Goal: Information Seeking & Learning: Check status

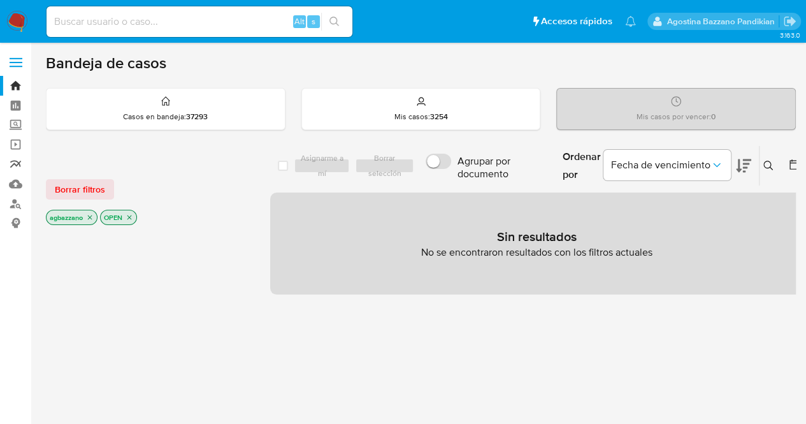
click at [15, 164] on link "Reportes" at bounding box center [76, 164] width 152 height 20
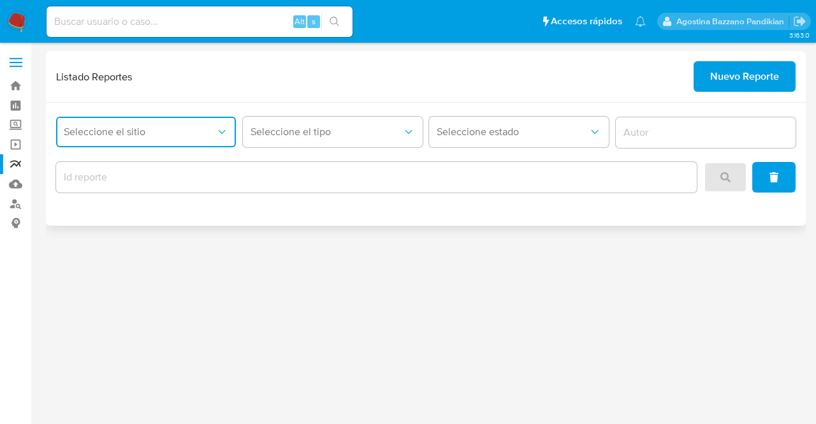
click at [162, 136] on span "Seleccione el sitio" at bounding box center [140, 132] width 152 height 13
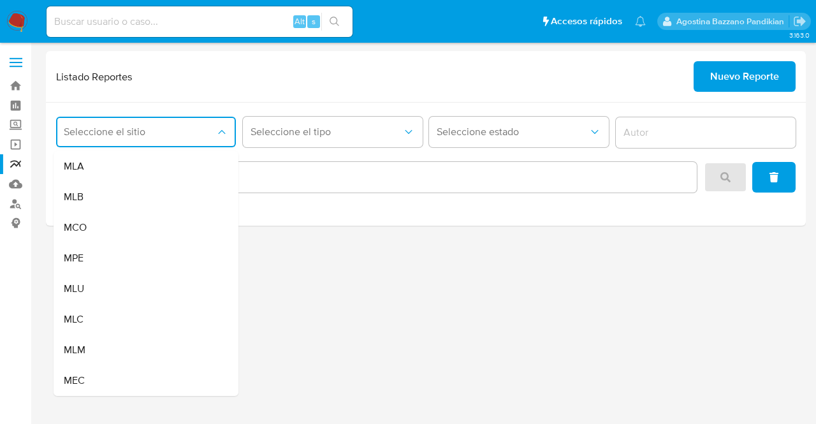
click at [134, 286] on div "MLU" at bounding box center [142, 288] width 157 height 31
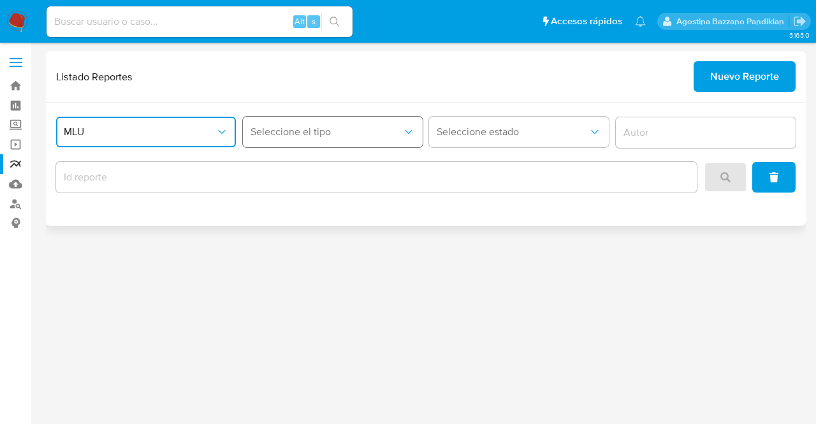
click at [367, 140] on button "Seleccione el tipo" at bounding box center [333, 132] width 180 height 31
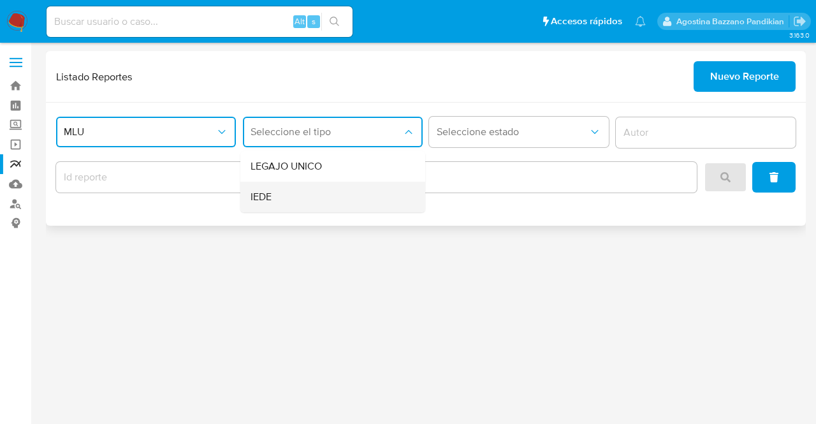
click at [316, 194] on div "IEDE" at bounding box center [328, 197] width 157 height 31
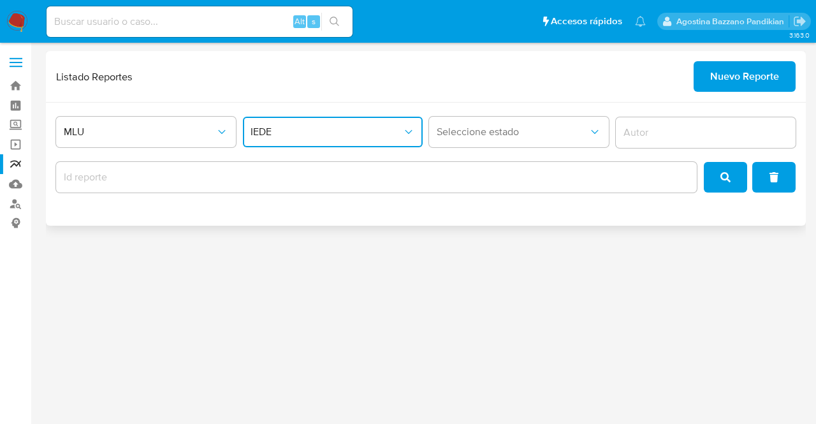
click at [289, 176] on input "report-id" at bounding box center [376, 177] width 640 height 17
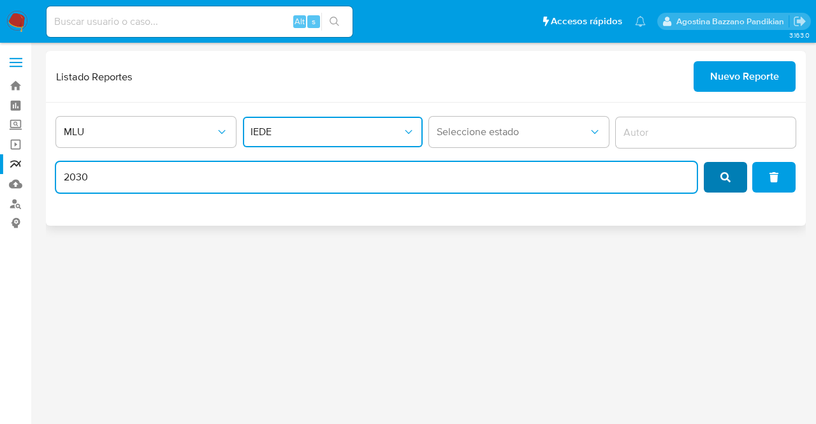
type input "2030"
click at [724, 180] on icon "search" at bounding box center [725, 177] width 10 height 10
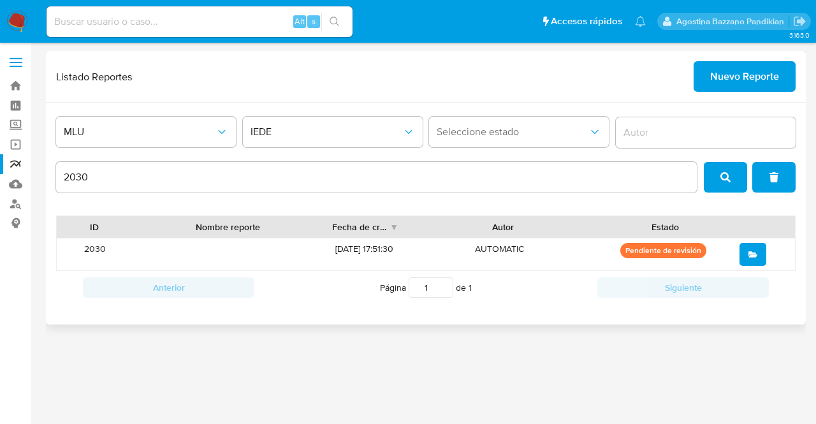
click at [272, 109] on div "MLU IEDE Seleccione estado 2030 ID Nombre reporte Fecha de creación Autor Estad…" at bounding box center [425, 214] width 759 height 222
click at [284, 124] on button "IEDE" at bounding box center [333, 132] width 180 height 31
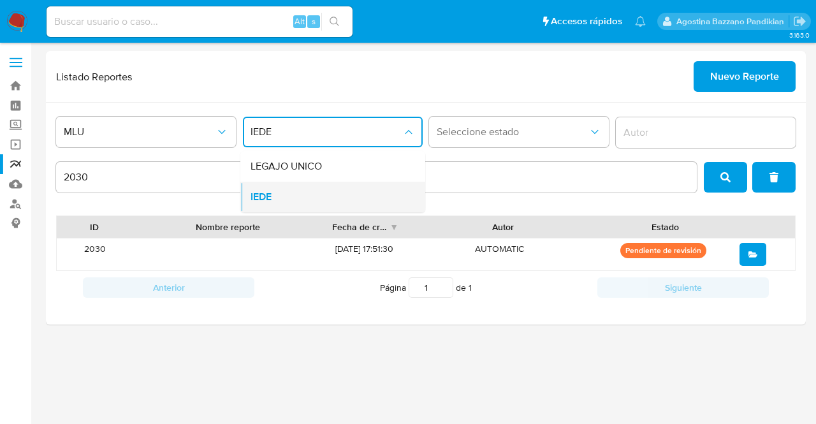
click at [317, 191] on div "IEDE" at bounding box center [328, 197] width 157 height 31
click at [308, 117] on button "IEDE" at bounding box center [333, 132] width 180 height 31
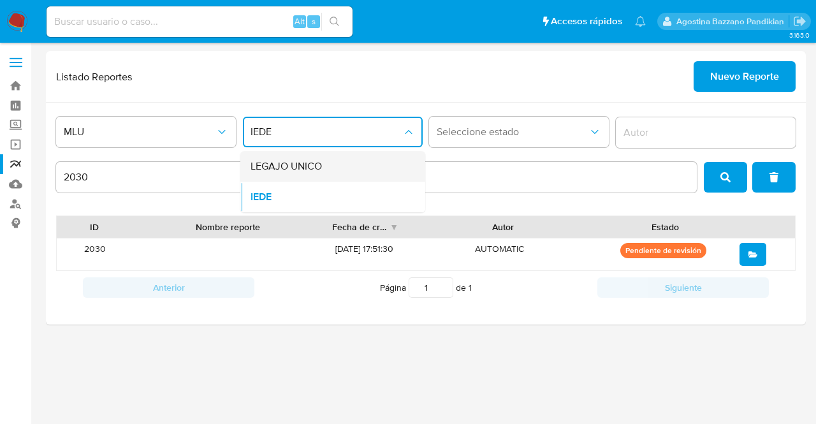
click at [317, 162] on span "LEGAJO UNICO" at bounding box center [285, 166] width 71 height 13
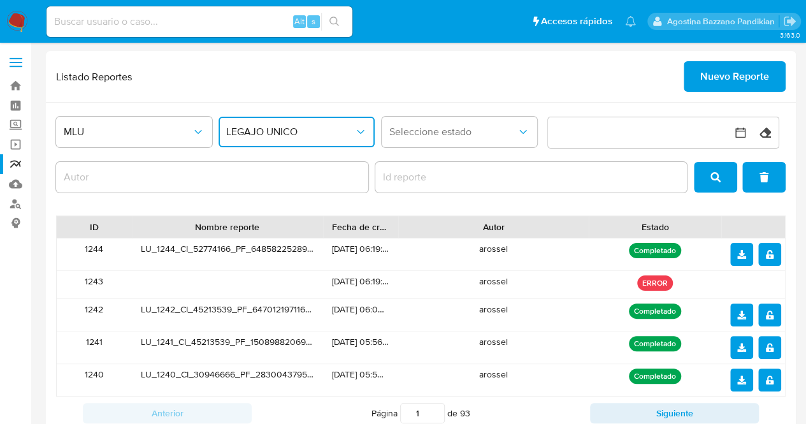
click at [310, 137] on span "LEGAJO UNICO" at bounding box center [290, 132] width 128 height 13
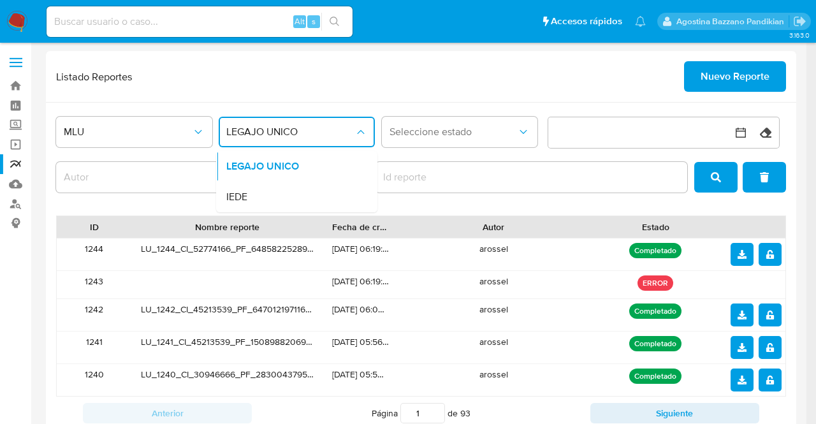
click at [313, 189] on div "IEDE" at bounding box center [292, 197] width 133 height 31
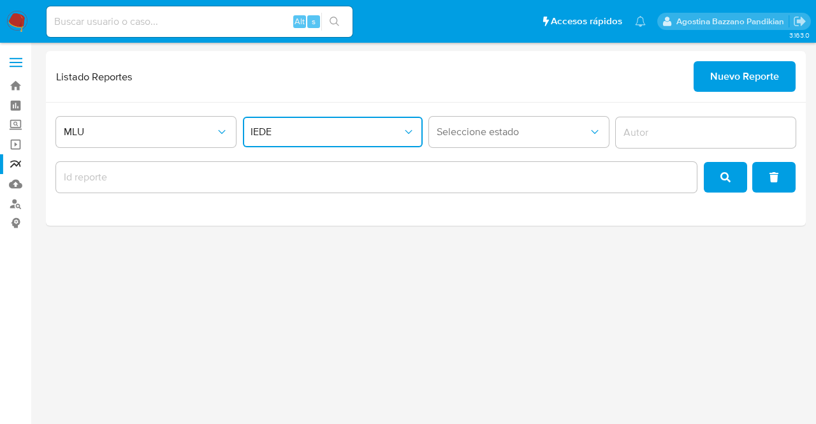
click at [396, 179] on input "report-id" at bounding box center [376, 177] width 640 height 17
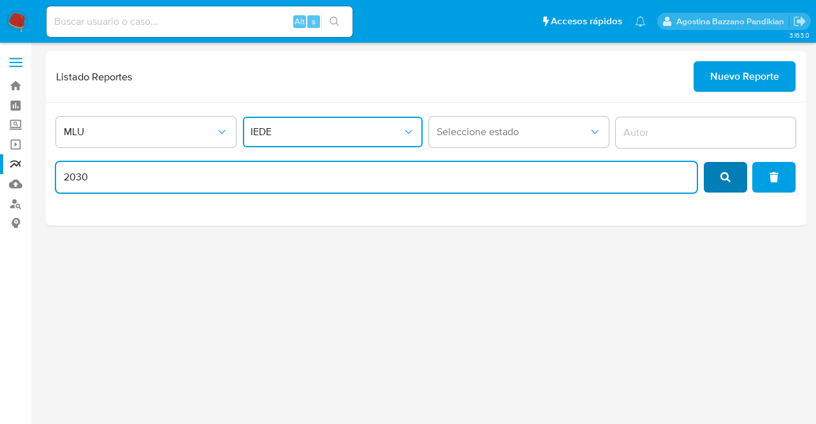
click at [744, 177] on button "search" at bounding box center [724, 177] width 43 height 31
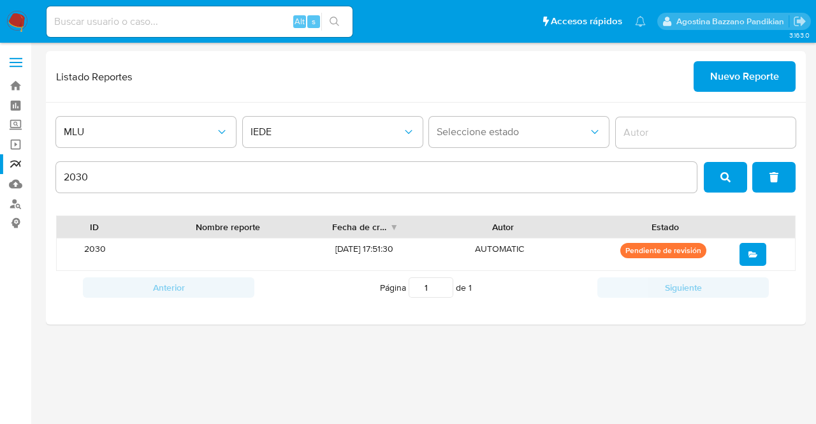
click at [682, 248] on p "Pendiente de revisión" at bounding box center [663, 250] width 86 height 15
click at [759, 257] on button "open" at bounding box center [752, 254] width 27 height 23
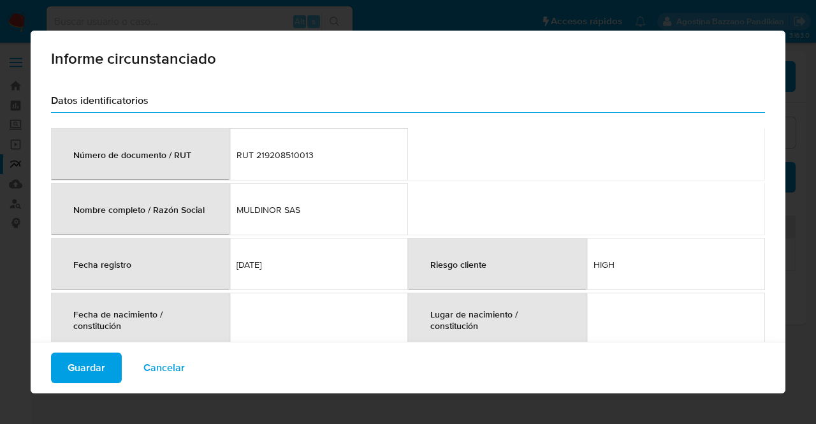
scroll to position [117, 0]
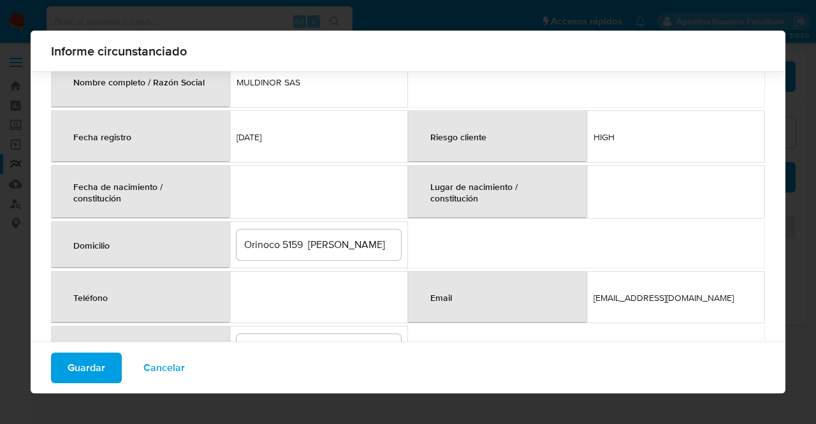
click at [280, 203] on td at bounding box center [318, 192] width 178 height 54
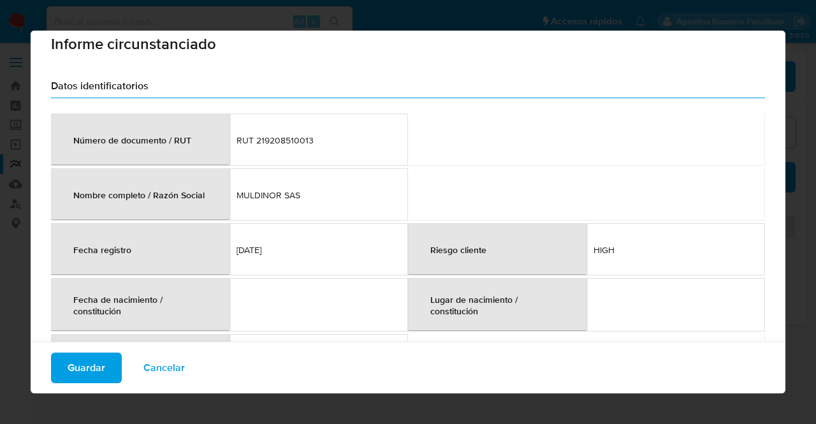
scroll to position [0, 0]
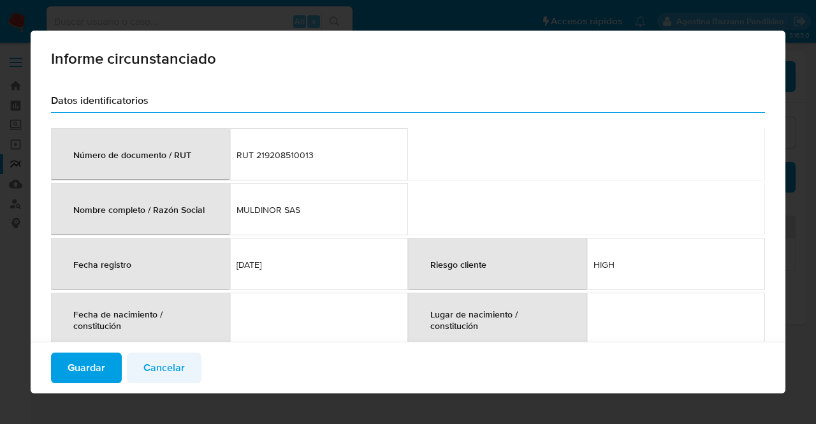
click at [154, 363] on span "Cancelar" at bounding box center [163, 368] width 41 height 28
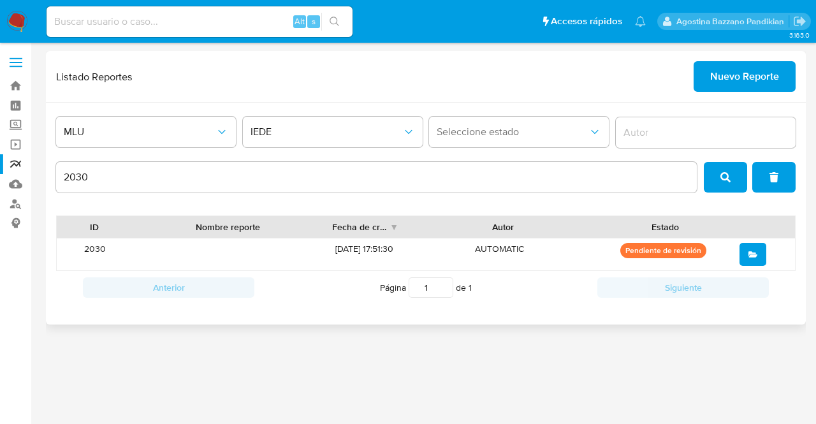
click at [257, 189] on div "2030" at bounding box center [376, 177] width 640 height 31
click at [254, 185] on div "2030" at bounding box center [376, 177] width 640 height 31
click at [253, 192] on div "2030" at bounding box center [376, 177] width 640 height 36
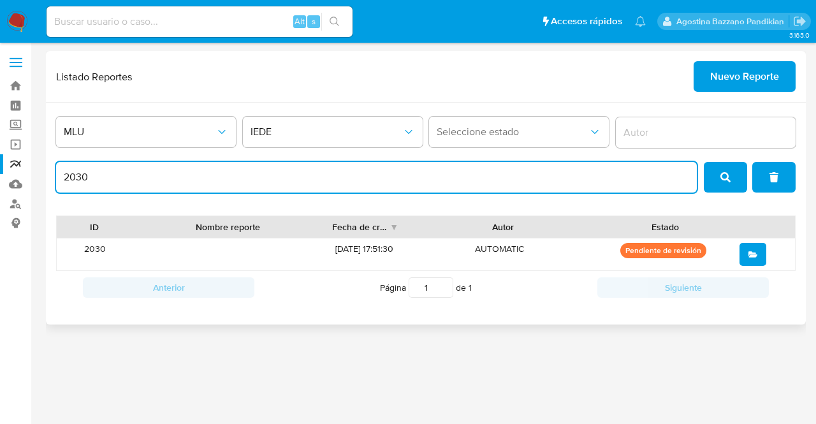
click at [240, 179] on input "2030" at bounding box center [376, 177] width 640 height 17
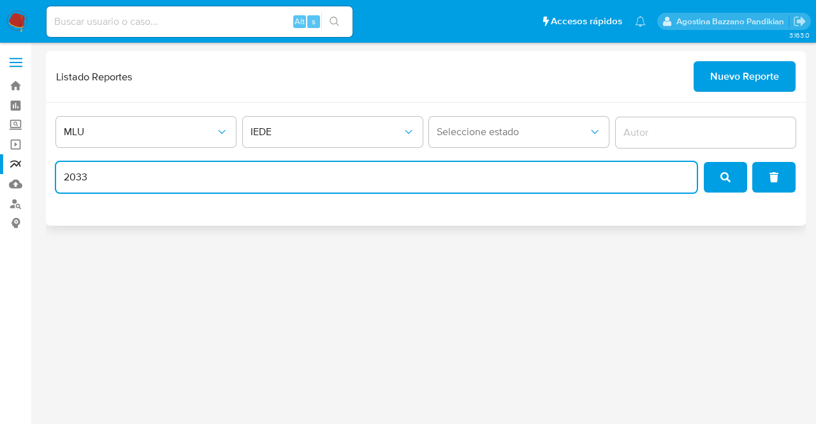
type input "2033"
click at [707, 172] on button "search" at bounding box center [724, 177] width 43 height 31
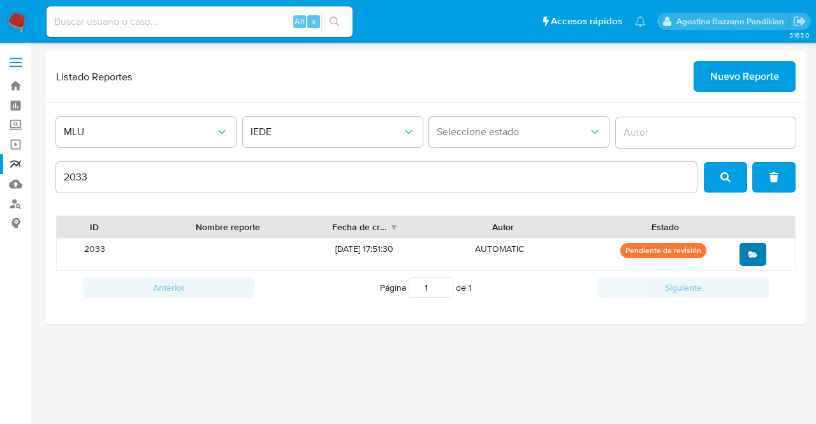
click at [756, 250] on icon "open" at bounding box center [752, 254] width 9 height 9
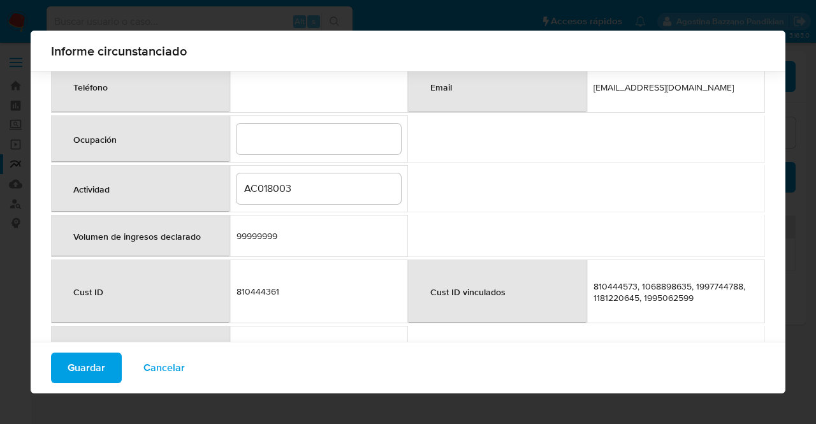
scroll to position [372, 0]
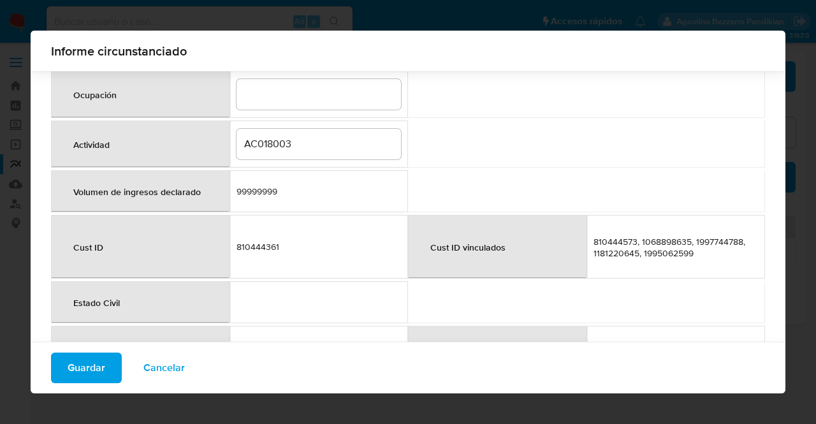
click at [270, 241] on div "810444361" at bounding box center [318, 246] width 164 height 11
click at [272, 149] on div "AC018003" at bounding box center [318, 144] width 164 height 31
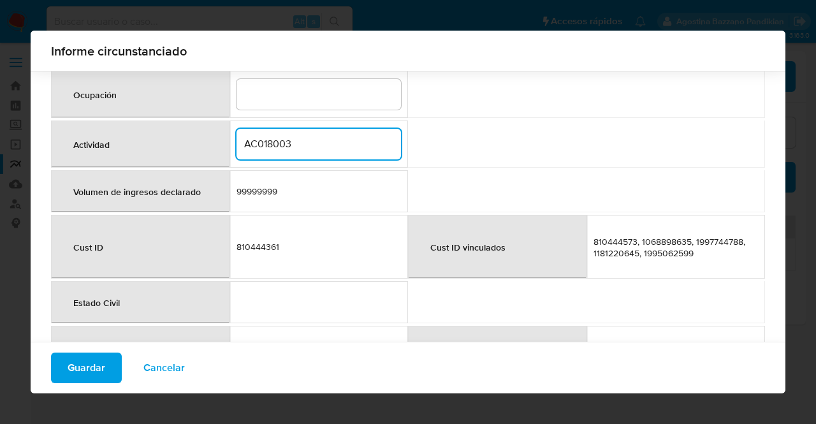
click at [270, 141] on input "AC018003" at bounding box center [318, 144] width 164 height 17
type input "Organización de eventos"
click at [533, 133] on table "Número de documento / RUT RUT 217250780019 Nombre completo / Razón Social TECNO…" at bounding box center [408, 56] width 714 height 627
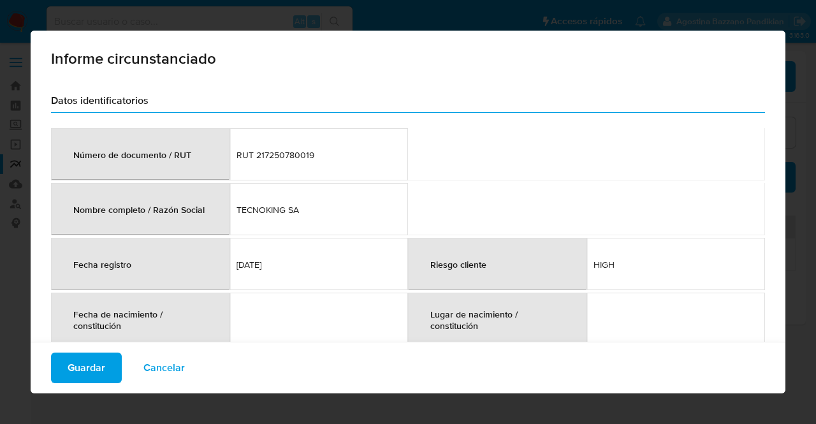
scroll to position [117, 0]
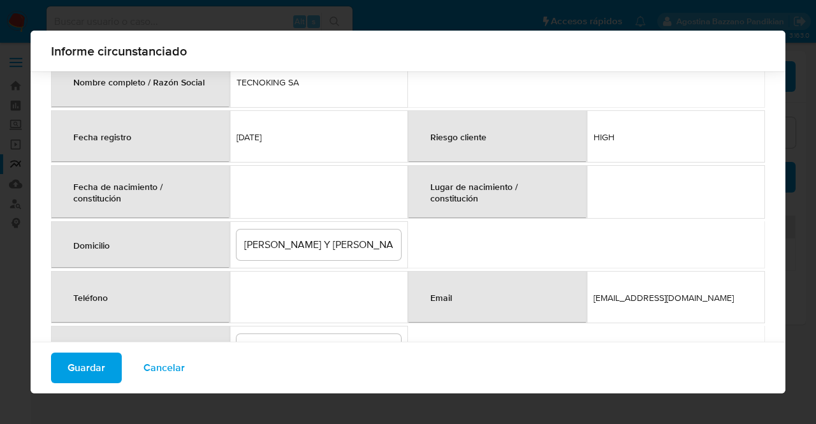
drag, startPoint x: 68, startPoint y: 184, endPoint x: 119, endPoint y: 199, distance: 53.8
click at [180, 203] on div "Fecha de nacimiento / constitución" at bounding box center [140, 192] width 164 height 42
drag, startPoint x: 426, startPoint y: 184, endPoint x: 502, endPoint y: 194, distance: 77.1
click at [502, 194] on div "Lugar de nacimiento / constitución" at bounding box center [497, 192] width 164 height 42
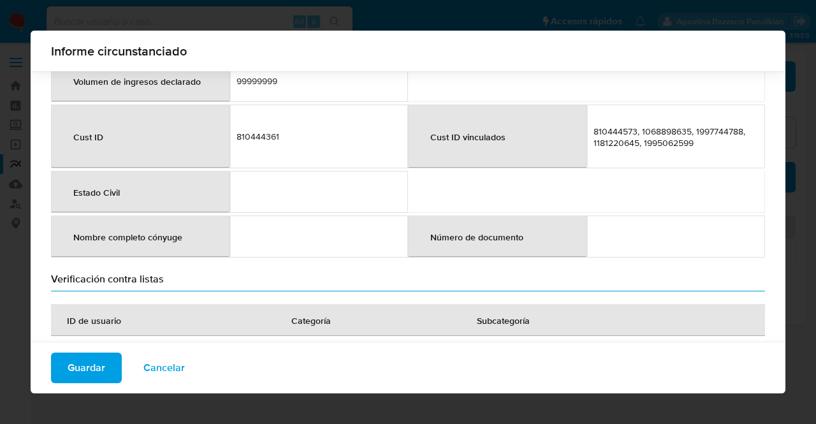
scroll to position [500, 0]
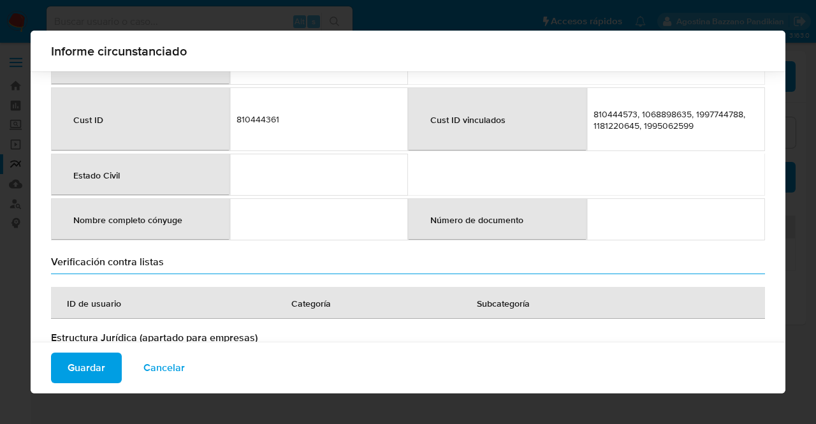
drag, startPoint x: 64, startPoint y: 165, endPoint x: 602, endPoint y: 221, distance: 541.3
click at [649, 222] on td at bounding box center [675, 219] width 178 height 42
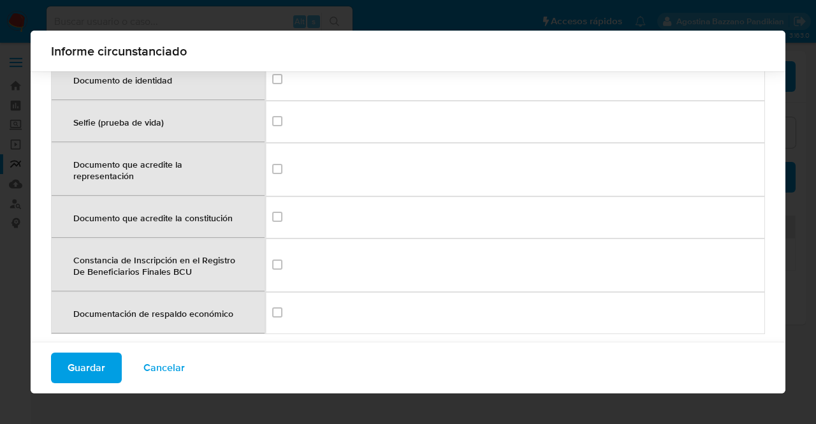
scroll to position [1710, 0]
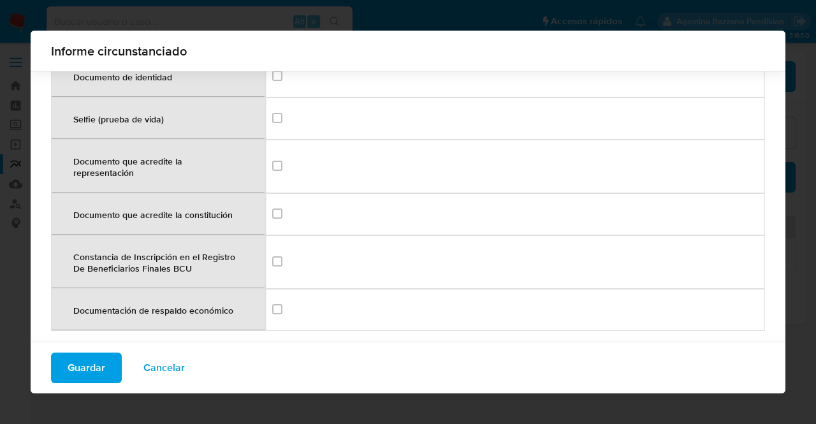
click at [130, 193] on th "Documento que acredite la constitución" at bounding box center [158, 214] width 214 height 42
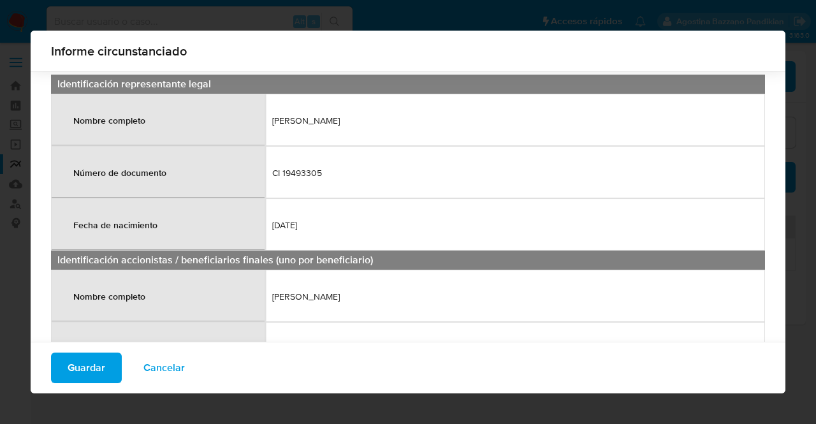
scroll to position [818, 0]
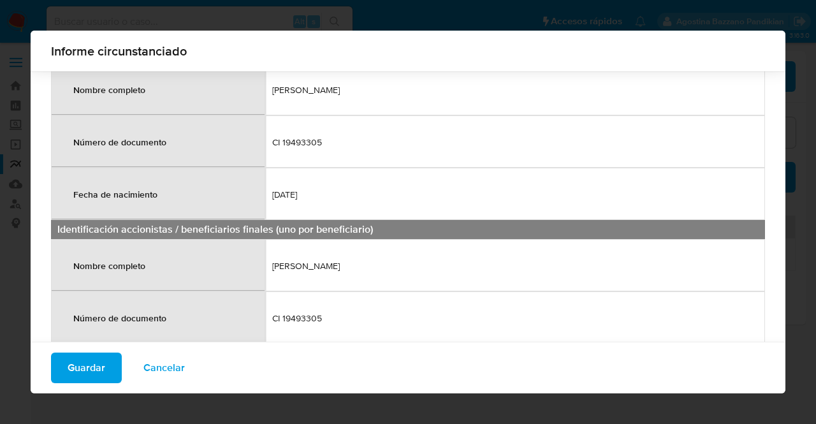
click at [26, 224] on div "Informe circunstanciado Datos identificatorios Número de documento / RUT RUT 21…" at bounding box center [408, 212] width 816 height 424
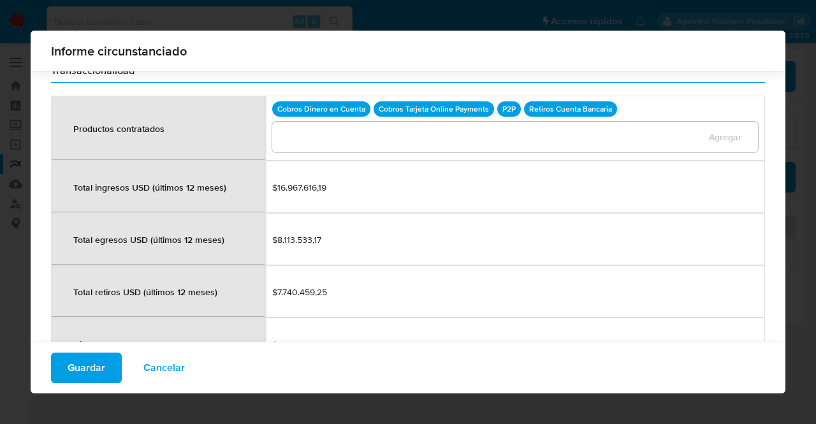
scroll to position [1264, 0]
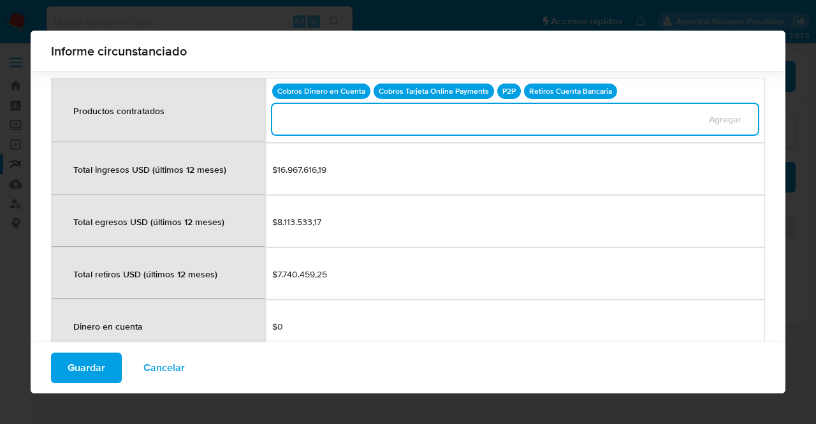
click at [357, 111] on input "products_hired" at bounding box center [486, 119] width 428 height 17
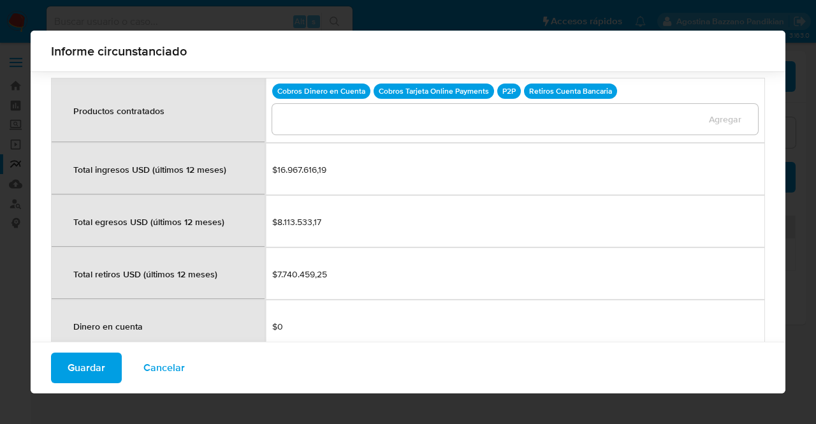
click at [749, 273] on td "$7.740.459,25" at bounding box center [515, 273] width 500 height 52
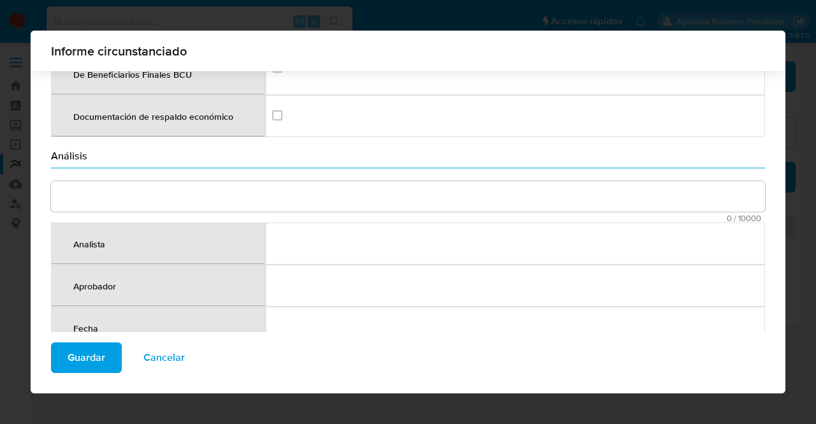
scroll to position [1904, 0]
click at [165, 363] on span "Cancelar" at bounding box center [163, 357] width 41 height 28
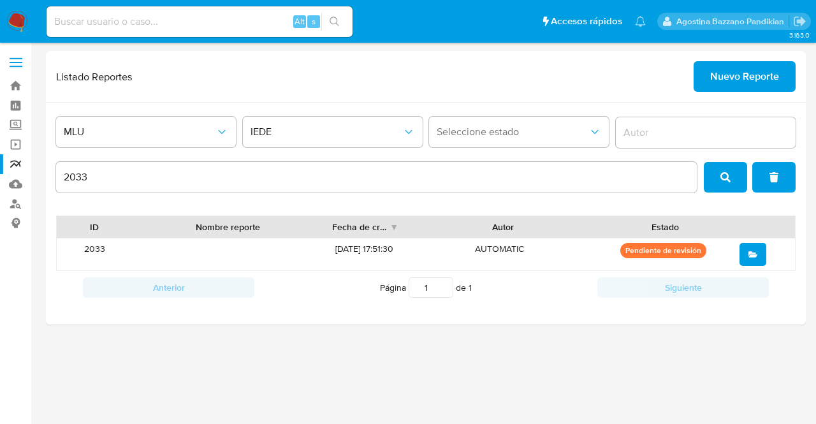
click at [749, 257] on icon "open" at bounding box center [752, 254] width 9 height 9
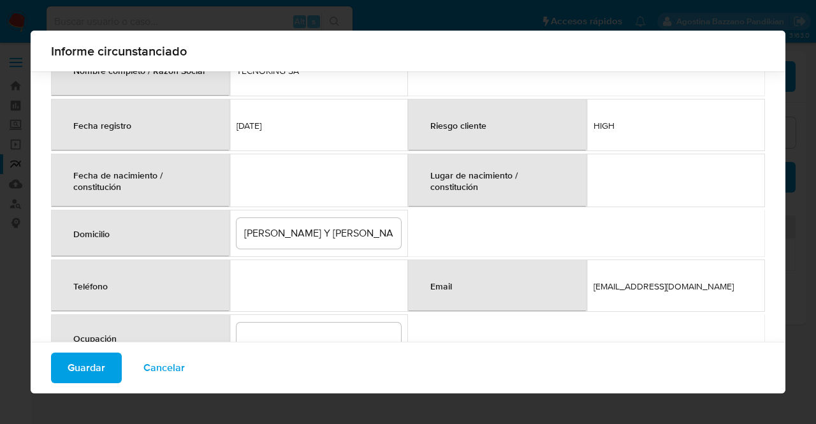
scroll to position [308, 0]
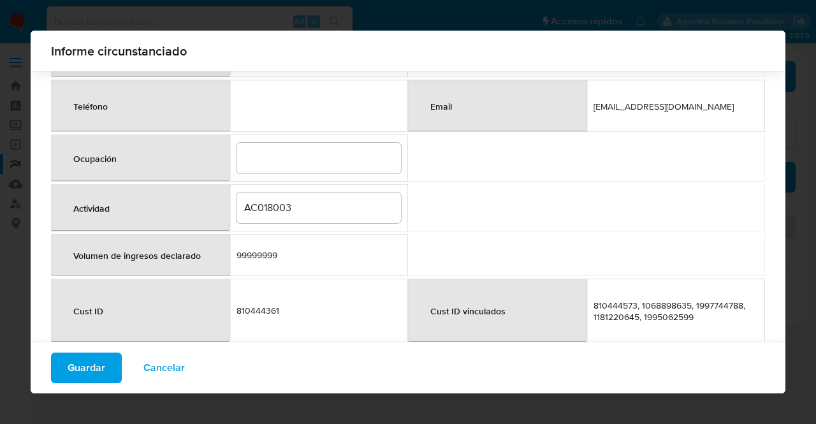
click at [287, 199] on input "AC018003" at bounding box center [318, 207] width 164 height 17
type input "Organización de eventos"
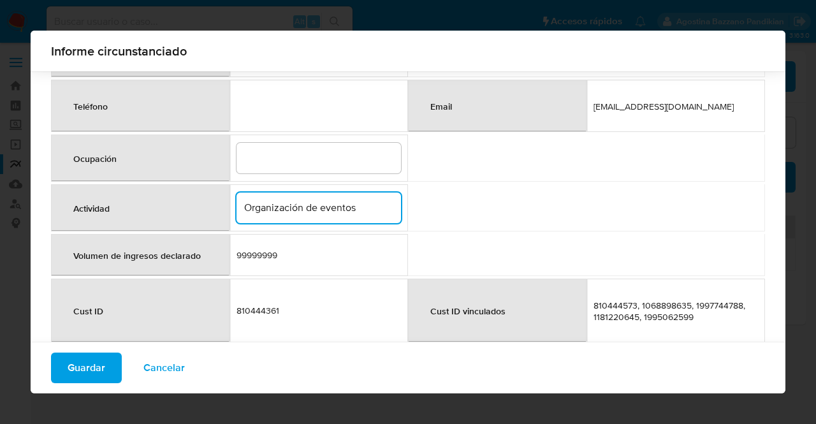
click at [521, 185] on table "Número de documento / RUT RUT 217250780019 Nombre completo / Razón Social TECNO…" at bounding box center [408, 120] width 714 height 627
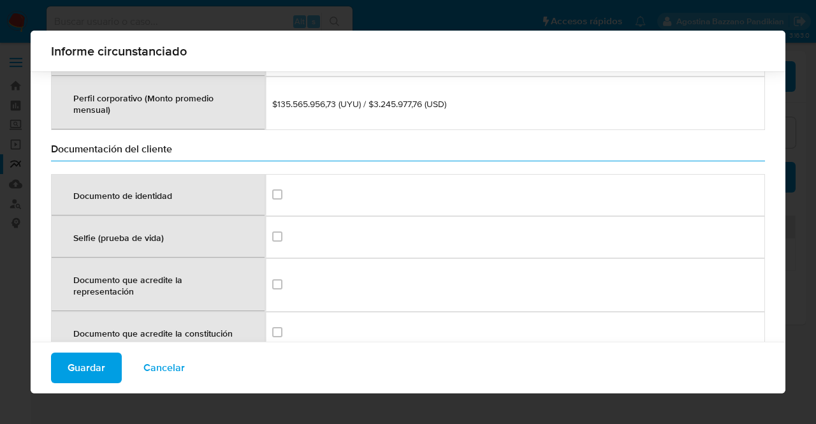
scroll to position [1646, 0]
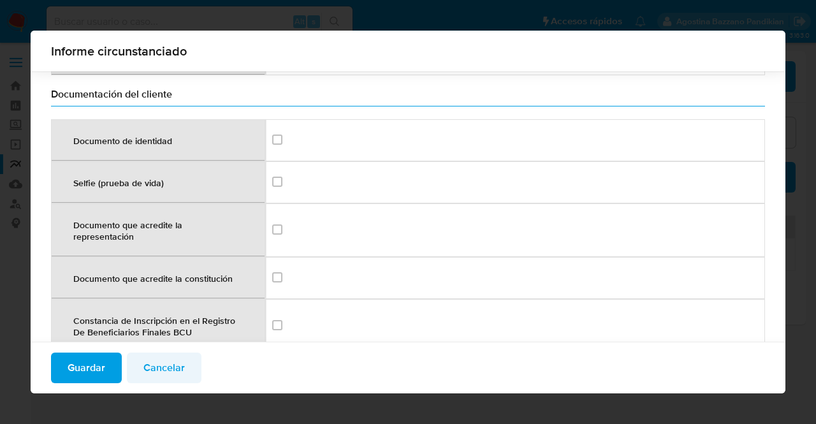
click at [160, 363] on span "Cancelar" at bounding box center [163, 368] width 41 height 28
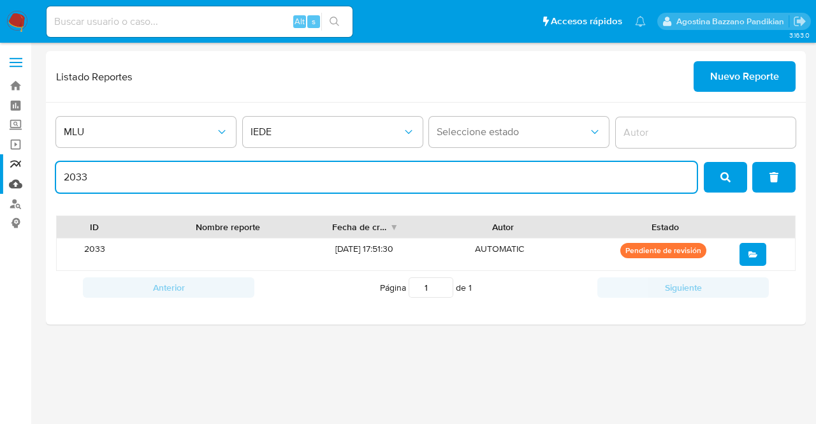
scroll to position [0, 0]
drag, startPoint x: 92, startPoint y: 181, endPoint x: 20, endPoint y: 179, distance: 71.4
click at [20, 179] on section "Bandeja Tablero Screening Búsqueda en Listas Watchlist Herramientas Operaciones…" at bounding box center [408, 212] width 816 height 424
click at [140, 170] on input "2033" at bounding box center [376, 177] width 640 height 17
click at [758, 260] on button "open" at bounding box center [752, 254] width 27 height 23
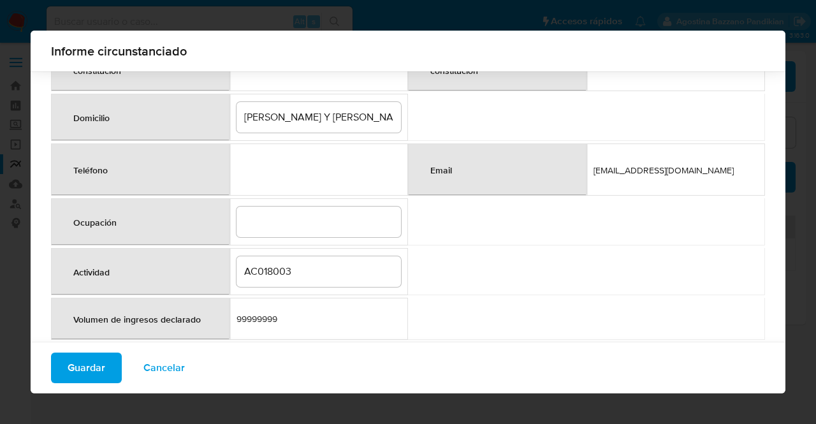
scroll to position [372, 0]
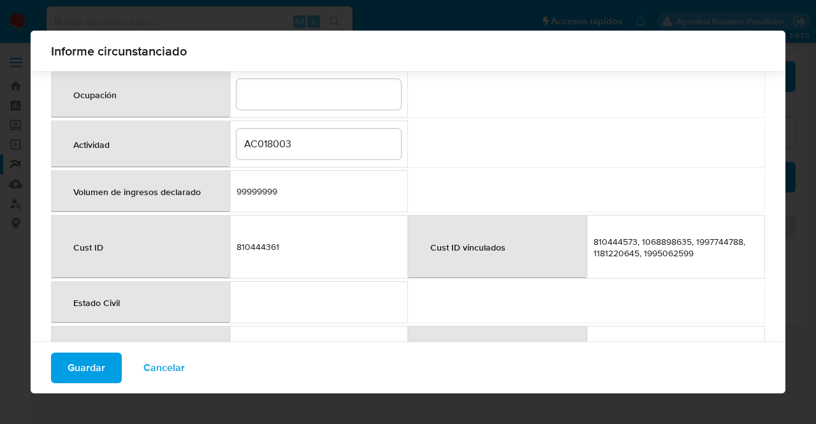
click at [260, 143] on input "AC018003" at bounding box center [318, 144] width 164 height 17
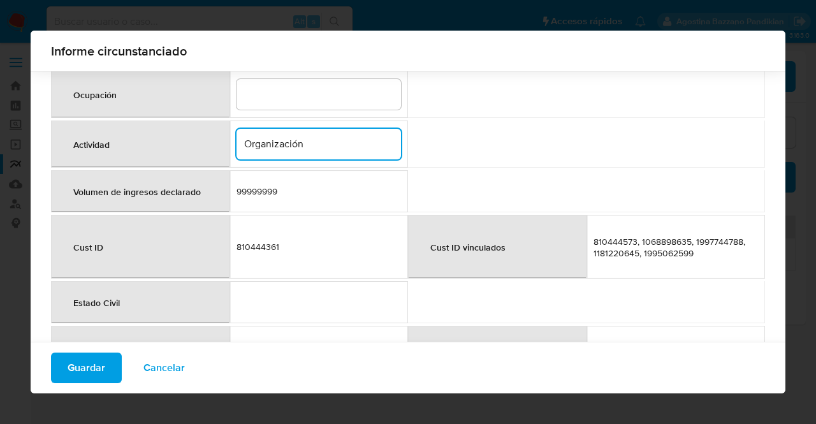
type input "Organización de eventos"
click at [440, 136] on table "Número de documento / RUT RUT 217250780019 Nombre completo / Razón Social TECNO…" at bounding box center [408, 56] width 714 height 627
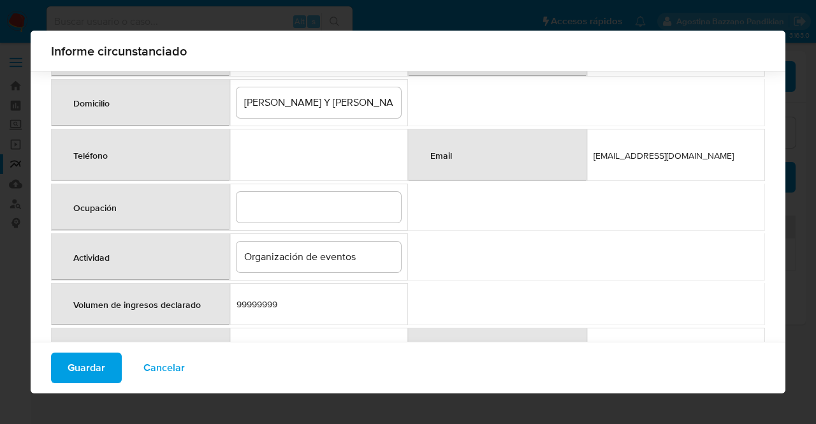
scroll to position [181, 0]
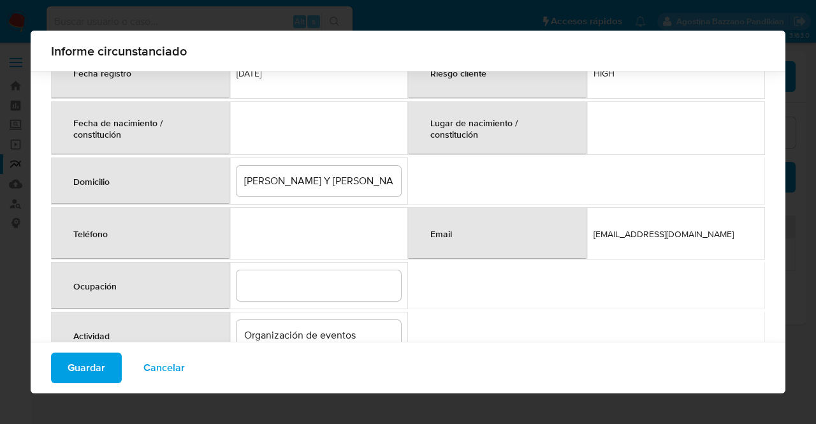
click at [356, 179] on input "HORACIO ACOSTA Y LARA 7322 MONTEVIDEO" at bounding box center [318, 181] width 164 height 17
click at [387, 183] on input "HORACIO ACOSTA Y LARA 7322 MONTEVIDEO" at bounding box center [318, 181] width 164 height 17
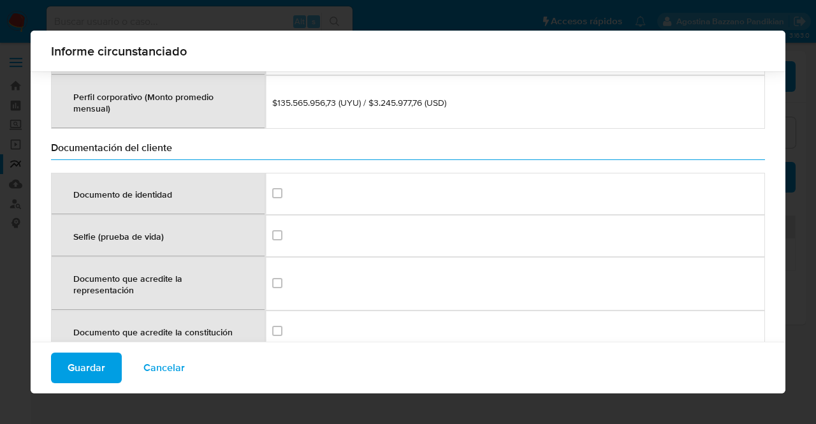
scroll to position [1646, 0]
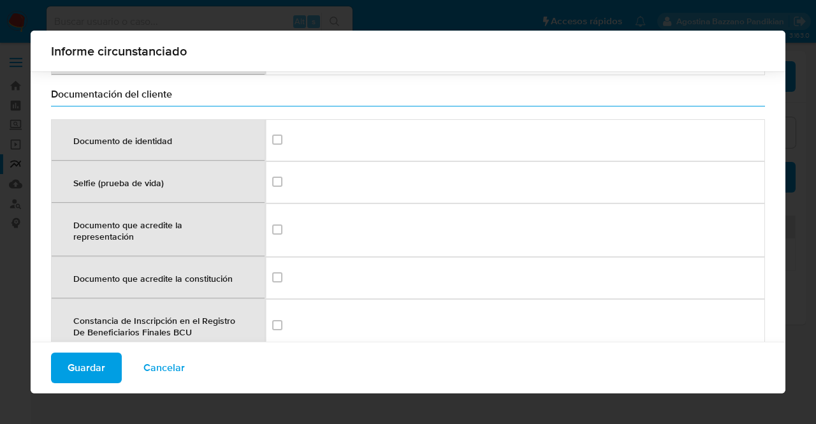
click at [268, 126] on td "Documento de identidad" at bounding box center [515, 140] width 500 height 42
click at [274, 176] on input "checkbox" at bounding box center [277, 181] width 10 height 10
checkbox input "true"
click at [272, 133] on div "Documento de identidad" at bounding box center [277, 139] width 10 height 13
click at [276, 133] on div "Documento de identidad" at bounding box center [277, 139] width 10 height 13
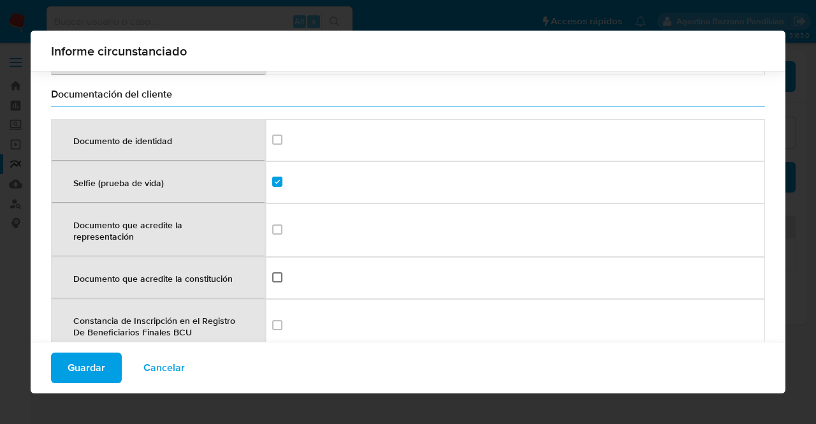
click at [272, 272] on input "checkbox" at bounding box center [277, 277] width 10 height 10
checkbox input "true"
click at [274, 134] on input "checkbox" at bounding box center [277, 139] width 10 height 10
checkbox input "true"
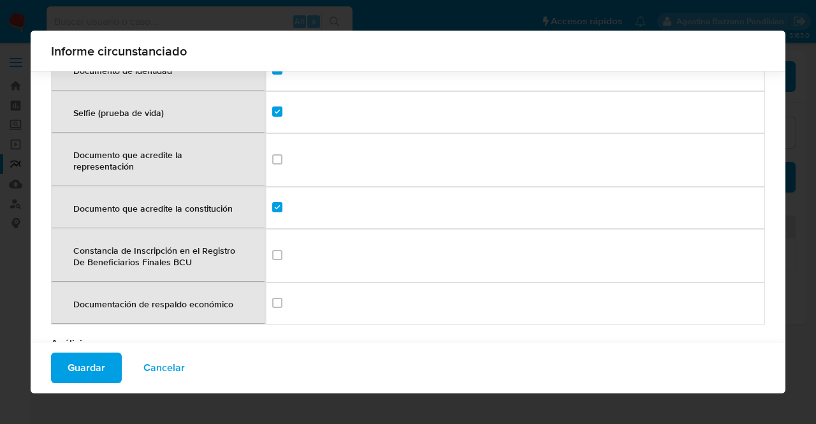
scroll to position [1774, 0]
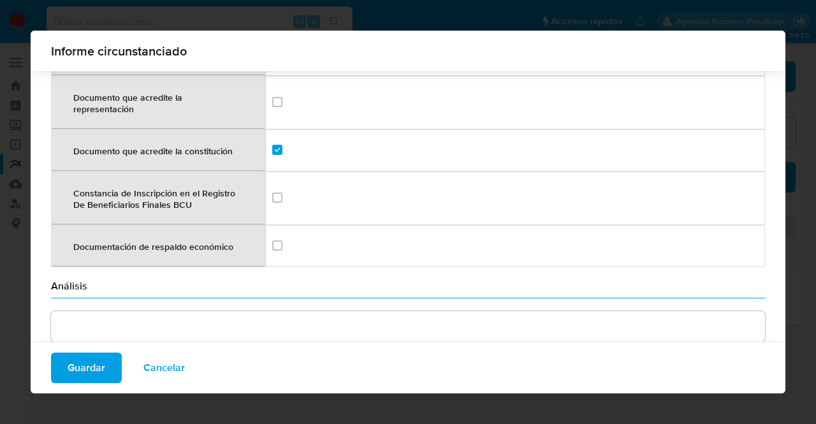
click at [281, 239] on div "Documentación de respaldo económico" at bounding box center [514, 246] width 485 height 14
click at [277, 240] on input "checkbox" at bounding box center [277, 245] width 10 height 10
checkbox input "true"
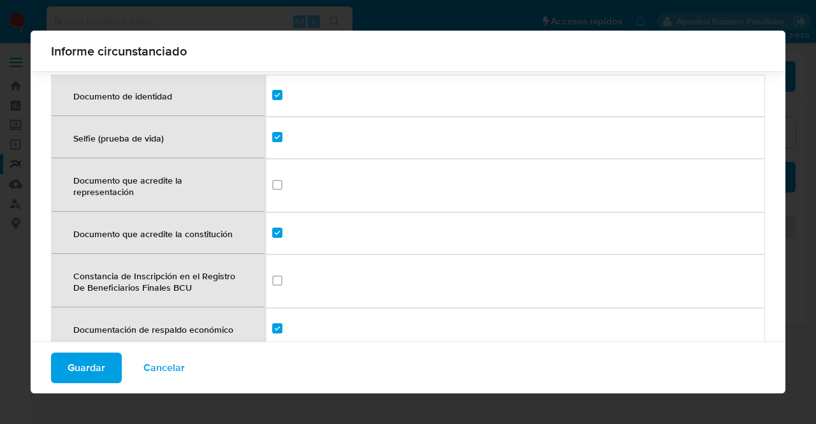
scroll to position [1710, 0]
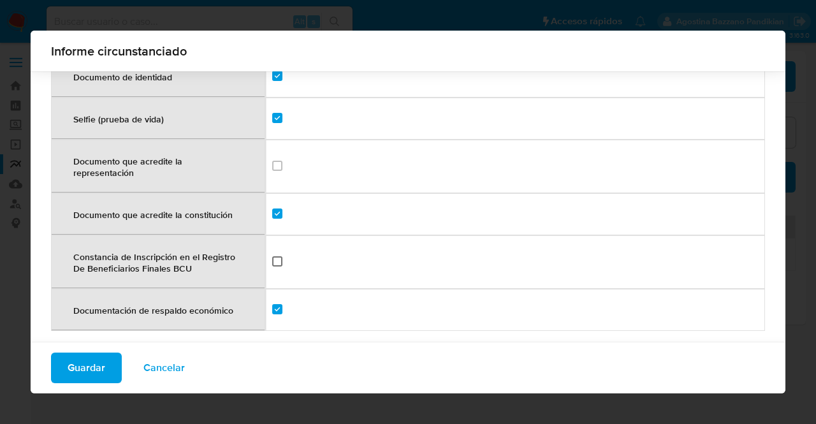
click at [279, 255] on div "Constancia de Inscripción en el Registro De Beneficiarios Finales BCU" at bounding box center [514, 262] width 485 height 14
click at [278, 256] on input "checkbox" at bounding box center [277, 261] width 10 height 10
checkbox input "true"
click at [272, 161] on input "checkbox" at bounding box center [277, 166] width 10 height 10
checkbox input "true"
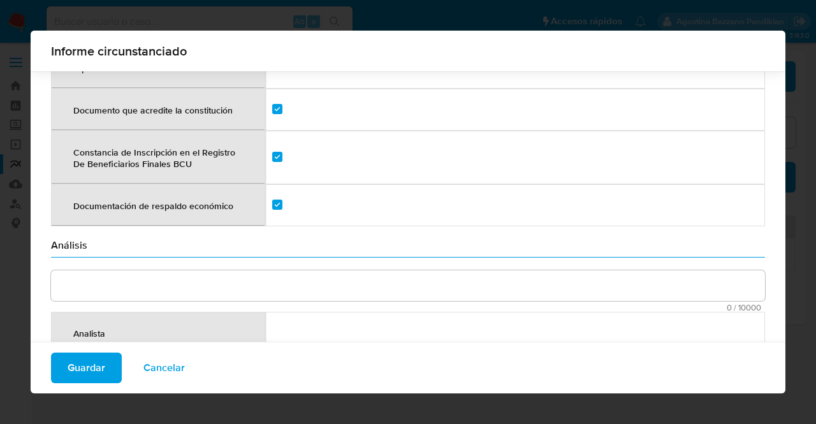
scroll to position [1901, 0]
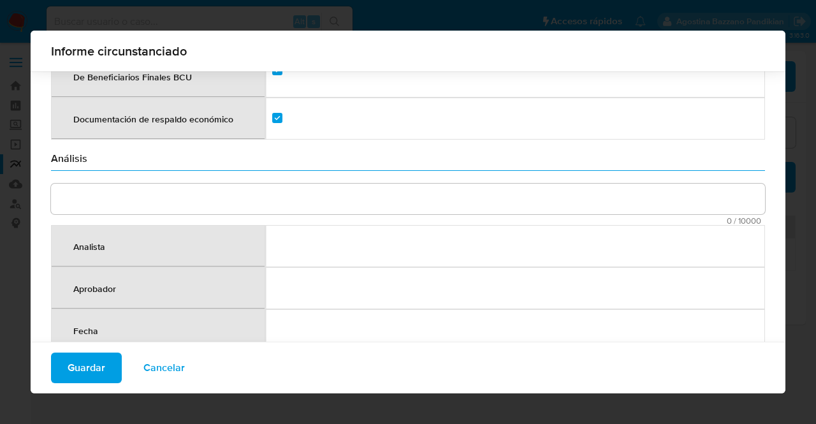
click at [173, 187] on textarea "comment" at bounding box center [408, 198] width 714 height 31
click at [438, 64] on div "Informe circunstanciado" at bounding box center [408, 51] width 754 height 41
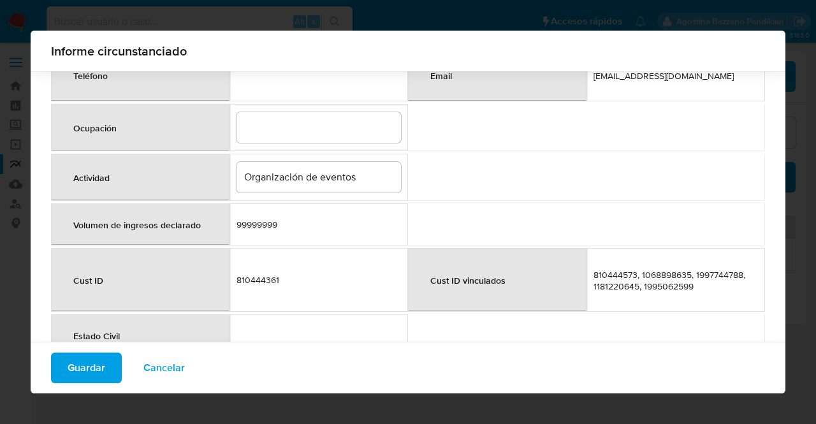
scroll to position [438, 0]
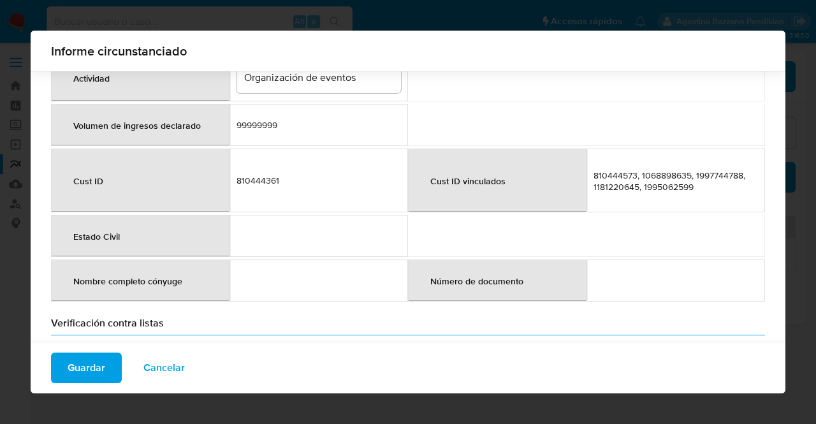
click at [608, 180] on span "810444573, 1068898635, 1997744788, 1181220645, 1995062599" at bounding box center [675, 180] width 164 height 23
drag, startPoint x: 674, startPoint y: 182, endPoint x: 572, endPoint y: 175, distance: 102.2
click at [572, 175] on tr "Cust ID 810444361 Cust ID vinculados 810444573, 1068898635, 1997744788, 1181220…" at bounding box center [408, 180] width 714 height 64
click at [743, 169] on span "810444573, 1068898635, 1997744788, 1181220645, 1995062599" at bounding box center [675, 180] width 164 height 23
drag, startPoint x: 594, startPoint y: 181, endPoint x: 561, endPoint y: 174, distance: 34.5
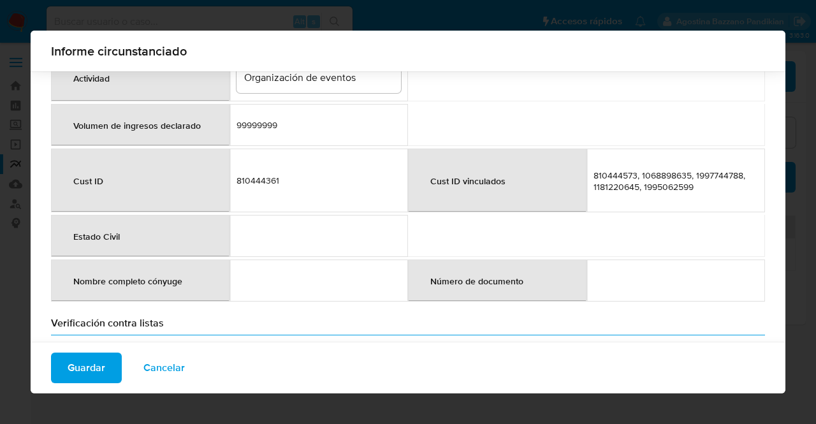
click at [561, 174] on tr "Cust ID 810444361 Cust ID vinculados 810444573, 1068898635, 1997744788, 1181220…" at bounding box center [408, 180] width 714 height 64
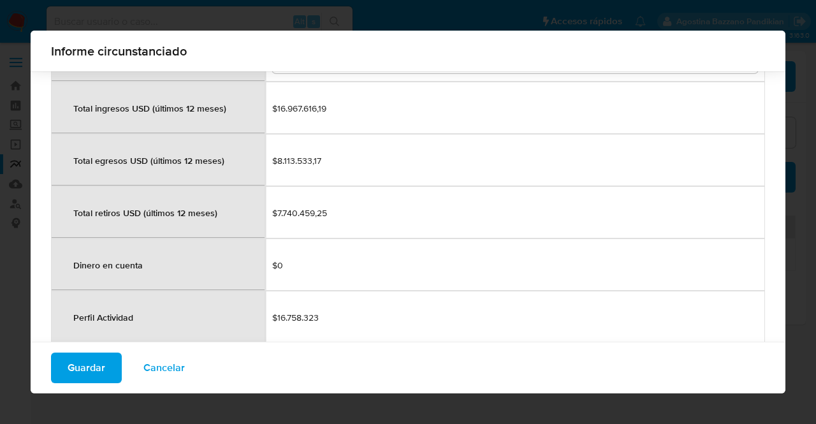
scroll to position [1394, 0]
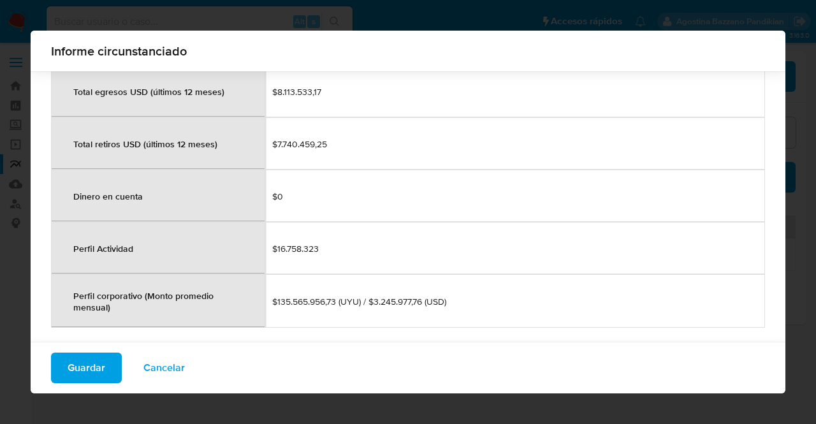
drag, startPoint x: 273, startPoint y: 288, endPoint x: 321, endPoint y: 289, distance: 47.8
click at [321, 296] on span "$135.565.956,73 (UYU) / $3.245.977,76 (USD)" at bounding box center [514, 301] width 485 height 11
click at [320, 257] on td "$16.758.323" at bounding box center [515, 248] width 500 height 52
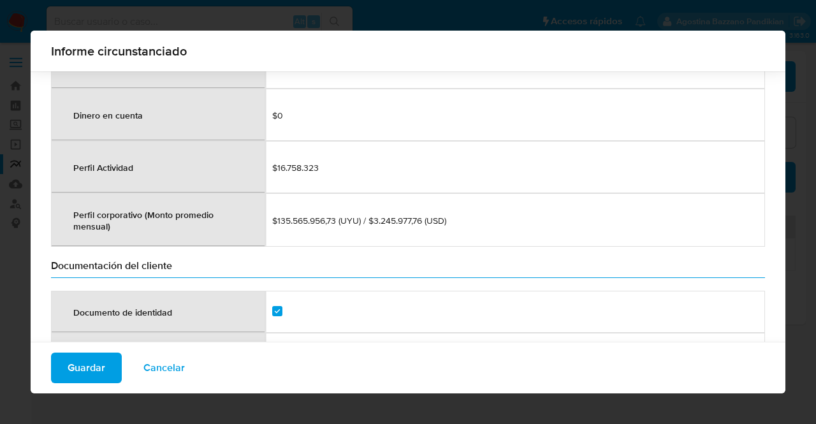
scroll to position [1458, 0]
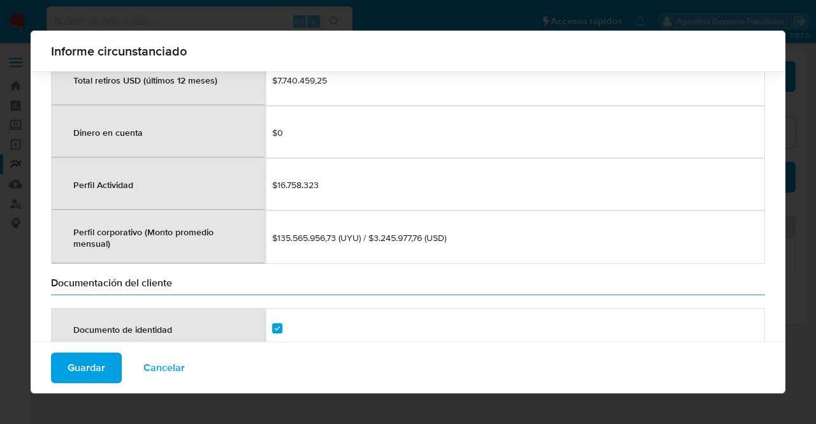
click at [284, 179] on span "$16.758.323" at bounding box center [514, 184] width 485 height 11
click at [340, 210] on td "$135.565.956,73 (UYU) / $3.245.977,76 (USD)" at bounding box center [515, 237] width 500 height 54
drag, startPoint x: 275, startPoint y: 229, endPoint x: 322, endPoint y: 230, distance: 47.2
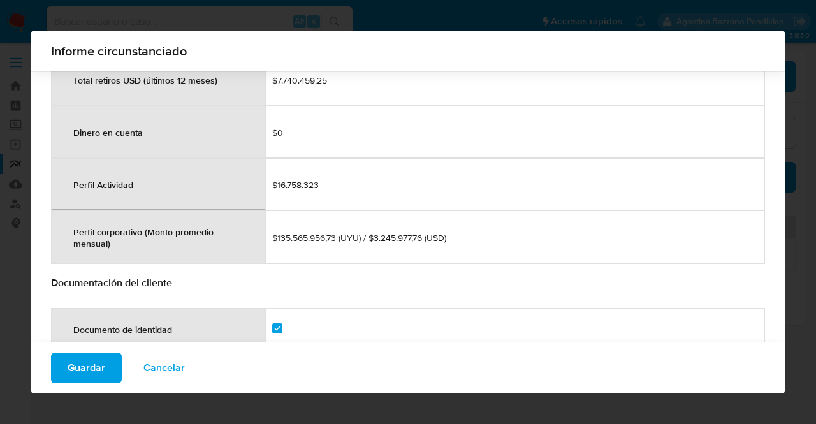
click at [322, 232] on span "$135.565.956,73 (UYU) / $3.245.977,76 (USD)" at bounding box center [514, 237] width 485 height 11
drag, startPoint x: 269, startPoint y: 168, endPoint x: 332, endPoint y: 227, distance: 86.1
click at [332, 227] on tbody "Productos contratados Cobros Dinero en Cuenta Cobros Tarjeta Online Payments P2…" at bounding box center [408, 74] width 714 height 380
click at [426, 232] on span "$135.565.956,73 (UYU) / $3.245.977,76 (USD)" at bounding box center [514, 237] width 485 height 11
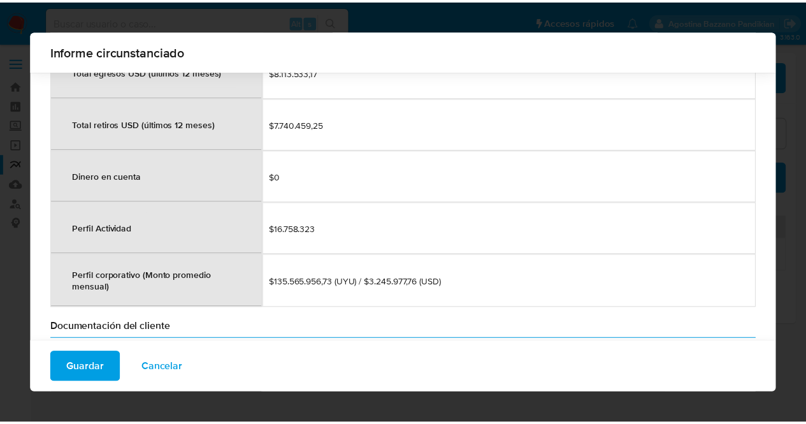
scroll to position [1394, 0]
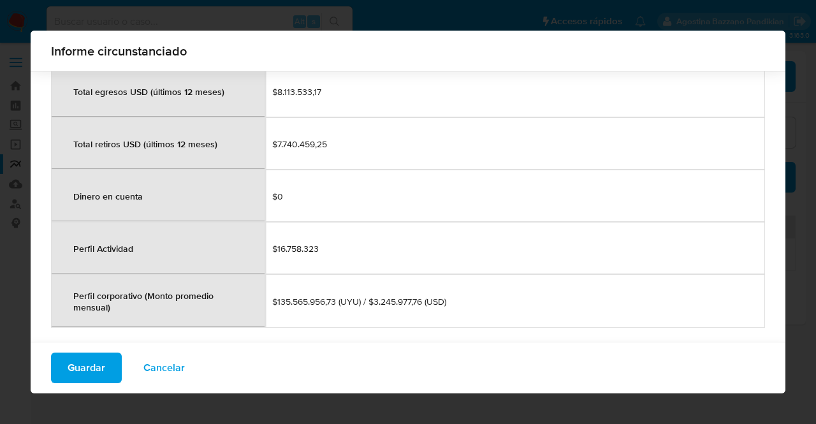
drag, startPoint x: 322, startPoint y: 291, endPoint x: 266, endPoint y: 291, distance: 56.7
click at [266, 291] on td "$135.565.956,73 (UYU) / $3.245.977,76 (USD)" at bounding box center [515, 301] width 500 height 54
click at [517, 190] on span "$0" at bounding box center [514, 195] width 485 height 11
click at [166, 363] on span "Cancelar" at bounding box center [163, 368] width 41 height 28
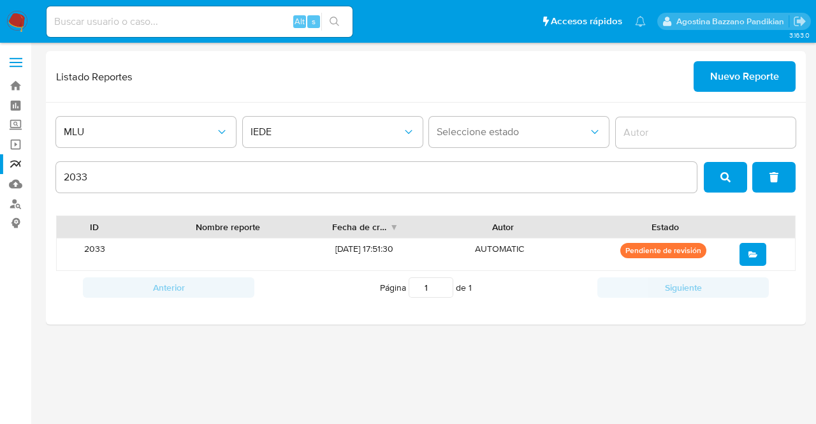
click at [87, 16] on input at bounding box center [200, 21] width 306 height 17
paste input "494699683"
type input "494699683"
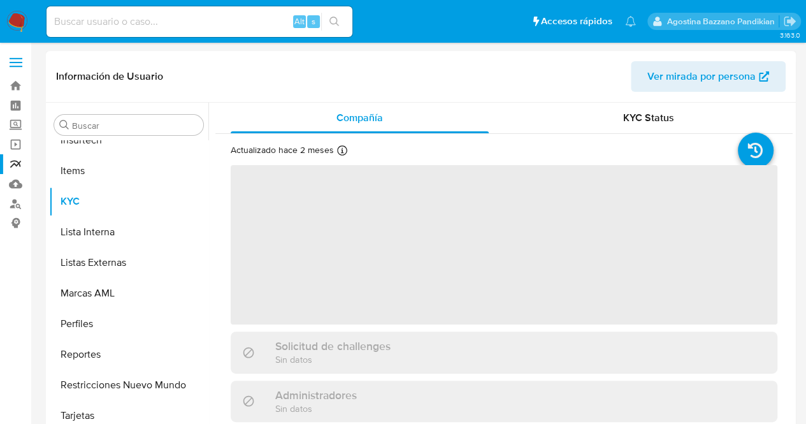
scroll to position [661, 0]
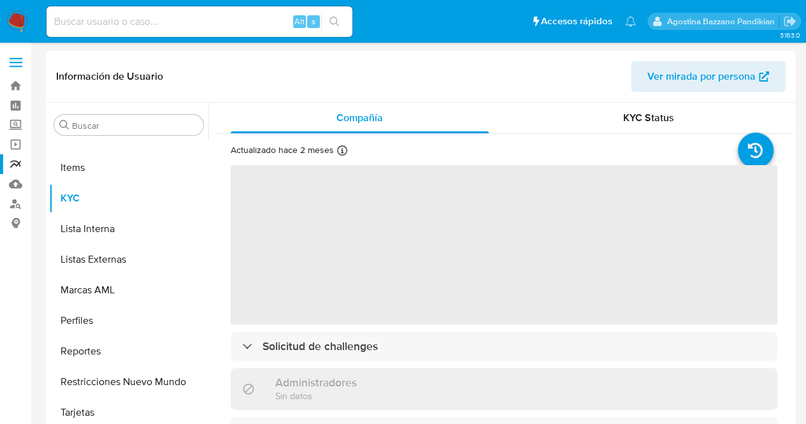
select select "10"
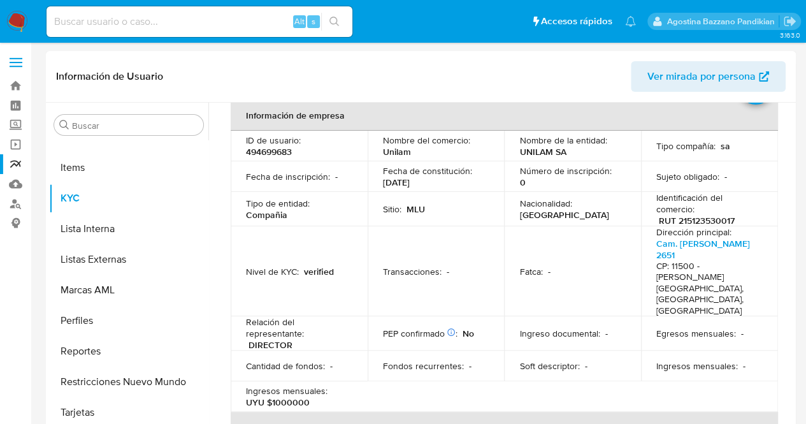
scroll to position [0, 0]
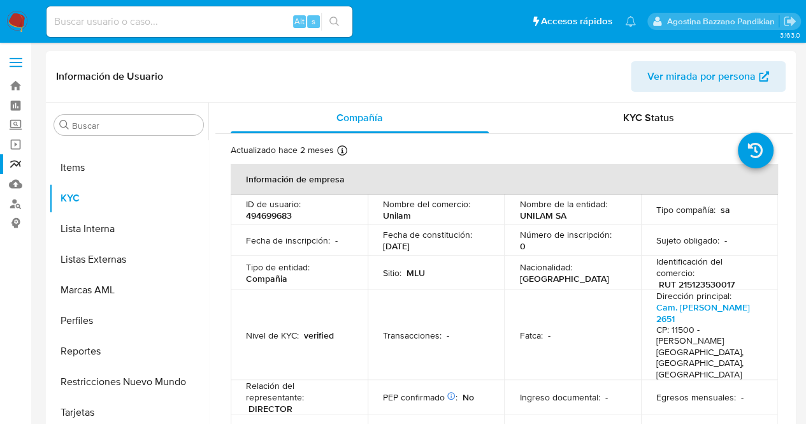
click at [259, 212] on p "494699683" at bounding box center [269, 215] width 46 height 11
copy p "494699683"
click at [466, 291] on td "Transacciones : -" at bounding box center [436, 335] width 137 height 90
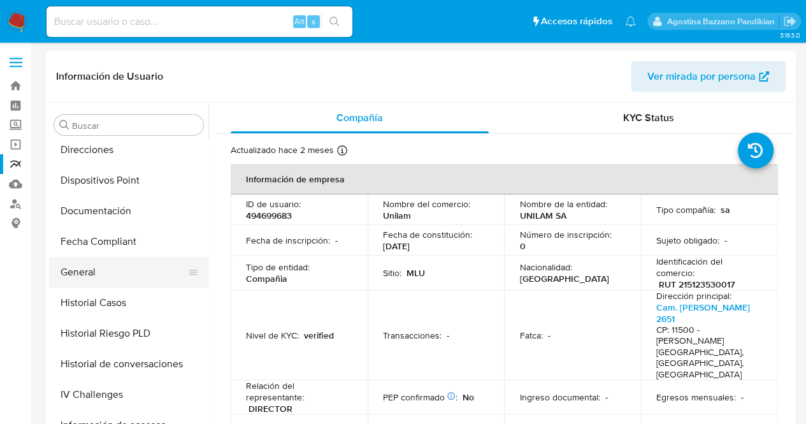
scroll to position [151, 0]
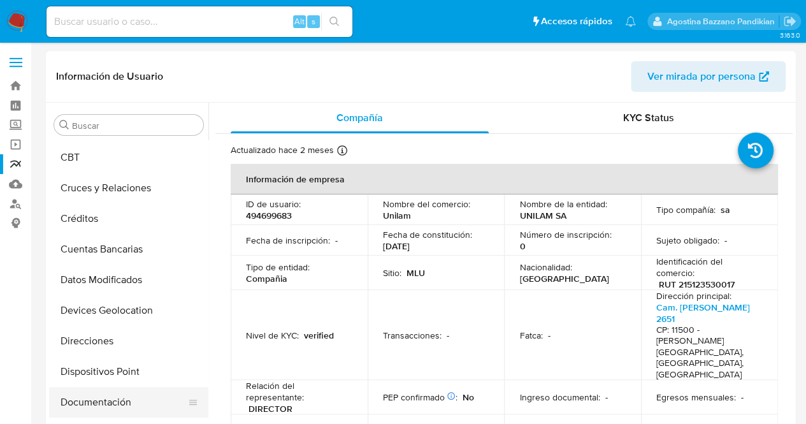
click at [108, 403] on button "Documentación" at bounding box center [123, 402] width 149 height 31
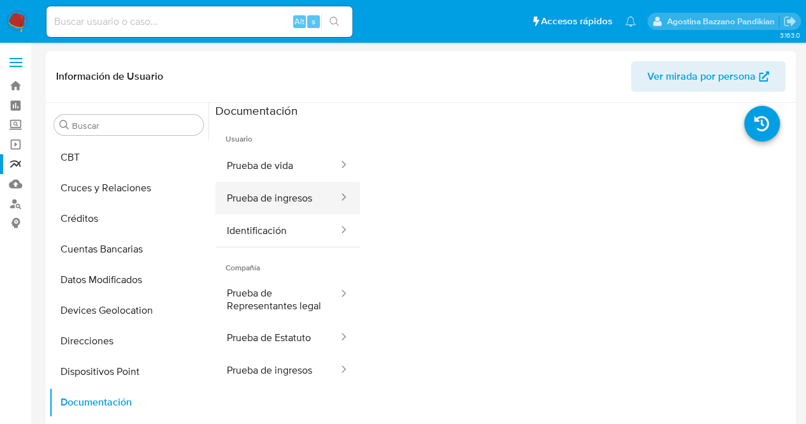
click at [283, 201] on button "Prueba de ingresos" at bounding box center [277, 198] width 124 height 32
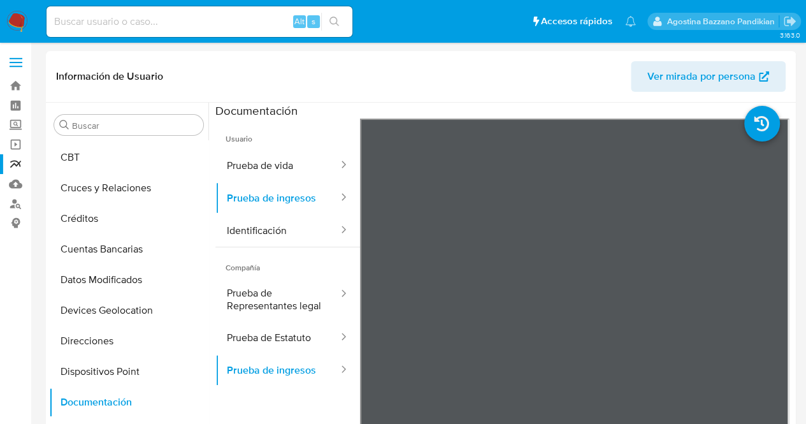
click at [127, 11] on div "Alt s" at bounding box center [200, 21] width 306 height 31
click at [129, 11] on div "Alt s" at bounding box center [200, 21] width 306 height 31
click at [133, 17] on input at bounding box center [200, 21] width 306 height 17
paste input "570797225"
type input "570797225"
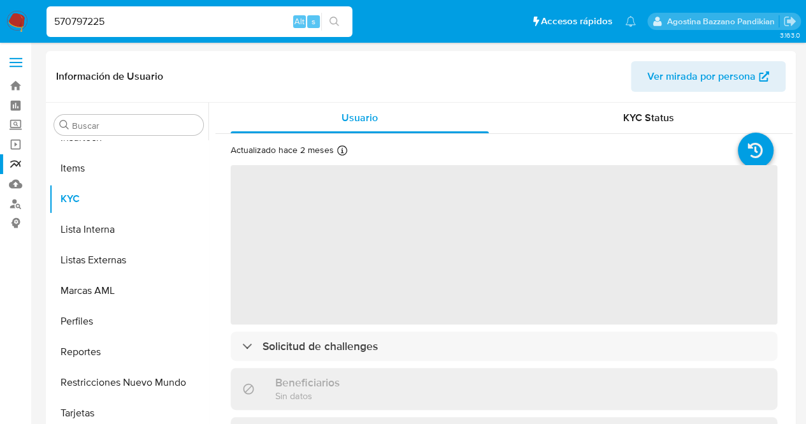
scroll to position [661, 0]
select select "10"
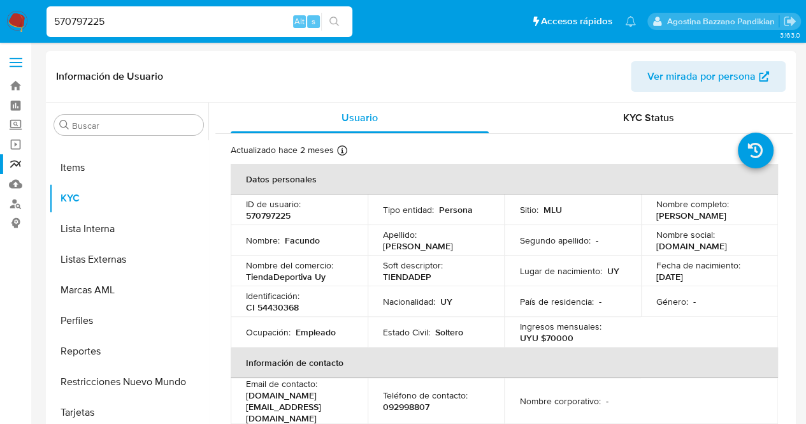
click at [642, 272] on td "Fecha de nacimiento : 05/05/1999" at bounding box center [709, 270] width 137 height 31
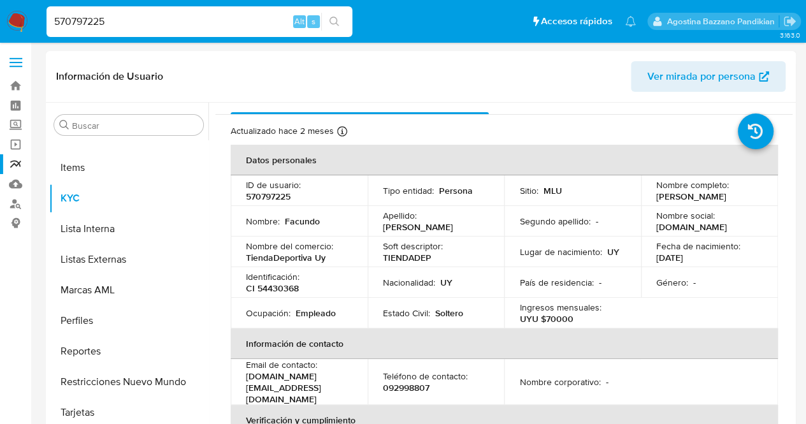
scroll to position [0, 0]
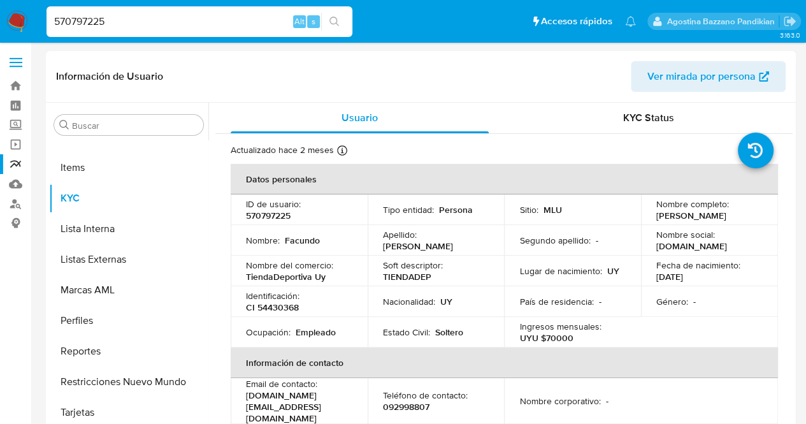
click at [421, 247] on td "Apellido : Oliva Olivera" at bounding box center [436, 240] width 137 height 31
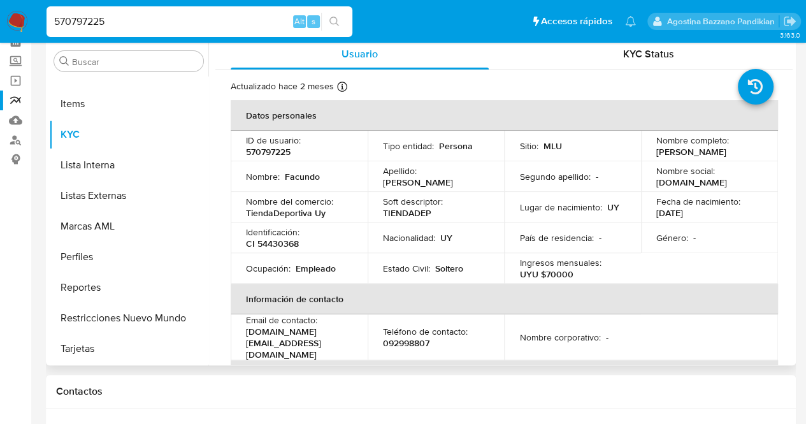
click at [404, 204] on p "Soft descriptor :" at bounding box center [413, 201] width 60 height 11
click at [529, 199] on td "Lugar de nacimiento : UY" at bounding box center [572, 207] width 137 height 31
click at [650, 209] on td "Fecha de nacimiento : 05/05/1999" at bounding box center [709, 207] width 137 height 31
click at [656, 208] on p "05/05/1999" at bounding box center [669, 212] width 27 height 11
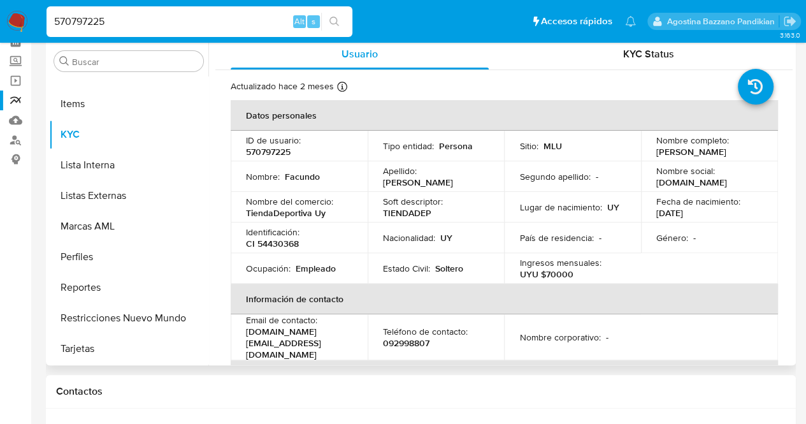
click at [612, 234] on div "País de residencia : -" at bounding box center [572, 237] width 106 height 11
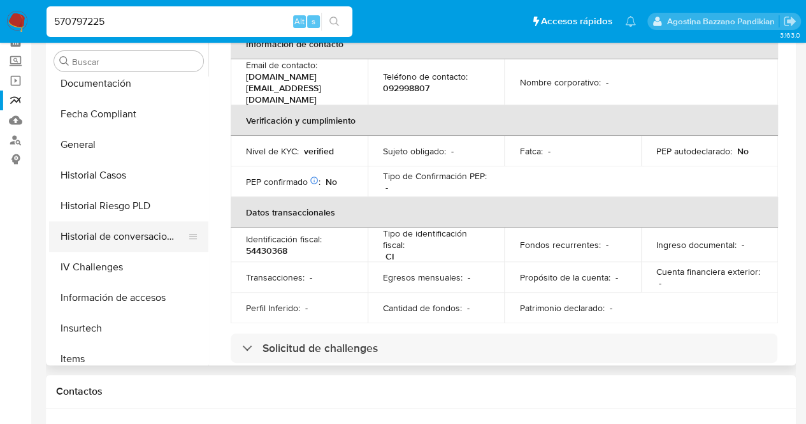
scroll to position [215, 0]
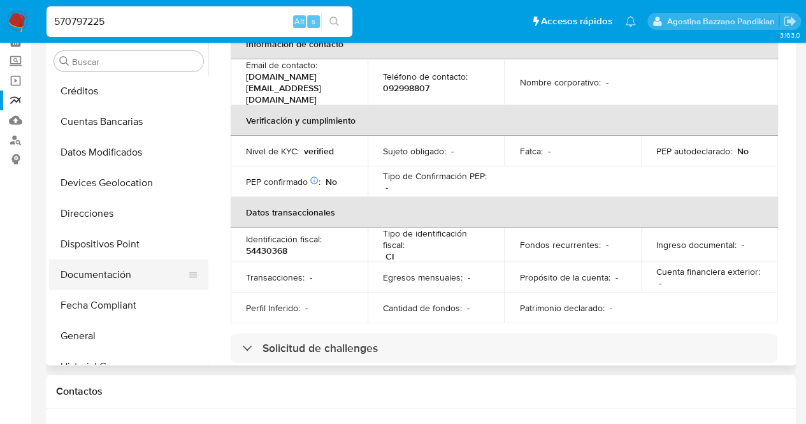
click at [117, 274] on button "Documentación" at bounding box center [123, 274] width 149 height 31
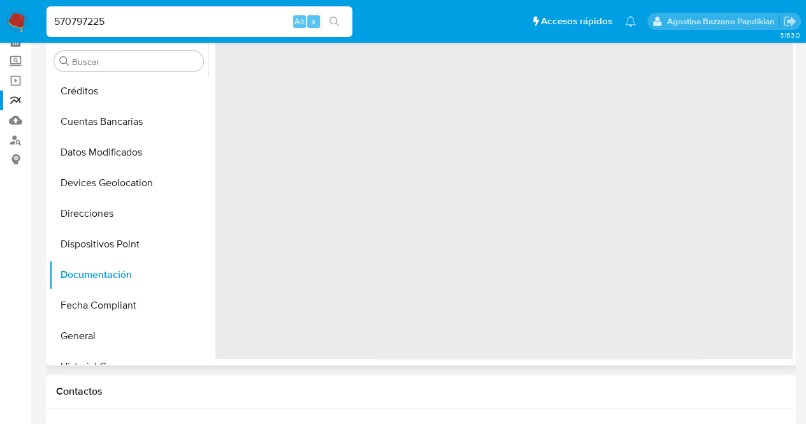
scroll to position [0, 0]
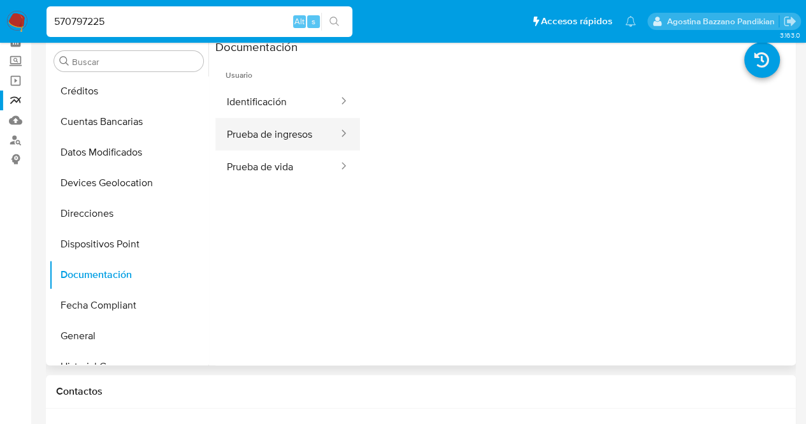
click at [284, 137] on button "Prueba de ingresos" at bounding box center [277, 134] width 124 height 32
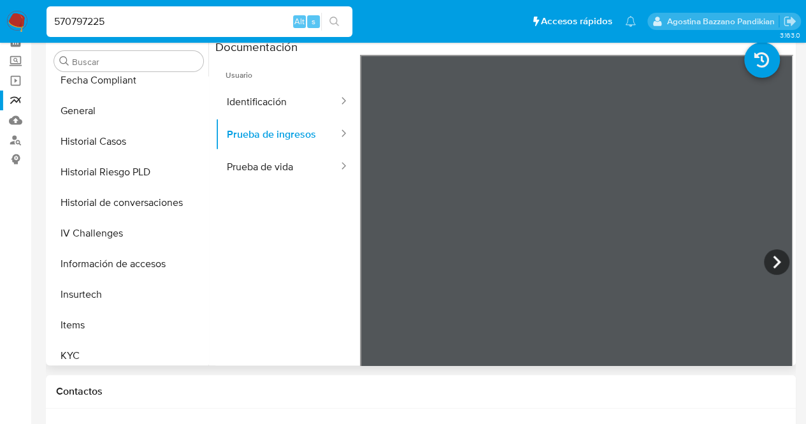
scroll to position [661, 0]
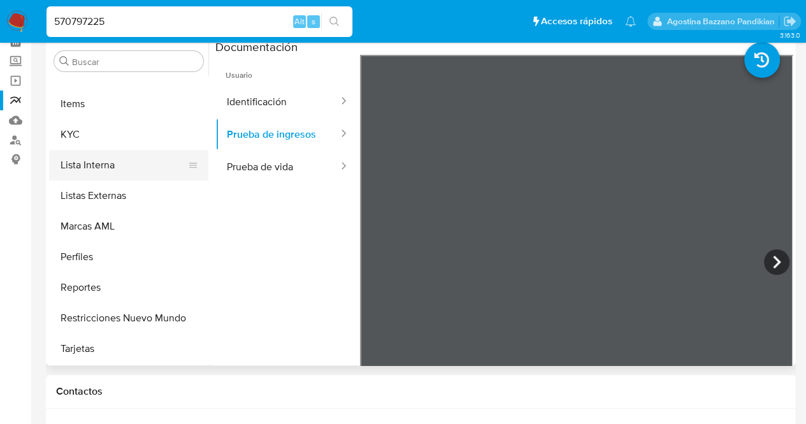
click at [126, 151] on button "Lista Interna" at bounding box center [123, 165] width 149 height 31
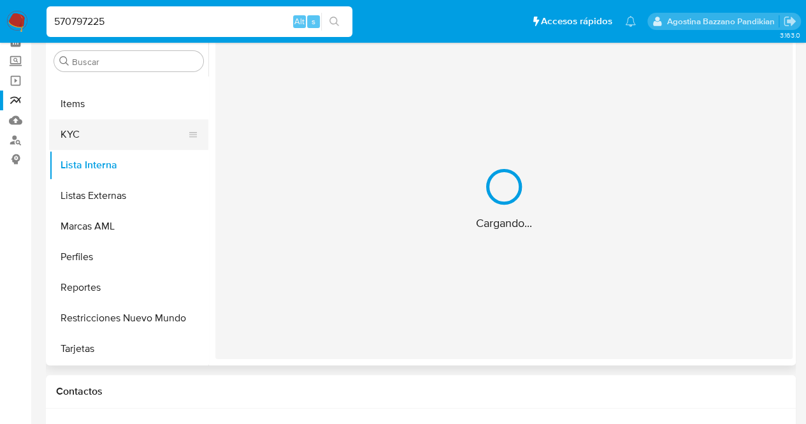
click at [73, 127] on button "KYC" at bounding box center [123, 134] width 149 height 31
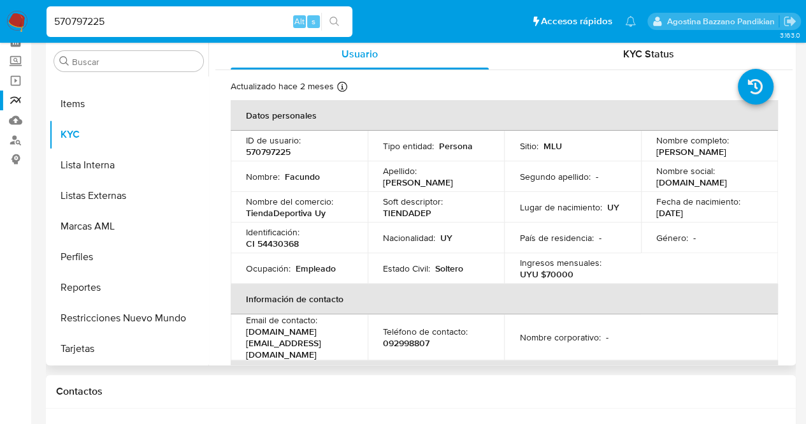
click at [279, 156] on p "570797225" at bounding box center [268, 151] width 45 height 11
copy p "570797225"
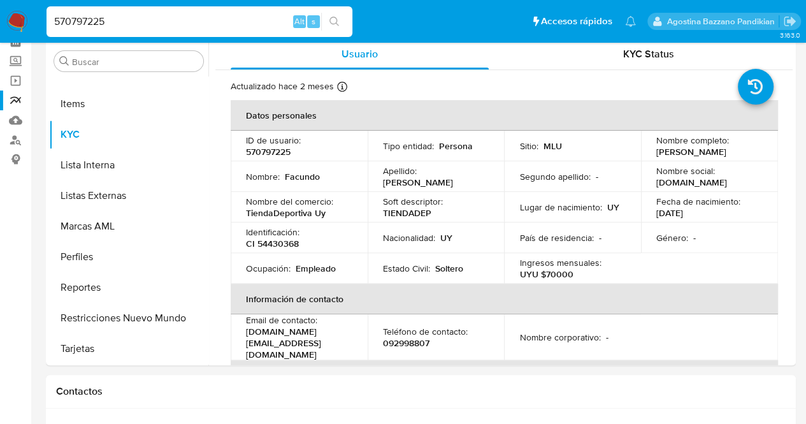
drag, startPoint x: 121, startPoint y: 28, endPoint x: 0, endPoint y: 41, distance: 121.8
click at [0, 42] on nav "Pausado Ver notificaciones 570797225 Alt s Accesos rápidos Presiona las siguien…" at bounding box center [403, 21] width 806 height 43
paste input "170876463"
type input "170876463"
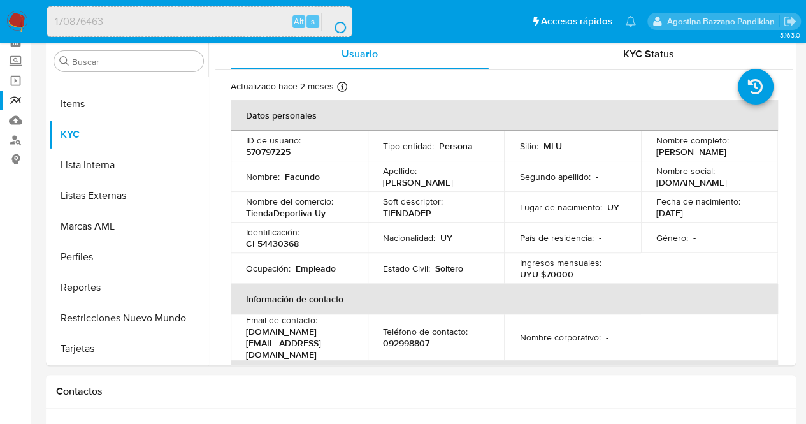
scroll to position [0, 0]
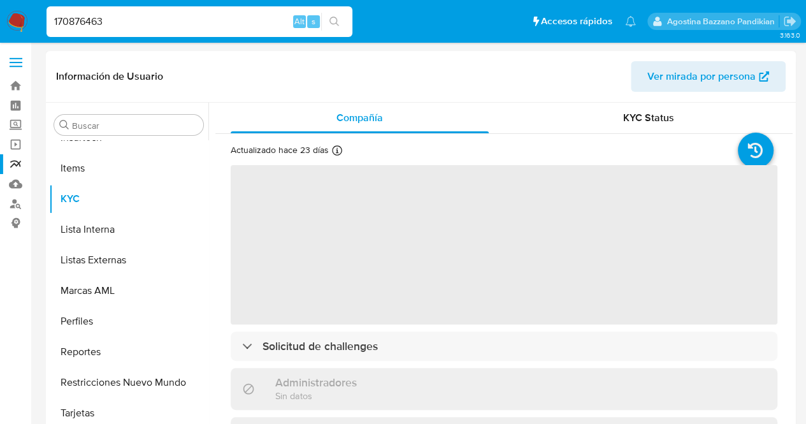
scroll to position [661, 0]
select select "10"
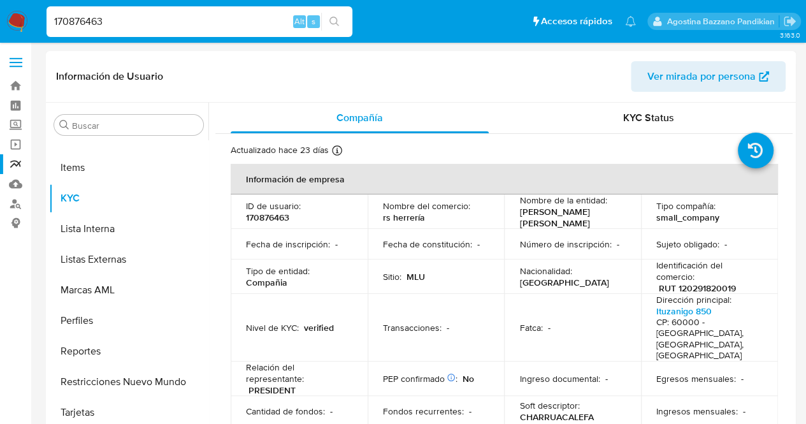
click at [668, 233] on td "Sujeto obligado : -" at bounding box center [709, 244] width 137 height 31
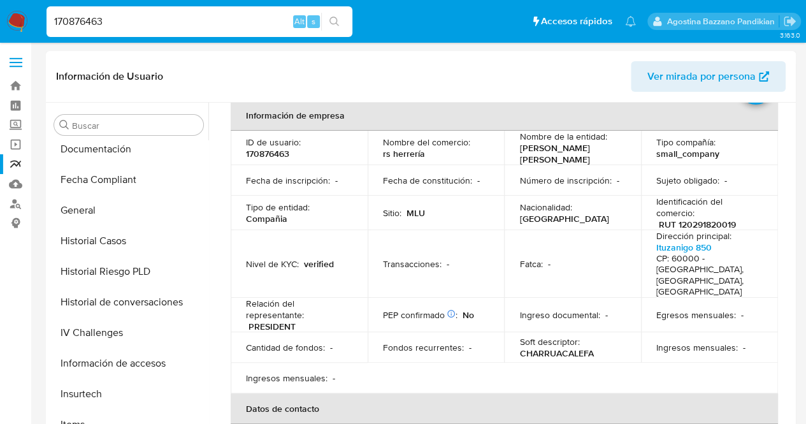
scroll to position [342, 0]
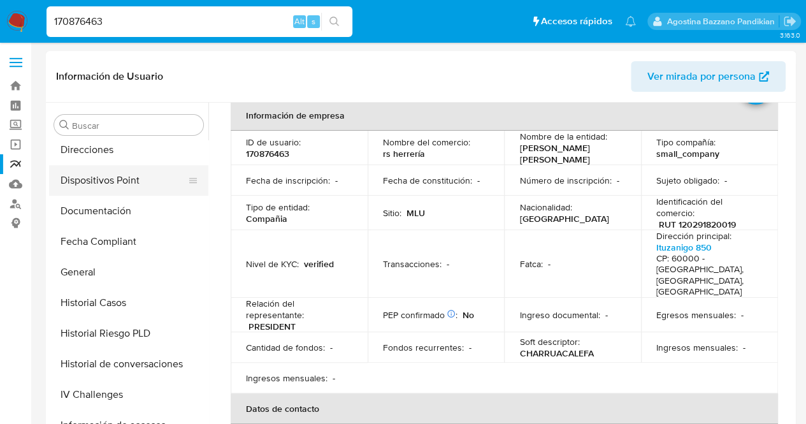
click at [104, 191] on button "Dispositivos Point" at bounding box center [123, 180] width 149 height 31
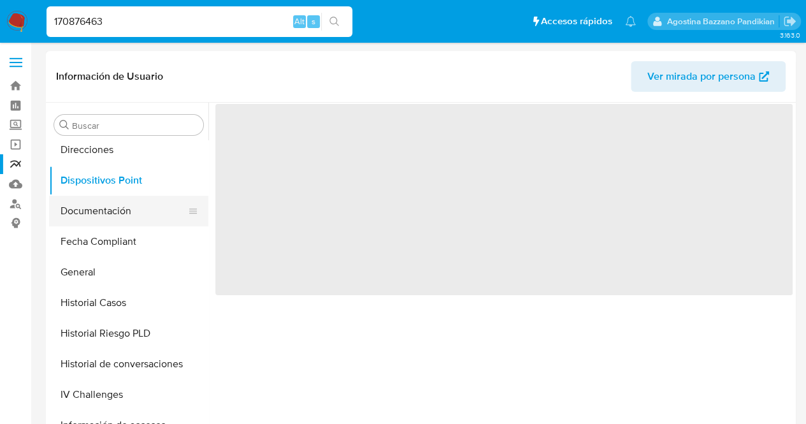
scroll to position [0, 0]
click at [106, 203] on button "Documentación" at bounding box center [123, 211] width 149 height 31
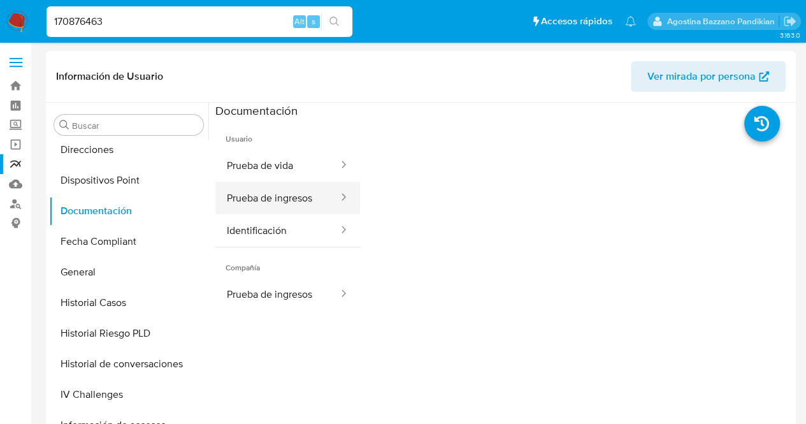
click at [258, 197] on button "Prueba de ingresos" at bounding box center [277, 198] width 124 height 32
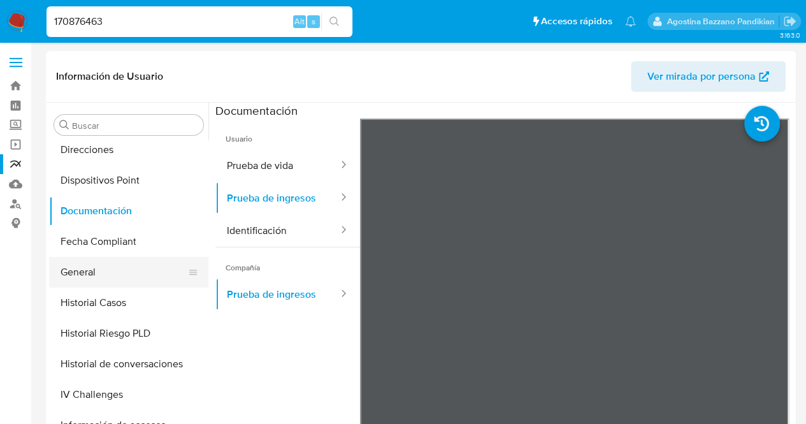
click at [121, 270] on button "General" at bounding box center [123, 272] width 149 height 31
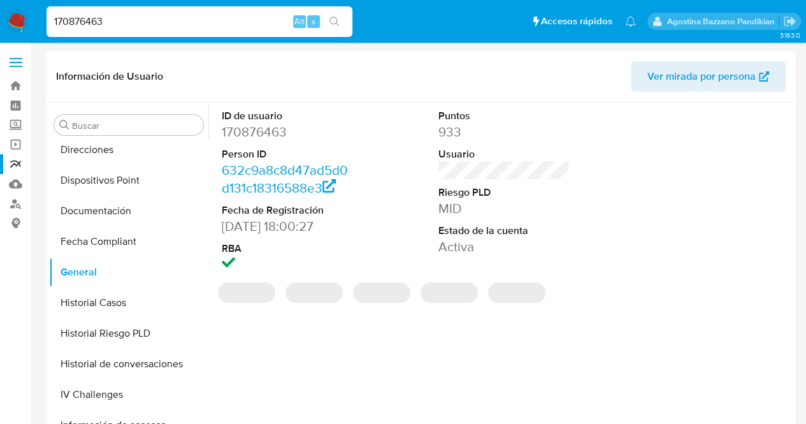
click at [243, 123] on dd "170876463" at bounding box center [288, 132] width 132 height 18
copy dd "170876463"
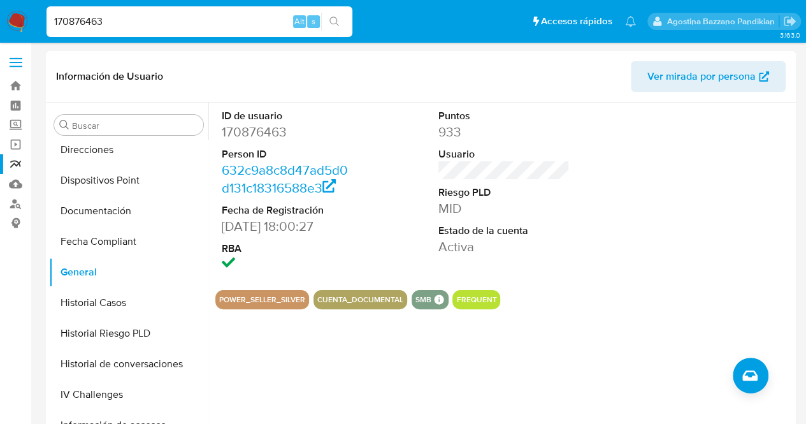
click at [581, 197] on div "ID de usuario 170876463 Person ID 632c9a8c8d47ad5d0d131c18316588e3 Fecha de Reg…" at bounding box center [503, 191] width 577 height 177
drag, startPoint x: 158, startPoint y: 18, endPoint x: 1, endPoint y: 32, distance: 157.3
click at [0, 32] on nav "Pausado Ver notificaciones 170876463 Alt s Accesos rápidos Presiona las siguien…" at bounding box center [403, 21] width 806 height 43
paste input "570797225"
type input "570797225"
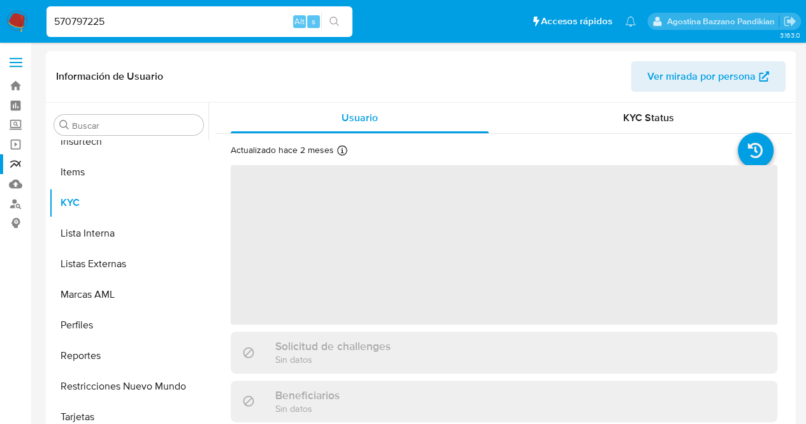
scroll to position [661, 0]
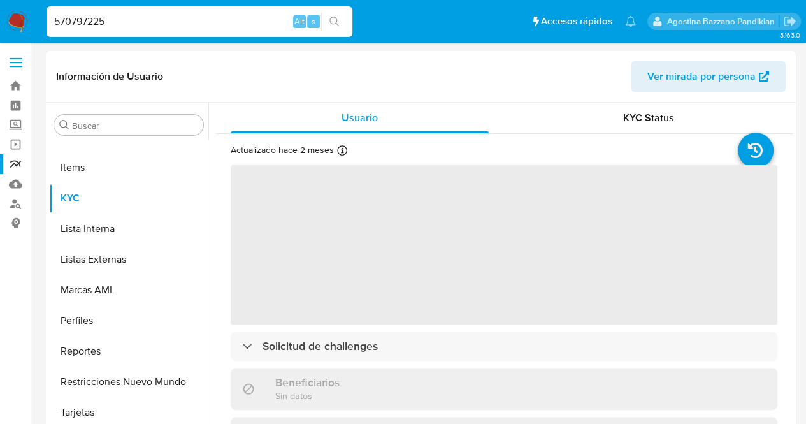
select select "10"
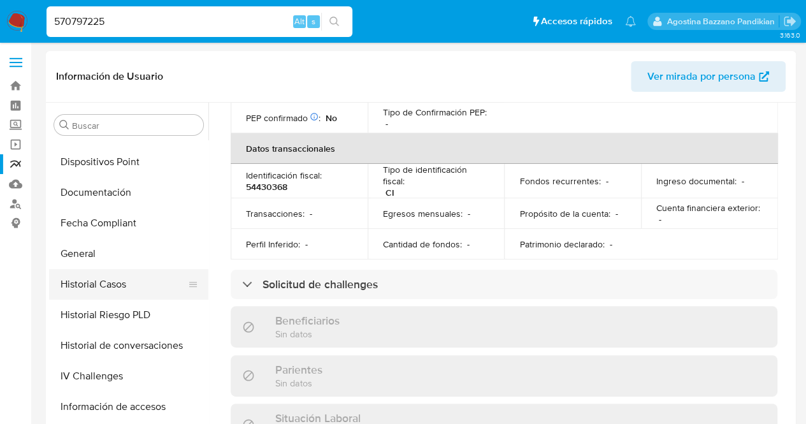
scroll to position [342, 0]
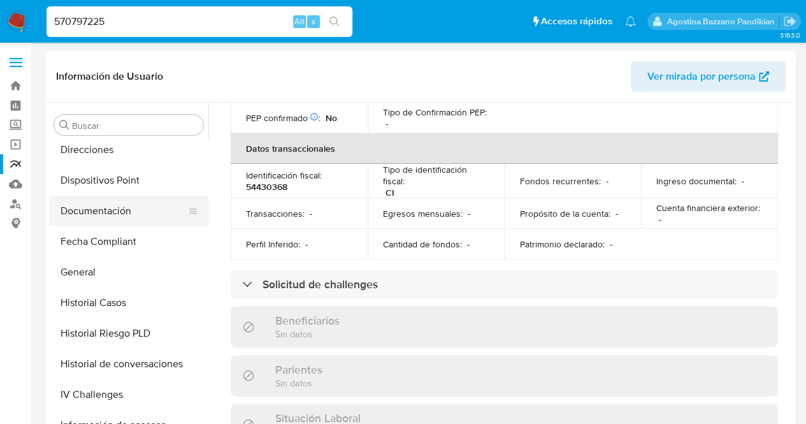
click at [125, 207] on button "Documentación" at bounding box center [123, 211] width 149 height 31
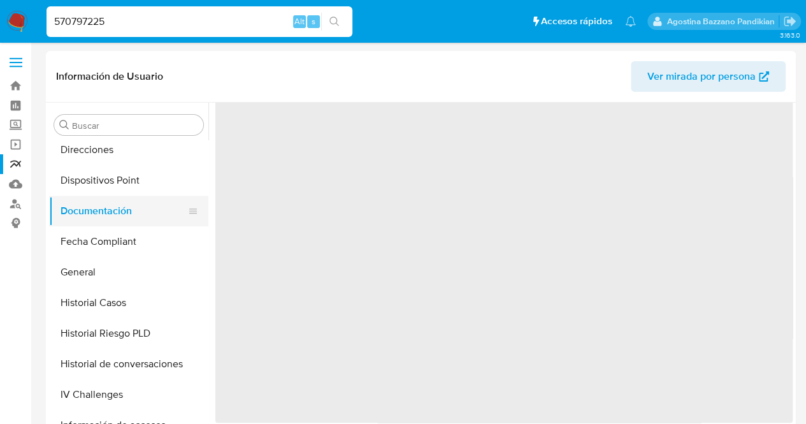
scroll to position [0, 0]
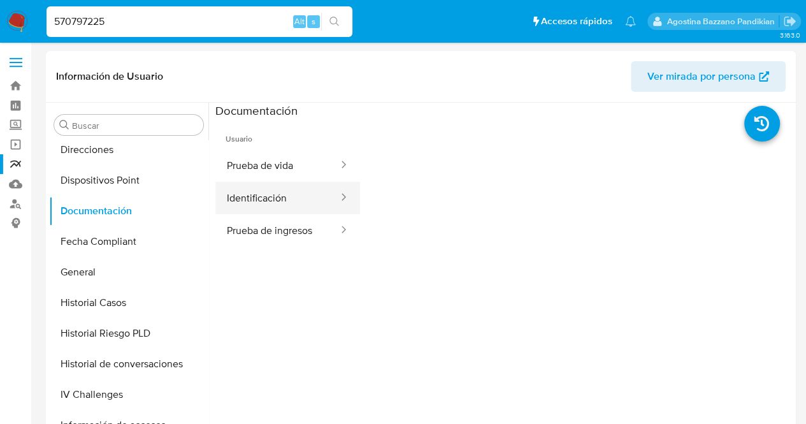
click at [291, 189] on button "Identificación" at bounding box center [277, 198] width 124 height 32
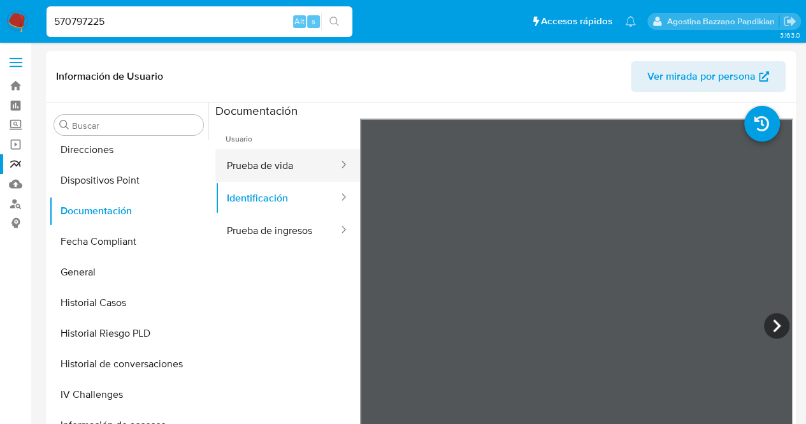
click at [303, 172] on button "Prueba de vida" at bounding box center [277, 165] width 124 height 32
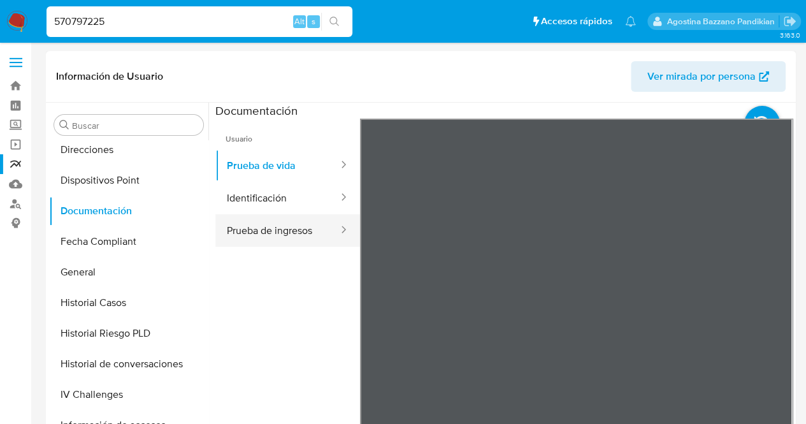
click at [315, 229] on button "Prueba de ingresos" at bounding box center [277, 230] width 124 height 32
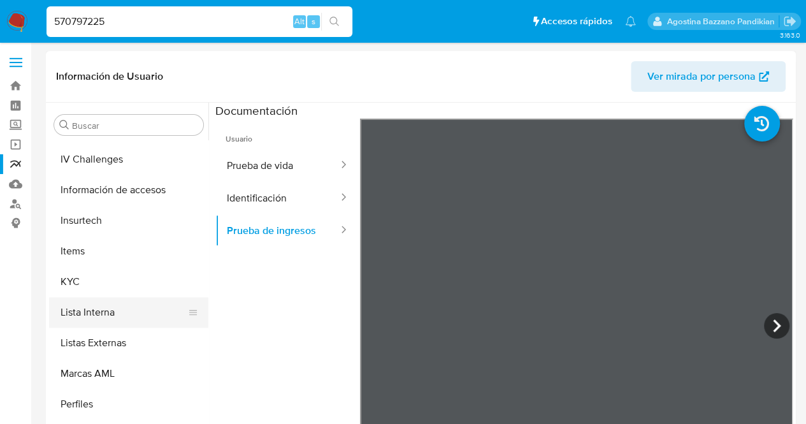
scroll to position [661, 0]
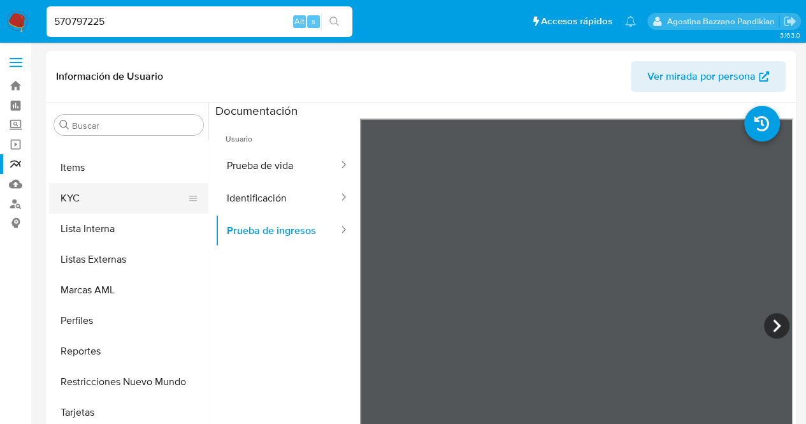
click at [97, 190] on button "KYC" at bounding box center [123, 198] width 149 height 31
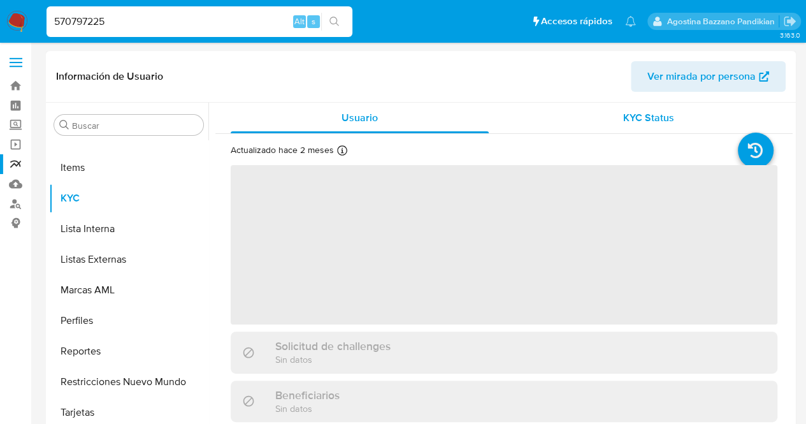
click at [650, 122] on span "KYC Status" at bounding box center [648, 117] width 51 height 15
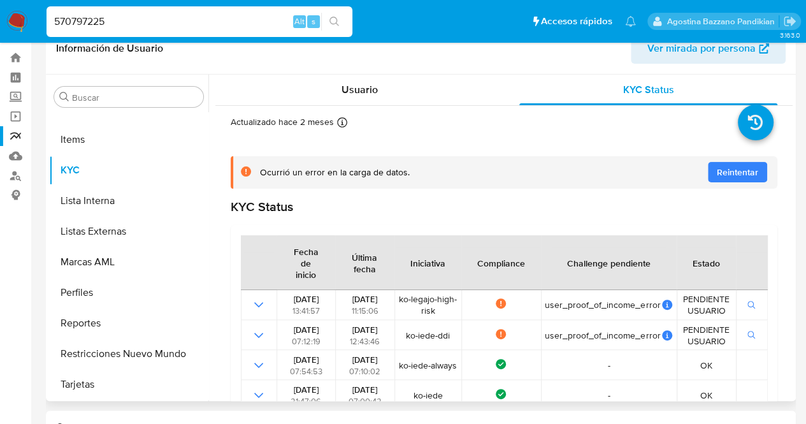
scroll to position [64, 0]
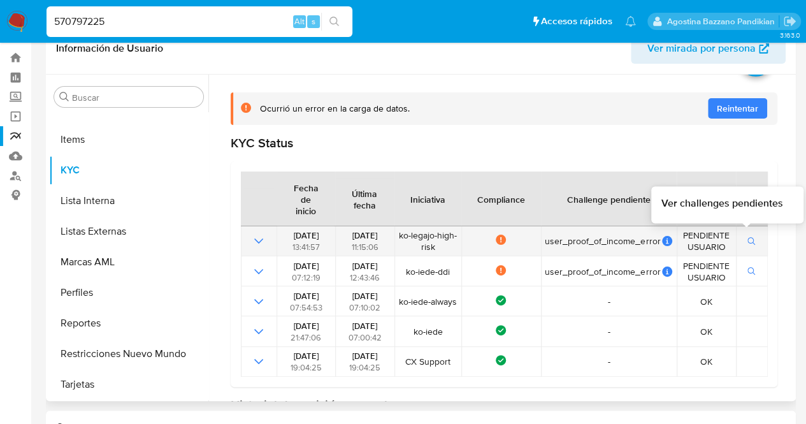
click at [756, 243] on button "button" at bounding box center [752, 240] width 22 height 15
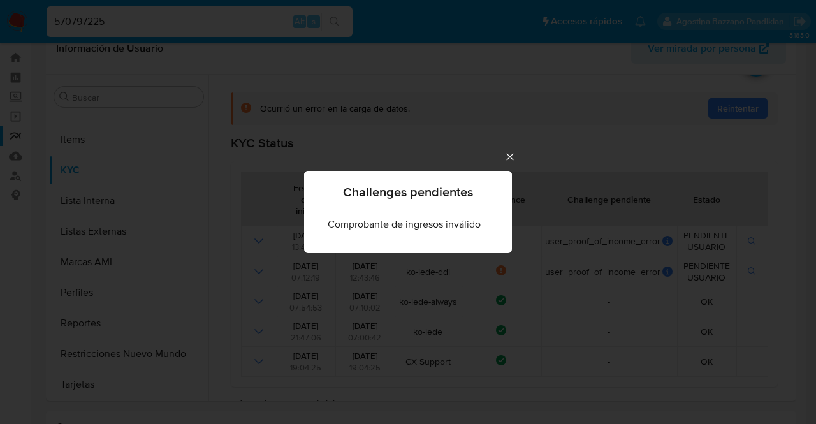
click at [512, 151] on icon "Cerrar" at bounding box center [509, 156] width 13 height 13
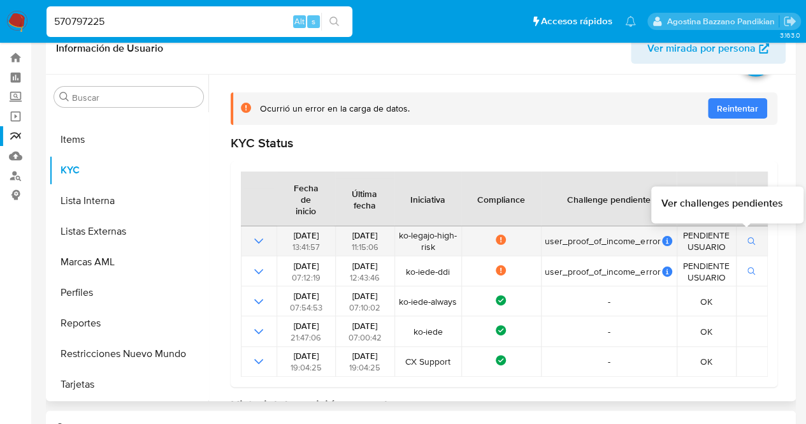
click at [753, 245] on button "button" at bounding box center [752, 240] width 22 height 15
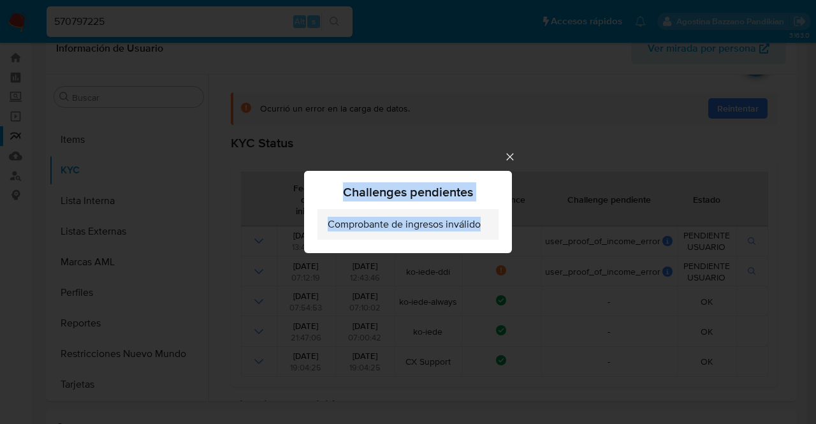
drag, startPoint x: 327, startPoint y: 194, endPoint x: 485, endPoint y: 233, distance: 162.7
click at [485, 233] on div "Challenges pendientes Comprobante de ingresos inválido" at bounding box center [408, 212] width 208 height 82
copy div "Challenges pendientes Comprobante de ingresos inválido"
click at [621, 203] on div "Challenges pendientes Comprobante de ingresos inválido" at bounding box center [408, 212] width 816 height 424
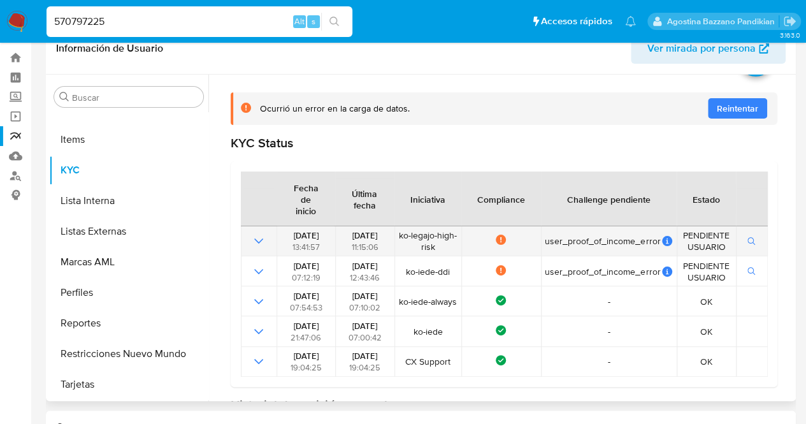
drag, startPoint x: 519, startPoint y: 241, endPoint x: 647, endPoint y: 249, distance: 129.0
click at [647, 249] on tr "06/08/2025 13:41:57 13/08/2025 11:15:06 ko-legajo-high-risk Not compliance user…" at bounding box center [504, 241] width 527 height 30
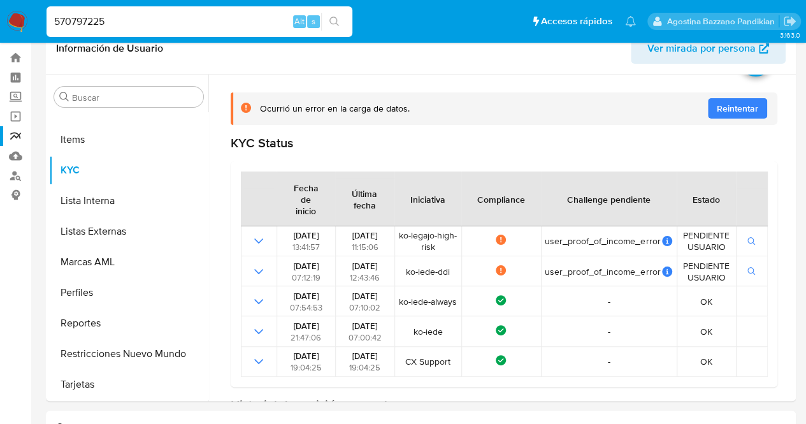
click at [145, 18] on input "570797225" at bounding box center [200, 21] width 306 height 17
drag, startPoint x: 145, startPoint y: 18, endPoint x: 11, endPoint y: 21, distance: 134.5
click at [11, 21] on nav "Pausado Ver notificaciones 570797225 Alt s Accesos rápidos Presiona las siguien…" at bounding box center [403, 21] width 806 height 43
paste input "170876463"
type input "170876463"
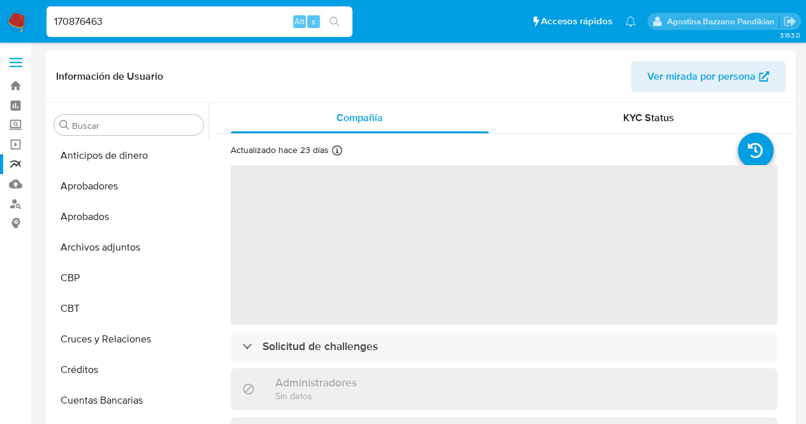
select select "10"
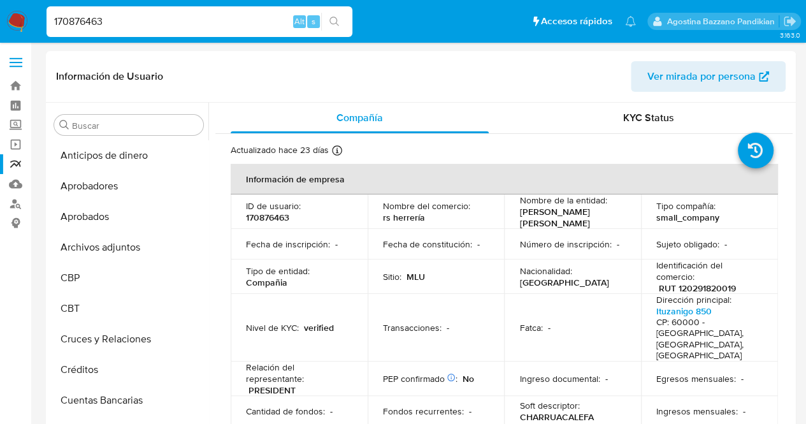
scroll to position [661, 0]
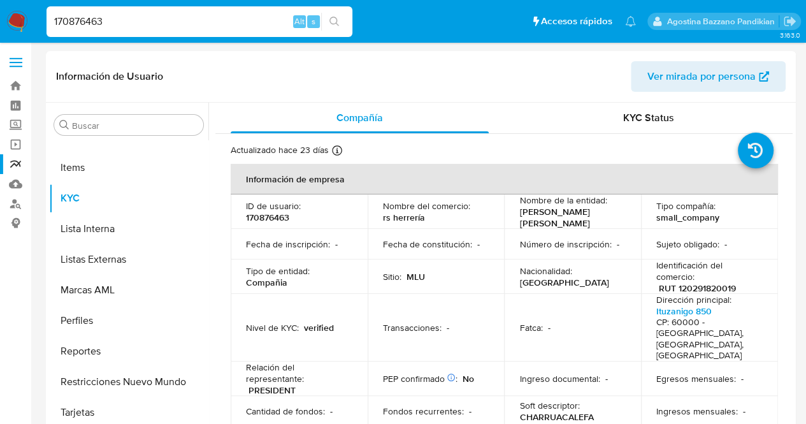
drag, startPoint x: 115, startPoint y: 29, endPoint x: 79, endPoint y: 31, distance: 35.8
click at [66, 36] on div "170876463 Alt s" at bounding box center [200, 21] width 306 height 31
click at [173, 20] on input "170876463" at bounding box center [200, 21] width 306 height 17
click at [191, 26] on input "170876463" at bounding box center [200, 21] width 306 height 17
drag, startPoint x: 177, startPoint y: 23, endPoint x: 0, endPoint y: 31, distance: 177.3
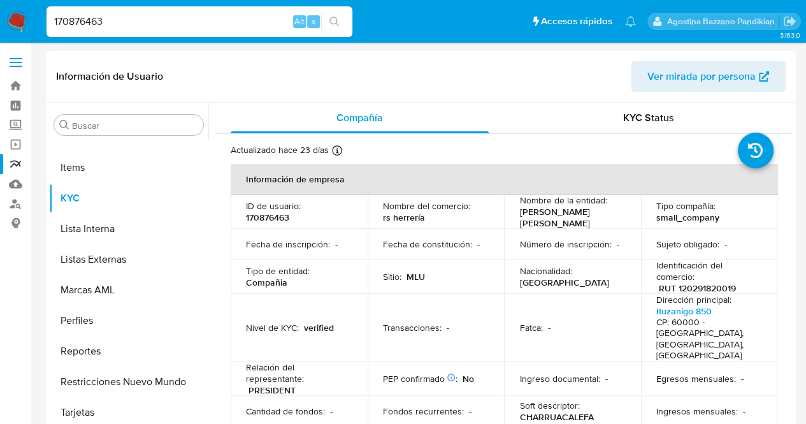
click at [0, 31] on nav "Pausado Ver notificaciones 170876463 Alt s Accesos rápidos Presiona las siguien…" at bounding box center [403, 21] width 806 height 43
click at [569, 239] on p "Número de inscripción :" at bounding box center [565, 243] width 92 height 11
drag, startPoint x: 129, startPoint y: 29, endPoint x: 15, endPoint y: 41, distance: 115.4
click at [24, 39] on nav "Pausado Ver notificaciones 170876463 Alt s Accesos rápidos Presiona las siguien…" at bounding box center [403, 21] width 806 height 43
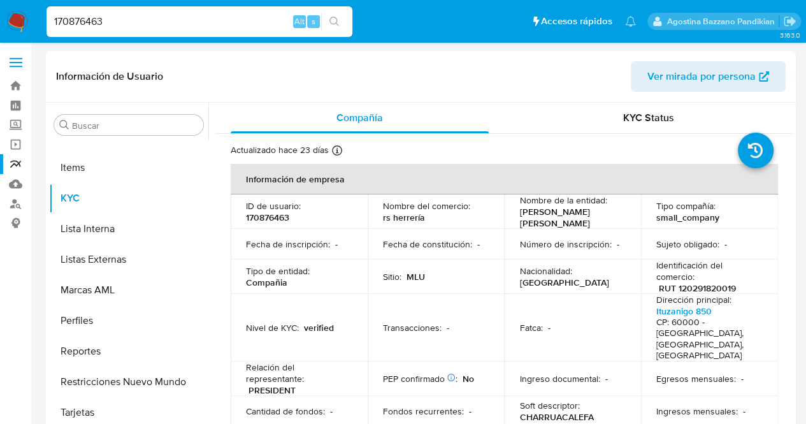
paste input "214574519"
type input "214574519"
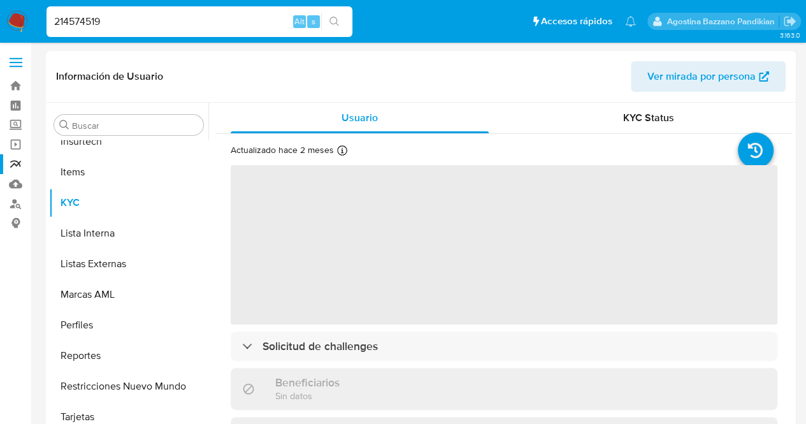
scroll to position [661, 0]
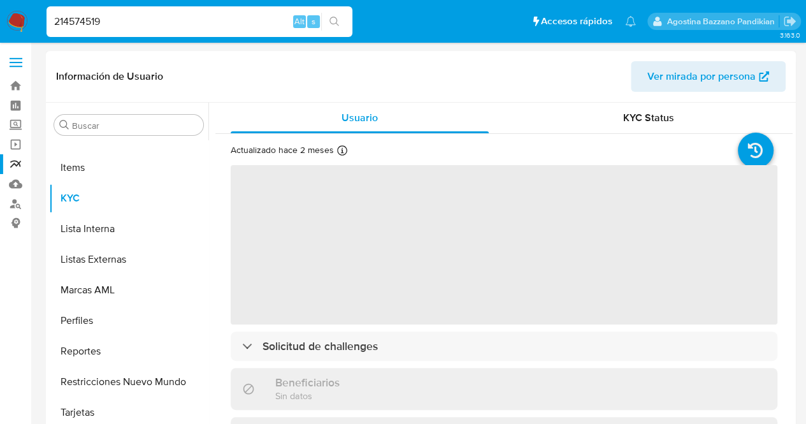
select select "10"
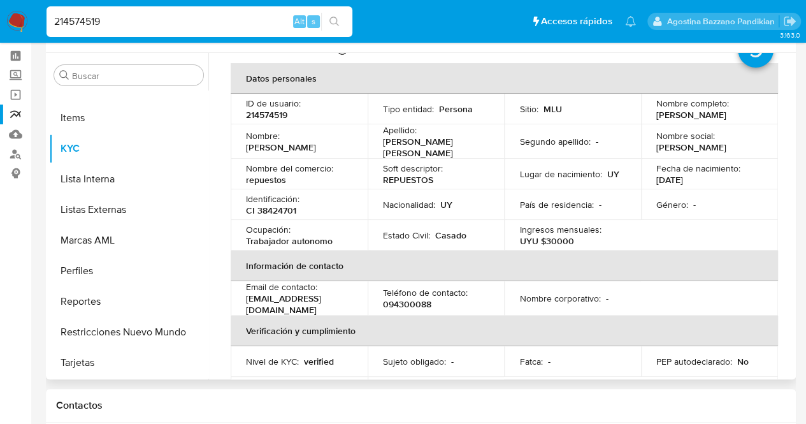
scroll to position [0, 0]
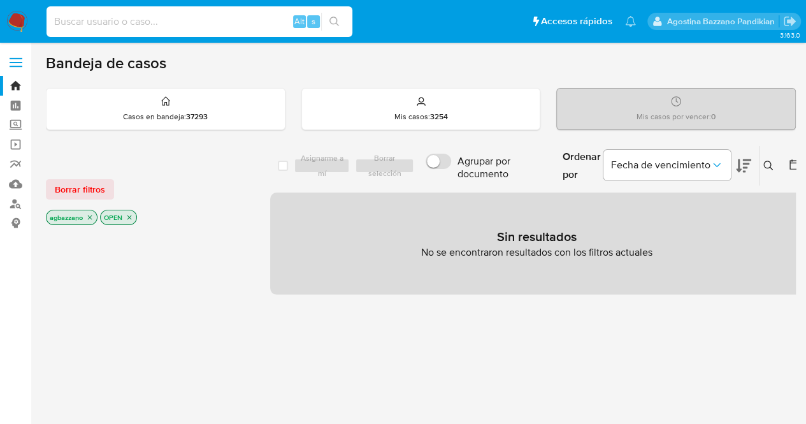
click at [120, 20] on input at bounding box center [200, 21] width 306 height 17
paste input "70187753"
type input "70187753"
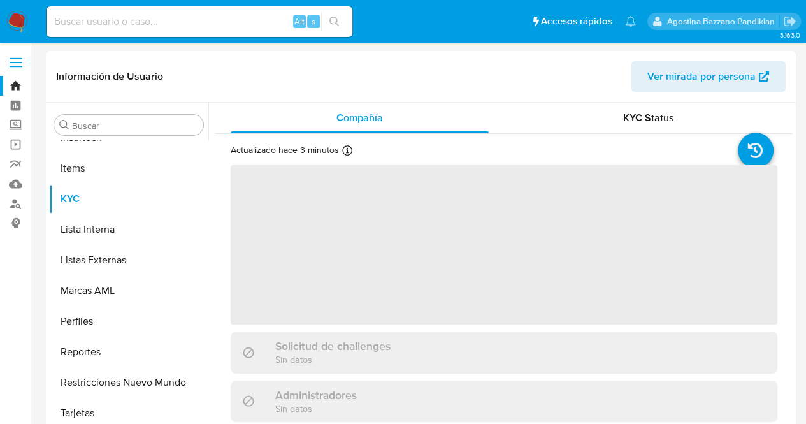
scroll to position [661, 0]
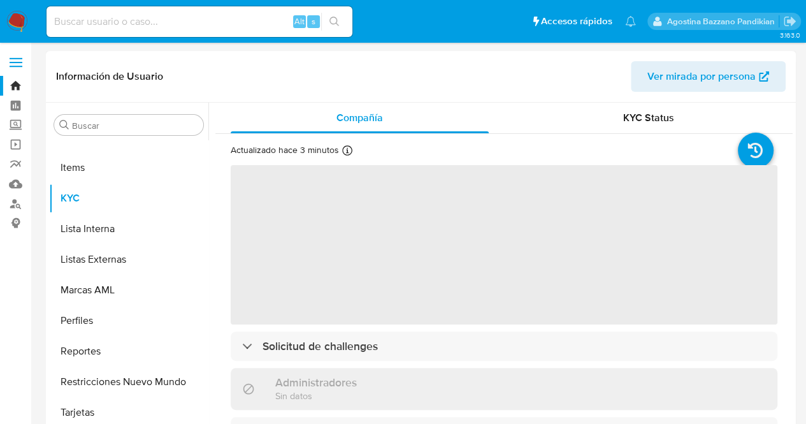
select select "10"
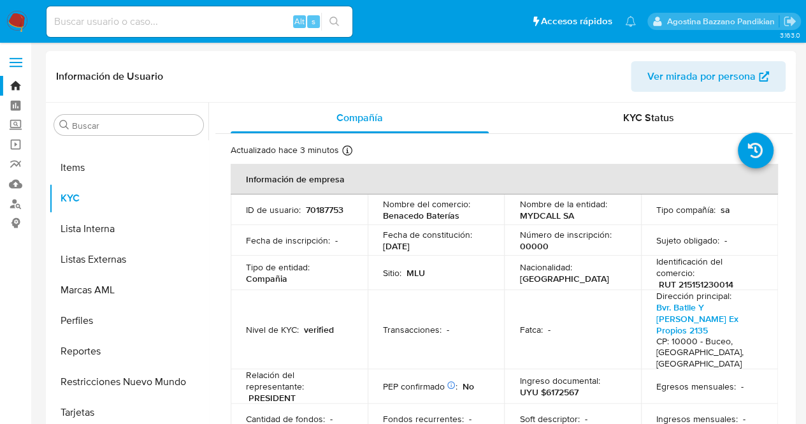
click at [622, 227] on td "Número de inscripción : 00000" at bounding box center [572, 240] width 137 height 31
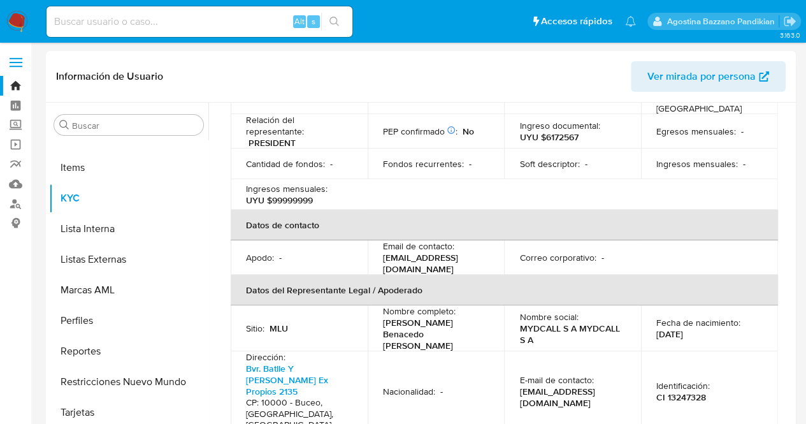
scroll to position [0, 0]
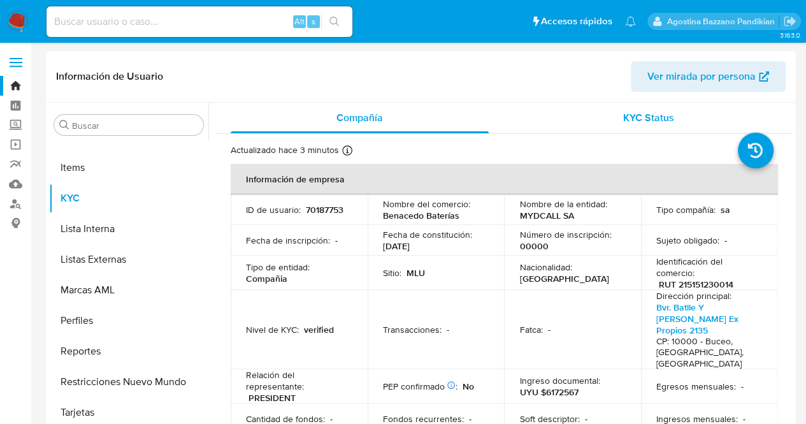
click at [630, 118] on span "KYC Status" at bounding box center [648, 117] width 51 height 15
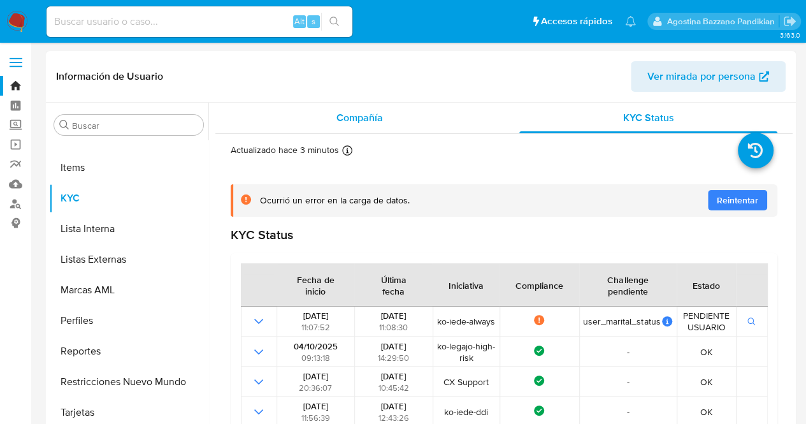
click at [407, 120] on div "Compañía" at bounding box center [360, 118] width 258 height 31
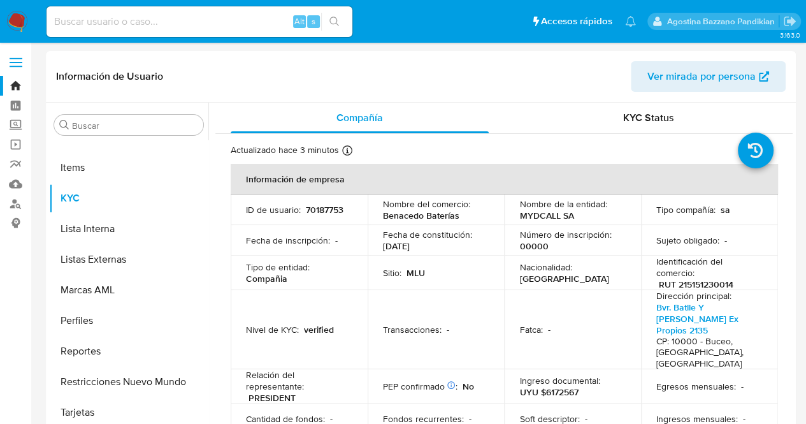
click at [536, 258] on td "Nacionalidad : Uruguay" at bounding box center [572, 272] width 137 height 34
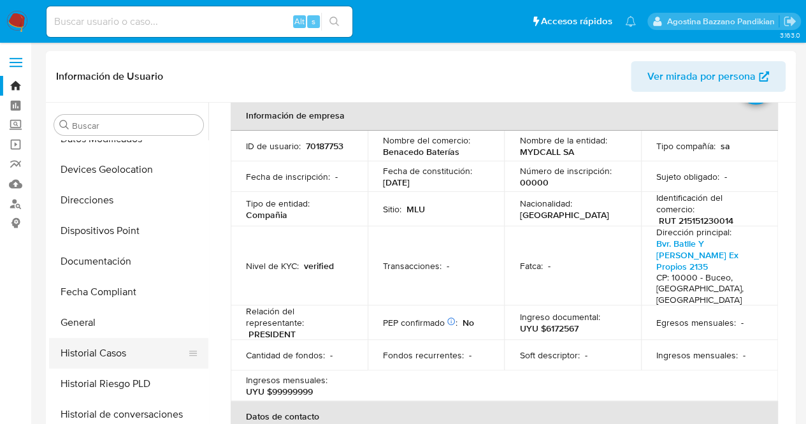
scroll to position [215, 0]
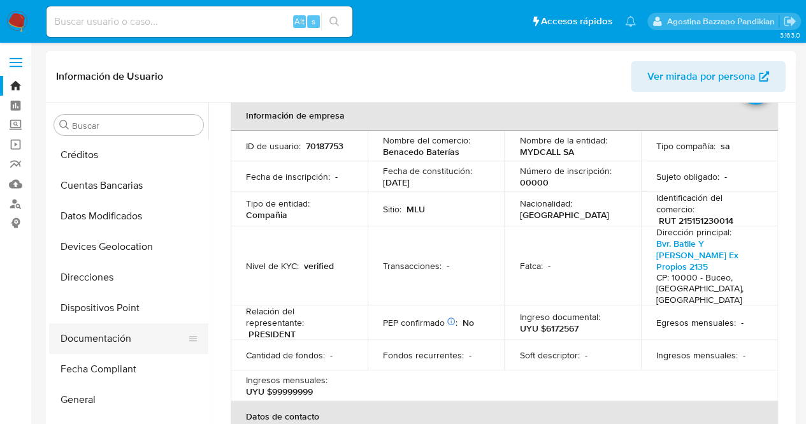
click at [112, 340] on button "Documentación" at bounding box center [123, 338] width 149 height 31
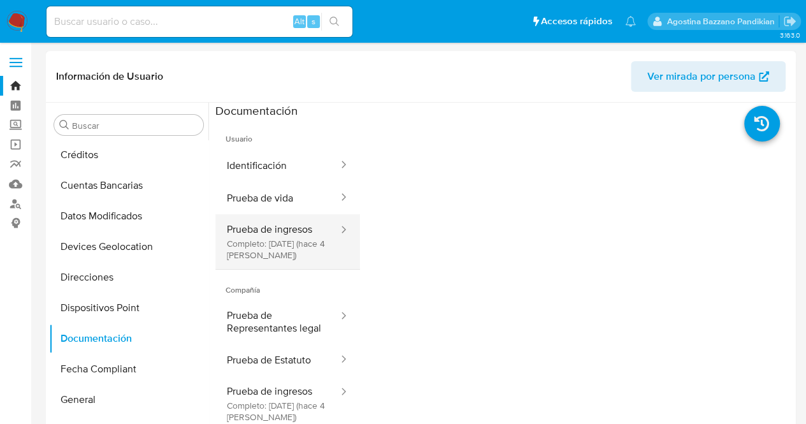
click at [277, 233] on button "Prueba de ingresos Completo: 04/10/2025 (hace 4 días)" at bounding box center [277, 241] width 124 height 55
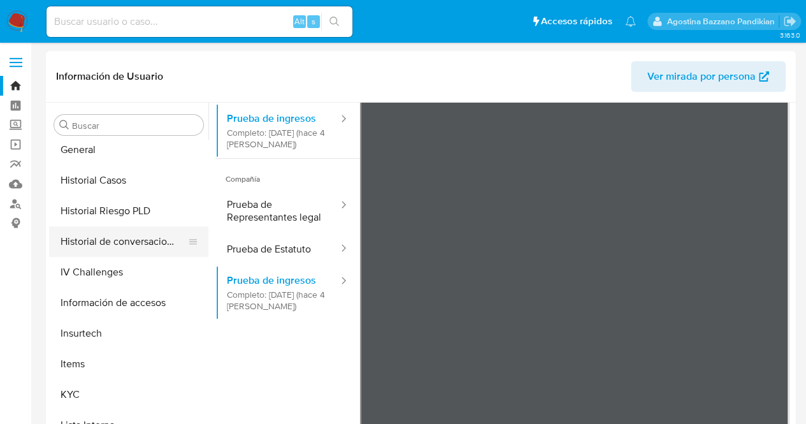
scroll to position [470, 0]
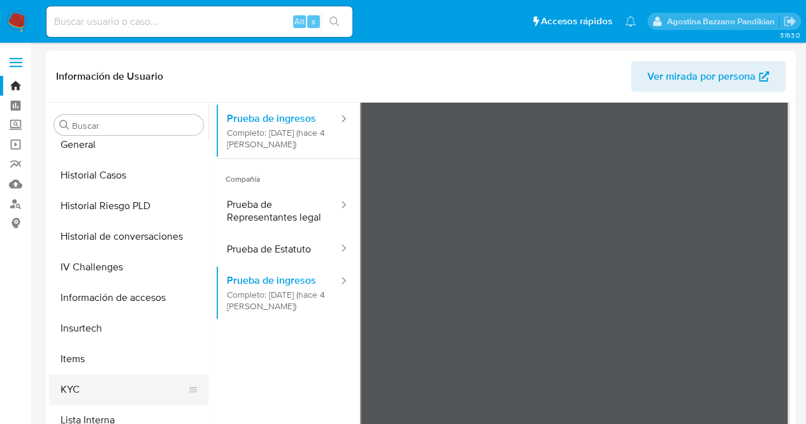
click at [106, 387] on button "KYC" at bounding box center [123, 389] width 149 height 31
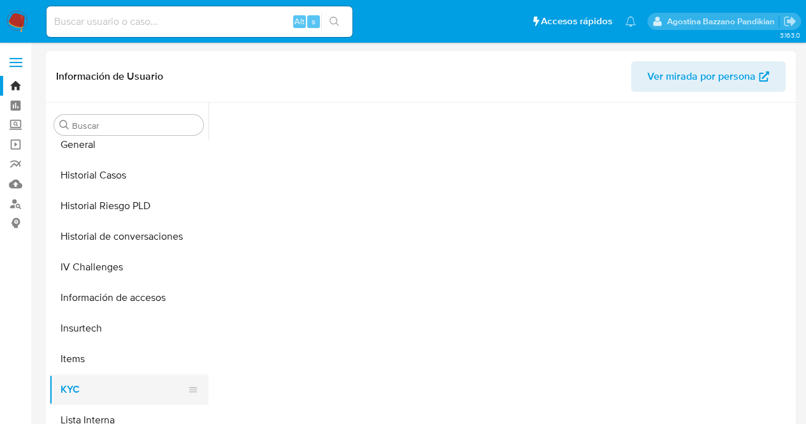
scroll to position [0, 0]
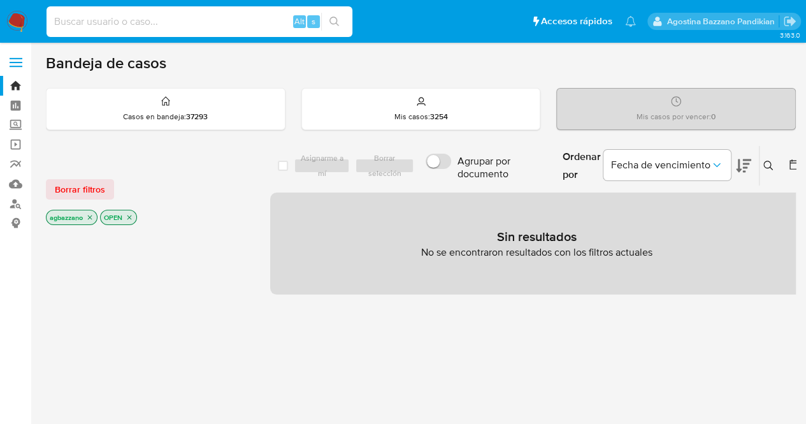
click at [235, 20] on input at bounding box center [200, 21] width 306 height 17
paste input "810444361"
type input "810444361"
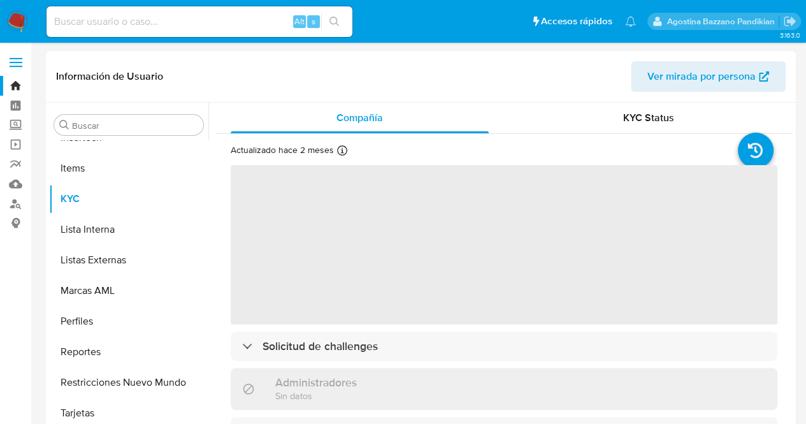
scroll to position [661, 0]
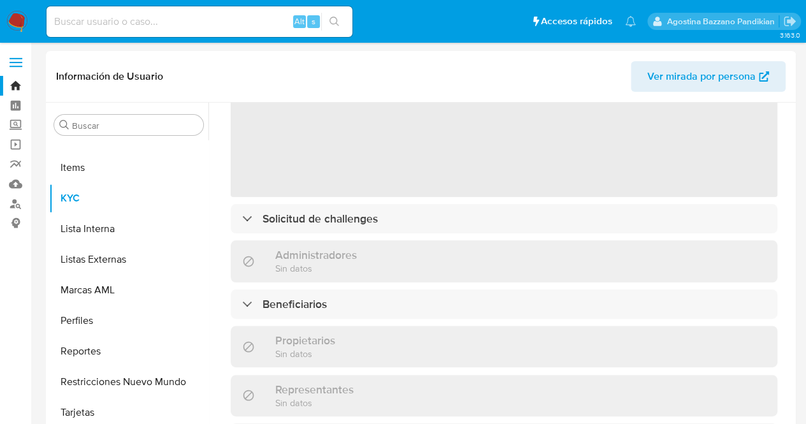
select select "10"
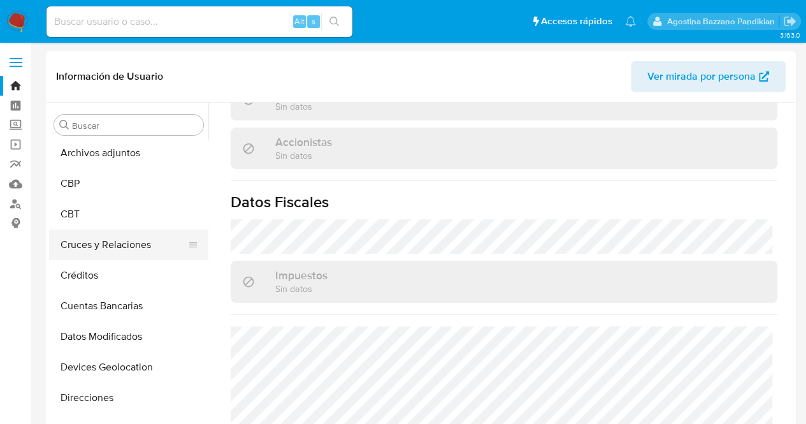
scroll to position [151, 0]
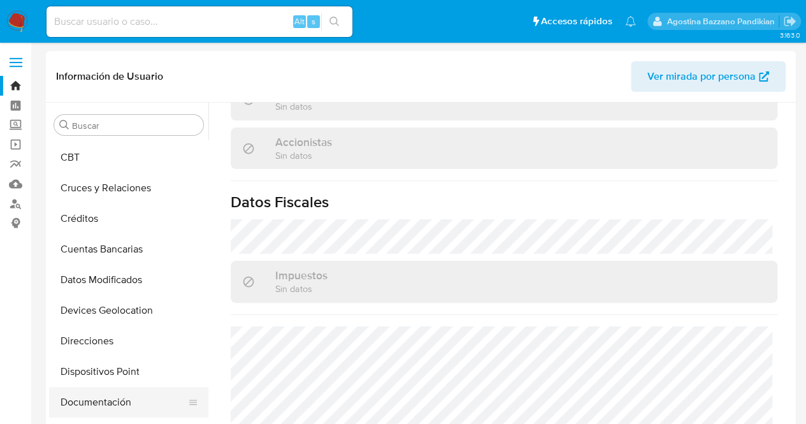
click at [109, 408] on button "Documentación" at bounding box center [123, 402] width 149 height 31
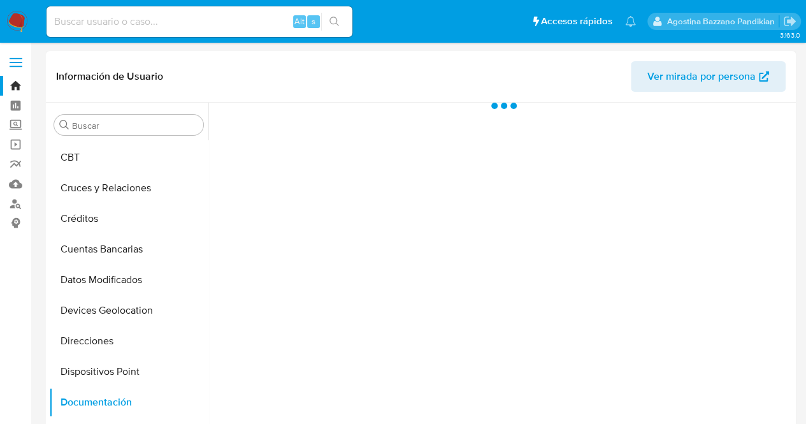
scroll to position [0, 0]
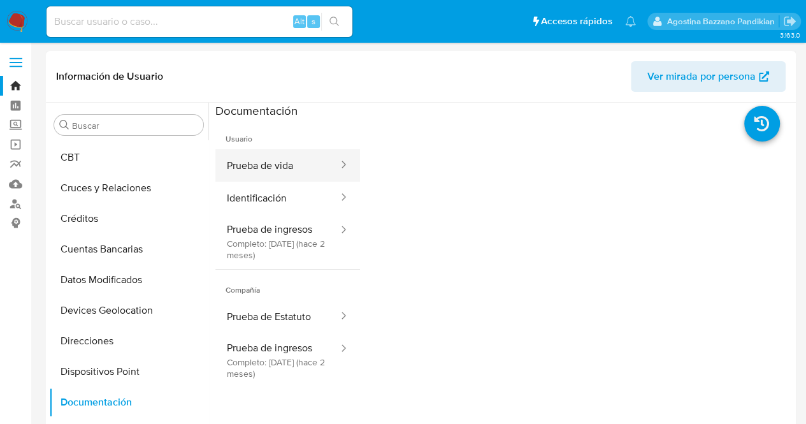
click at [315, 161] on button "Prueba de vida" at bounding box center [277, 165] width 124 height 32
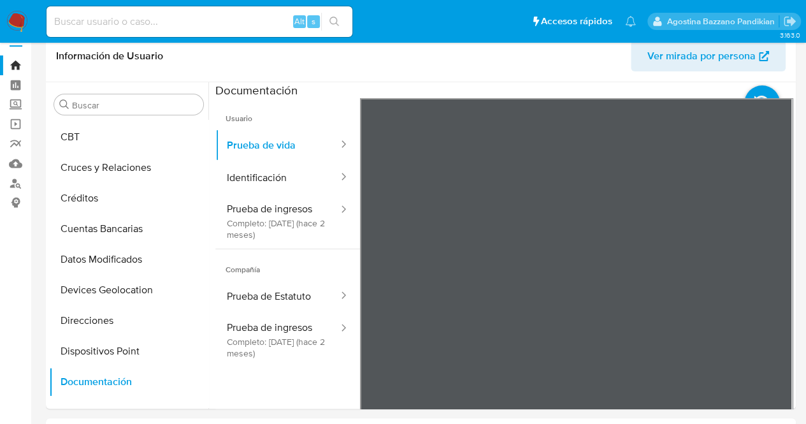
scroll to position [22, 0]
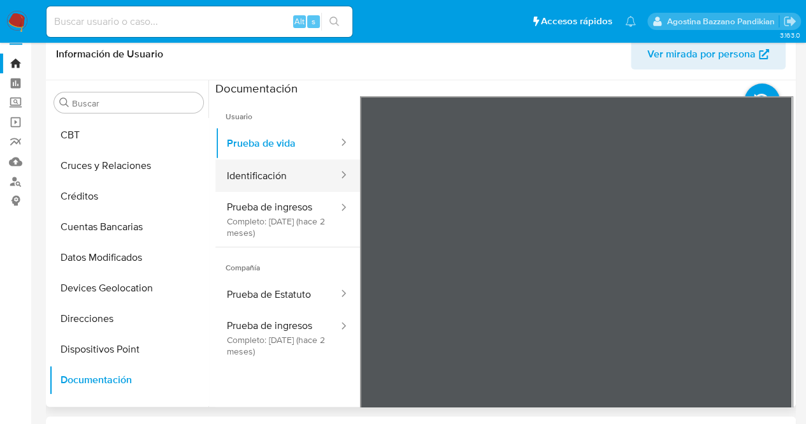
click at [316, 177] on button "Identificación" at bounding box center [277, 175] width 124 height 32
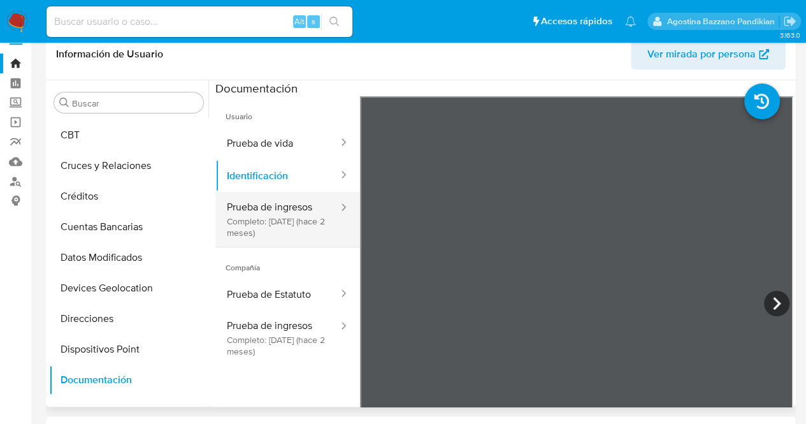
click at [284, 229] on button "Prueba de ingresos Completo: 25/07/2025 (hace 2 meses)" at bounding box center [277, 219] width 124 height 55
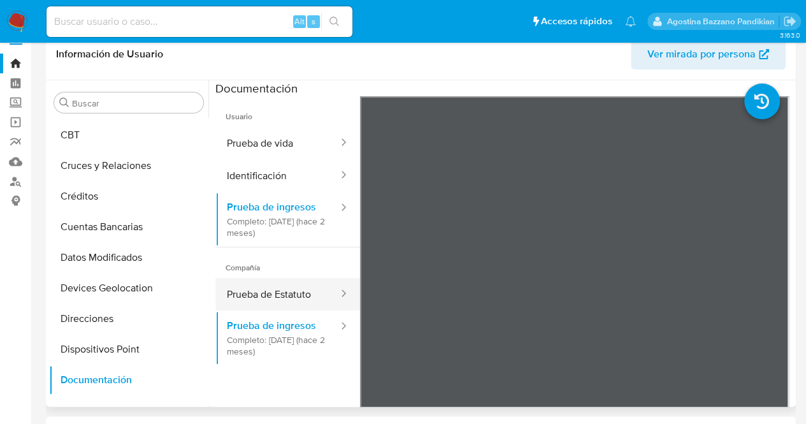
click at [278, 302] on button "Prueba de Estatuto" at bounding box center [277, 294] width 124 height 32
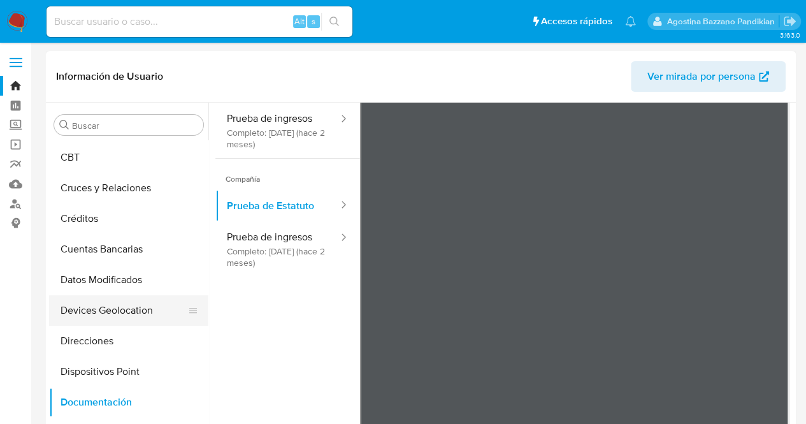
scroll to position [533, 0]
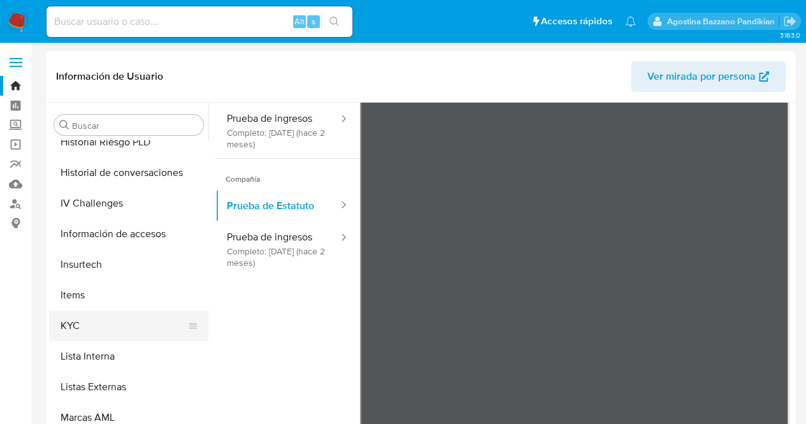
click at [87, 324] on button "KYC" at bounding box center [123, 325] width 149 height 31
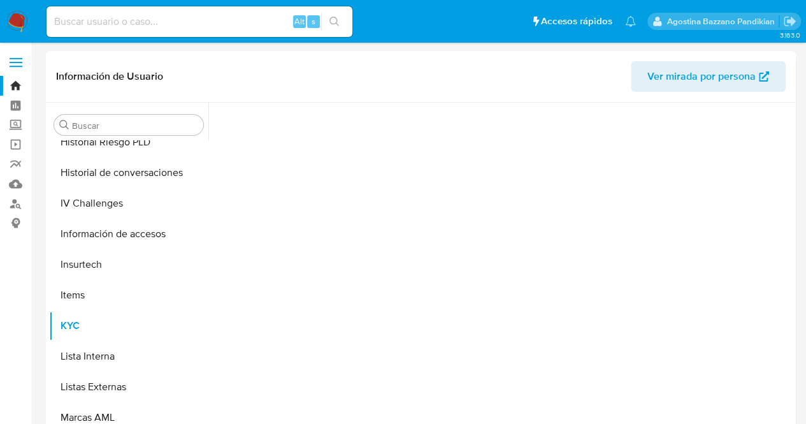
scroll to position [0, 0]
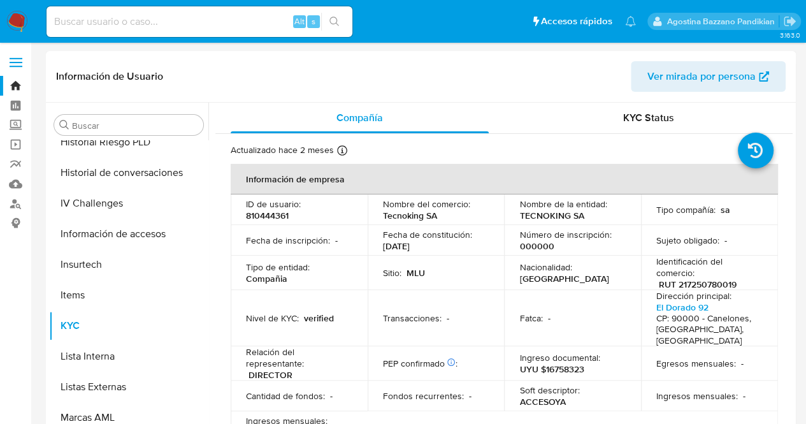
click at [442, 240] on div "Fecha de constitución : 29/07/2013" at bounding box center [436, 240] width 106 height 23
click at [719, 281] on p "RUT 217250780019" at bounding box center [698, 283] width 78 height 11
copy p "217250780019"
click at [259, 210] on p "810444361" at bounding box center [267, 215] width 43 height 11
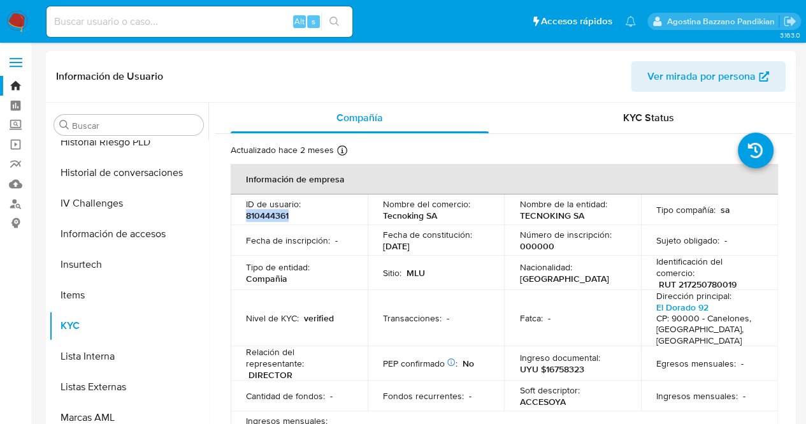
click at [259, 210] on p "810444361" at bounding box center [267, 215] width 43 height 11
copy p "810444361"
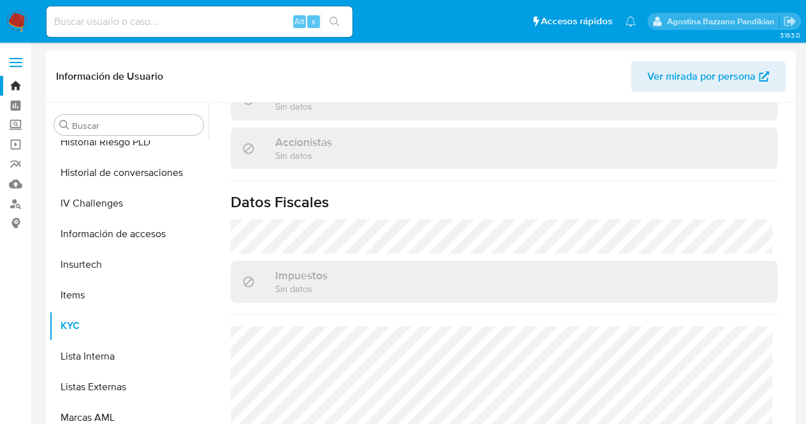
scroll to position [255, 0]
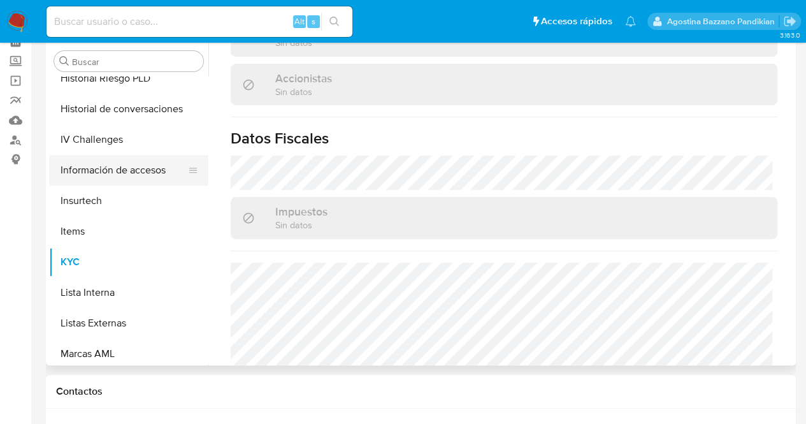
scroll to position [342, 0]
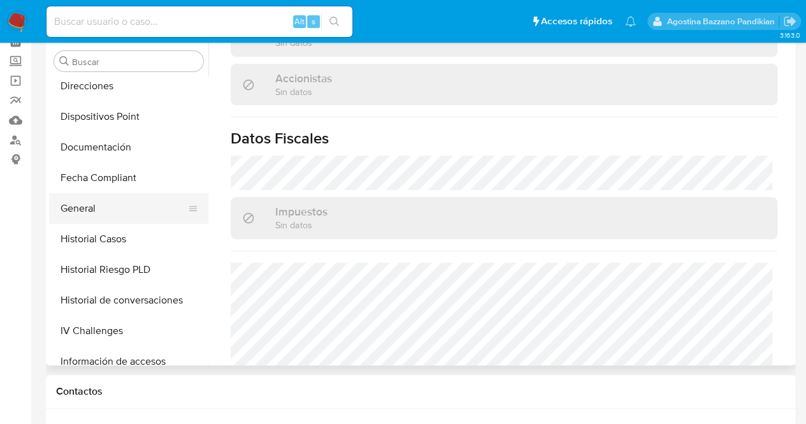
click at [103, 212] on button "General" at bounding box center [123, 208] width 149 height 31
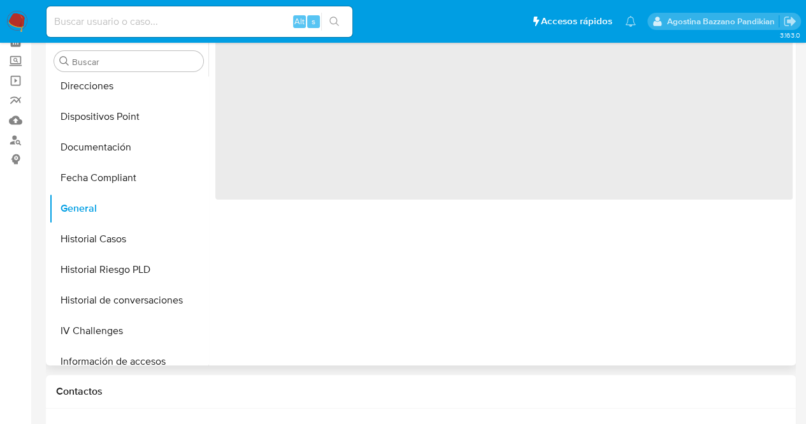
scroll to position [0, 0]
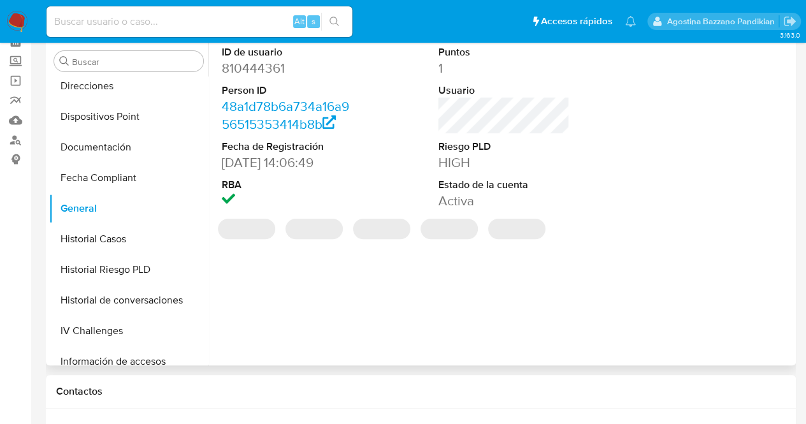
click at [390, 175] on div "ID de usuario 810444361 Person ID 48a1d78b6a734a16a956515353414b8b Fecha de Reg…" at bounding box center [503, 127] width 577 height 177
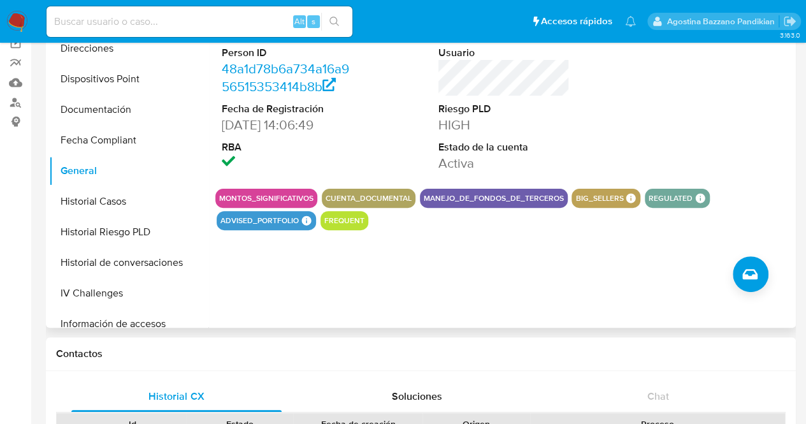
scroll to position [127, 0]
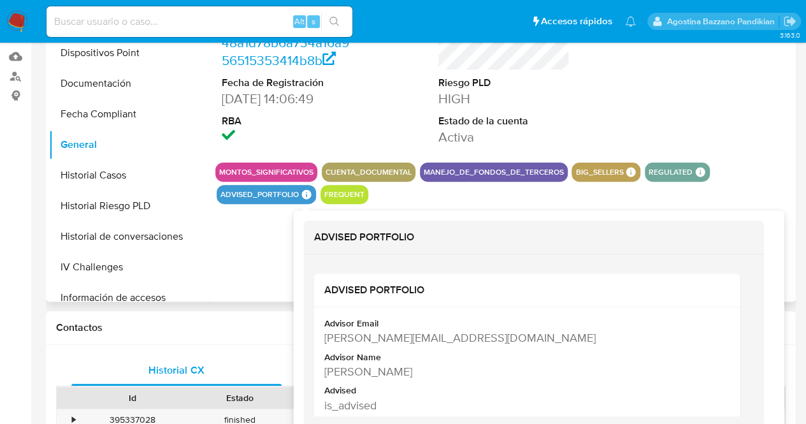
click at [303, 196] on icon at bounding box center [307, 195] width 10 height 10
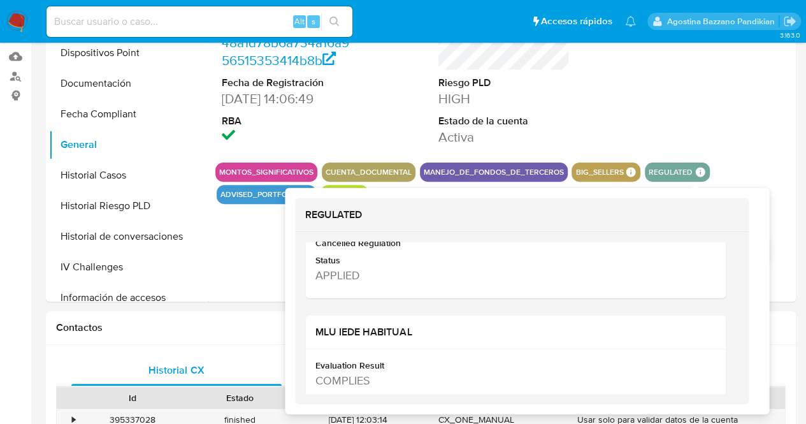
scroll to position [510, 0]
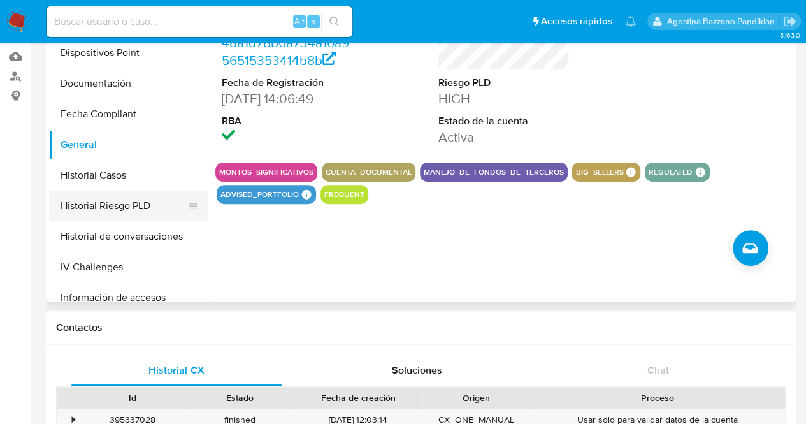
drag, startPoint x: 0, startPoint y: 230, endPoint x: 69, endPoint y: 217, distance: 70.0
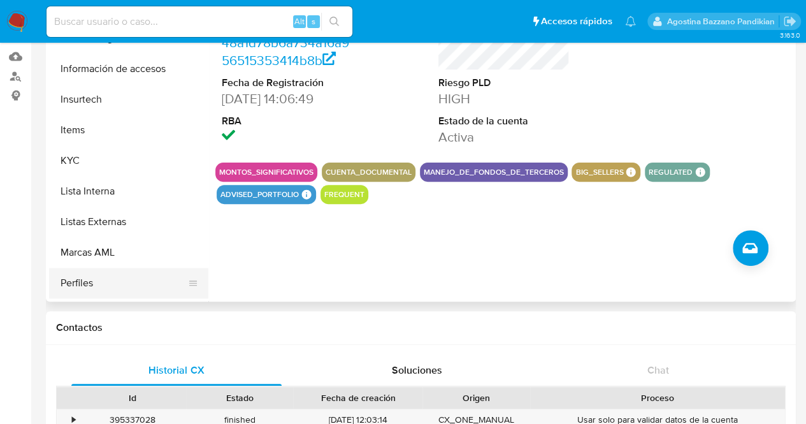
scroll to position [661, 0]
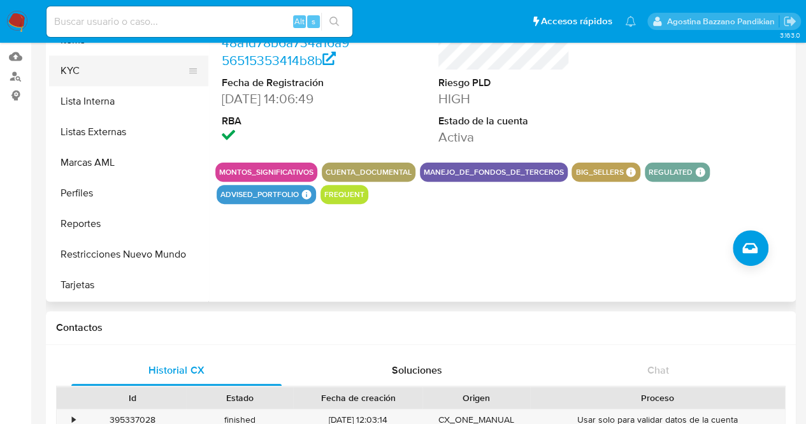
click at [99, 63] on button "KYC" at bounding box center [123, 70] width 149 height 31
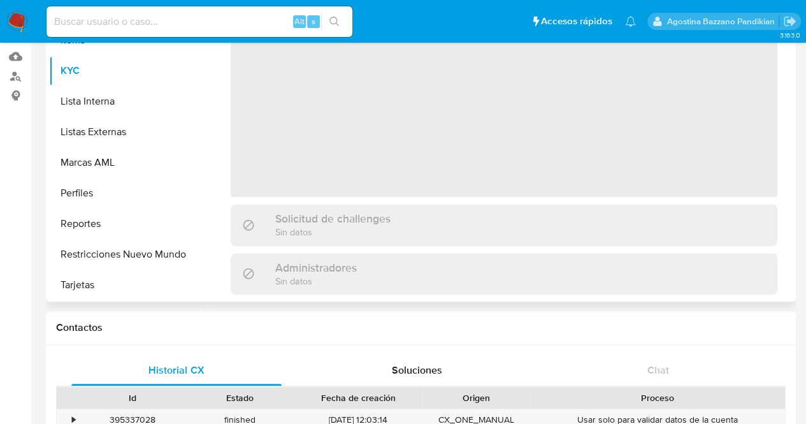
scroll to position [64, 0]
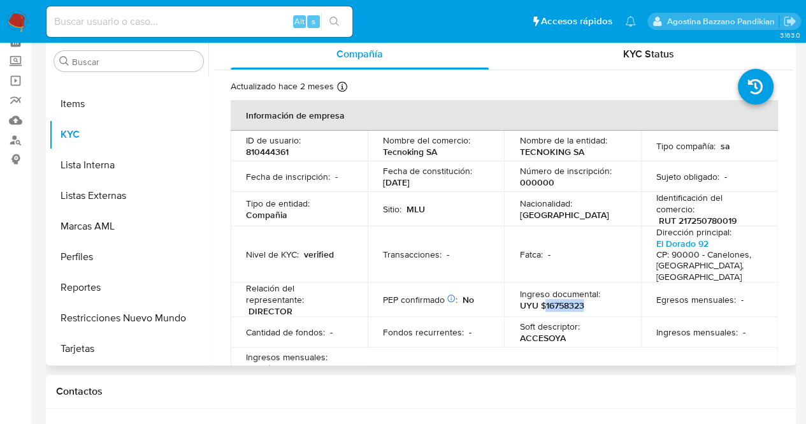
drag, startPoint x: 543, startPoint y: 293, endPoint x: 596, endPoint y: 298, distance: 53.7
click at [603, 298] on div "Ingreso documental : UYU $16758323" at bounding box center [572, 299] width 106 height 23
copy p "16758323"
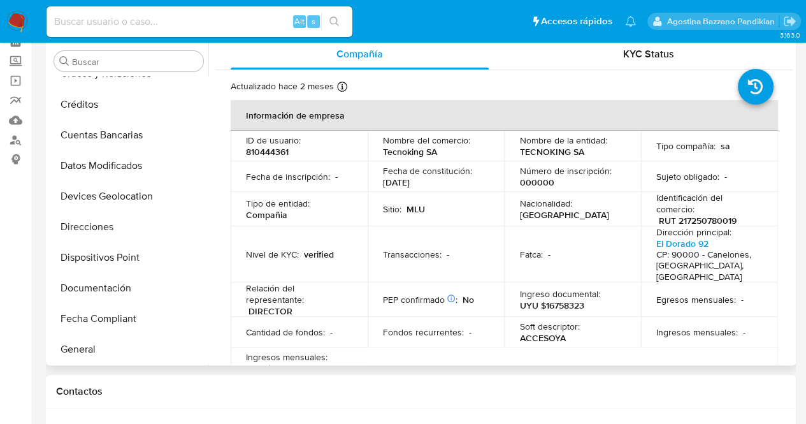
scroll to position [151, 0]
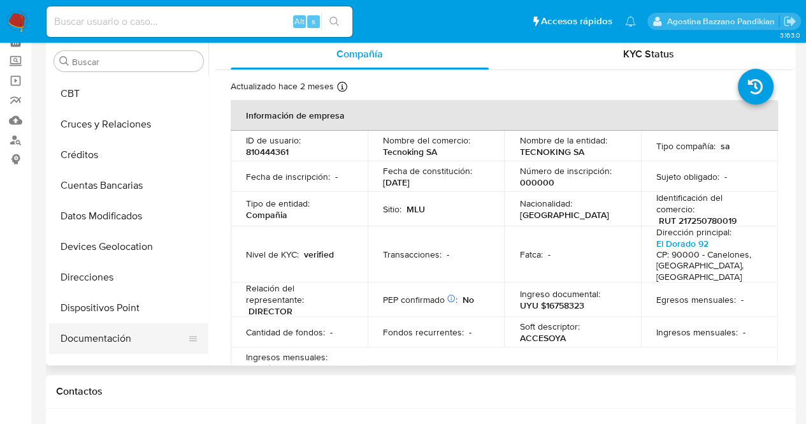
click at [107, 341] on button "Documentación" at bounding box center [123, 338] width 149 height 31
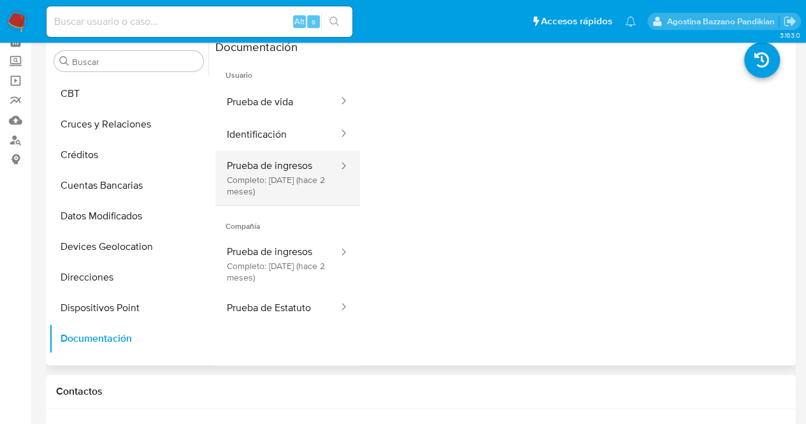
click at [303, 186] on button "Prueba de ingresos Completo: 25/07/2025 (hace 2 meses)" at bounding box center [277, 177] width 124 height 55
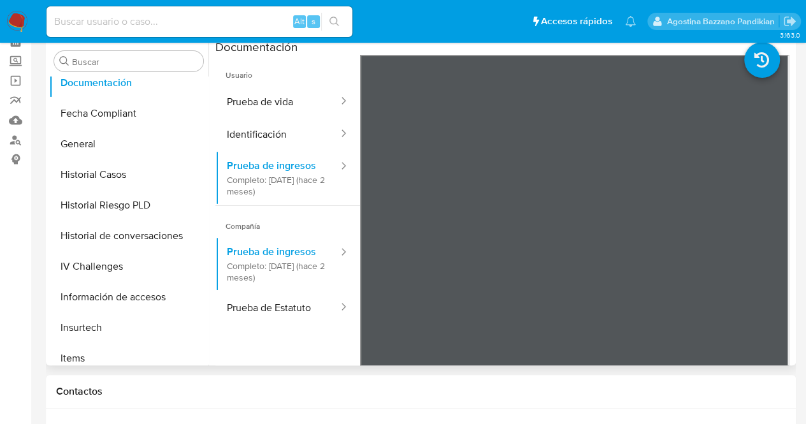
scroll to position [661, 0]
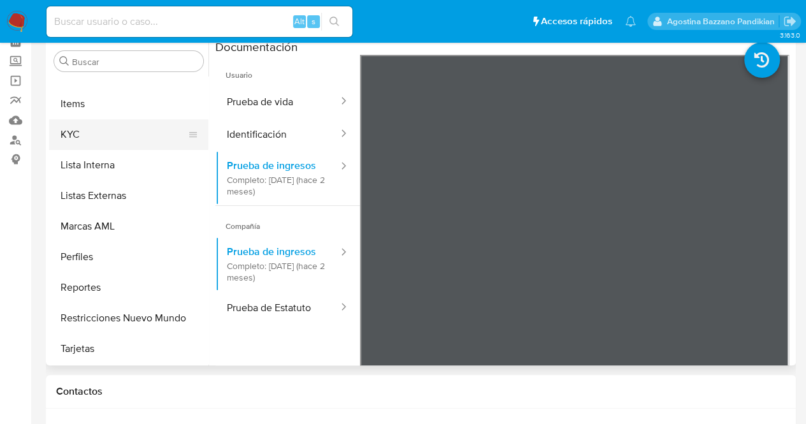
click at [90, 128] on button "KYC" at bounding box center [123, 134] width 149 height 31
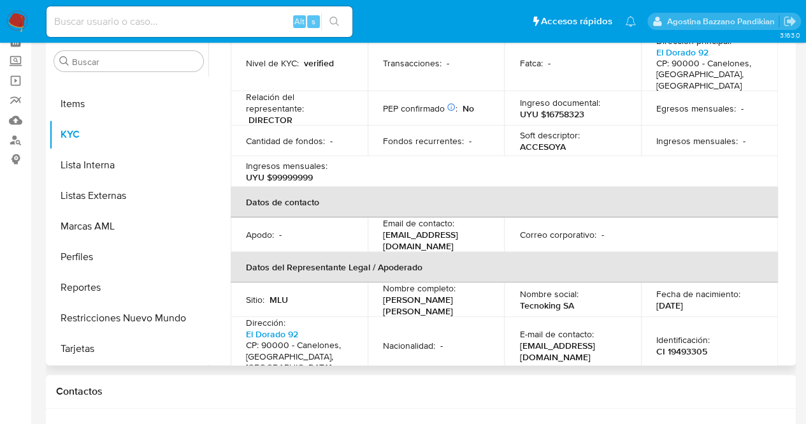
scroll to position [127, 0]
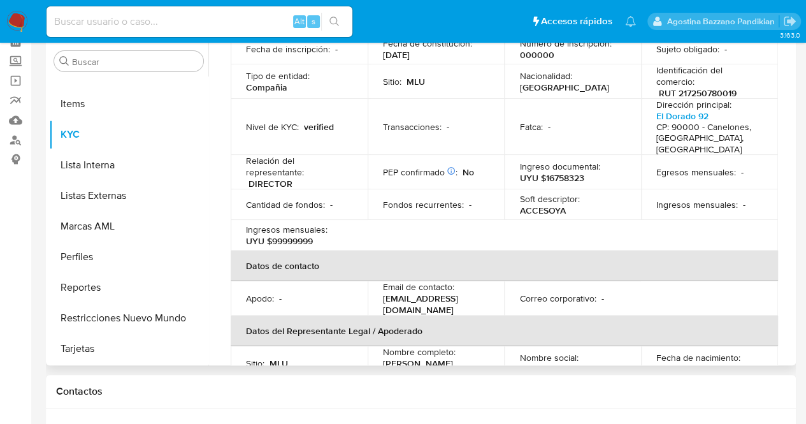
click at [492, 87] on td "Sitio : MLU" at bounding box center [436, 81] width 137 height 34
drag, startPoint x: 542, startPoint y: 168, endPoint x: 594, endPoint y: 168, distance: 52.2
click at [594, 168] on div "Ingreso documental : UYU $16758323" at bounding box center [572, 172] width 106 height 23
copy p "16758323"
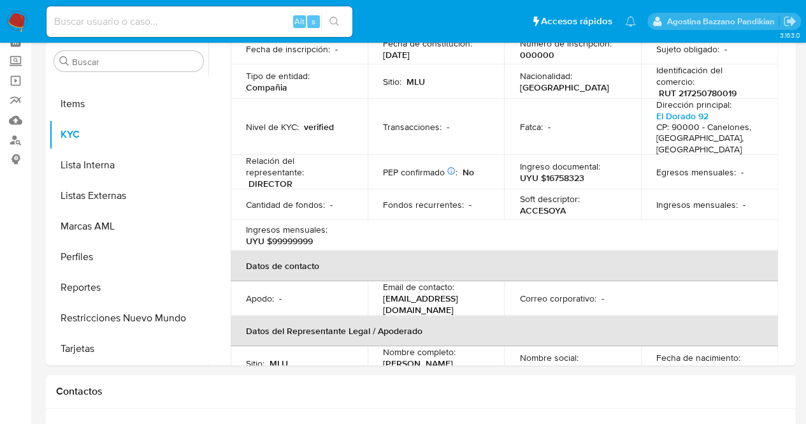
click at [131, 22] on input at bounding box center [200, 21] width 306 height 17
paste input "494699683"
type input "494699683"
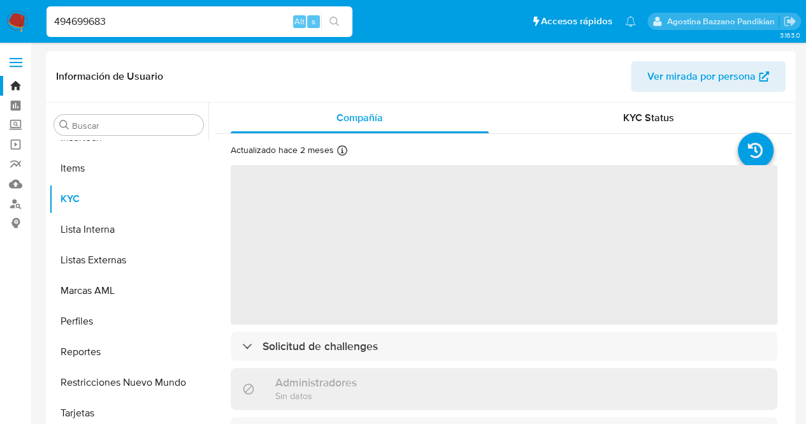
scroll to position [661, 0]
select select "10"
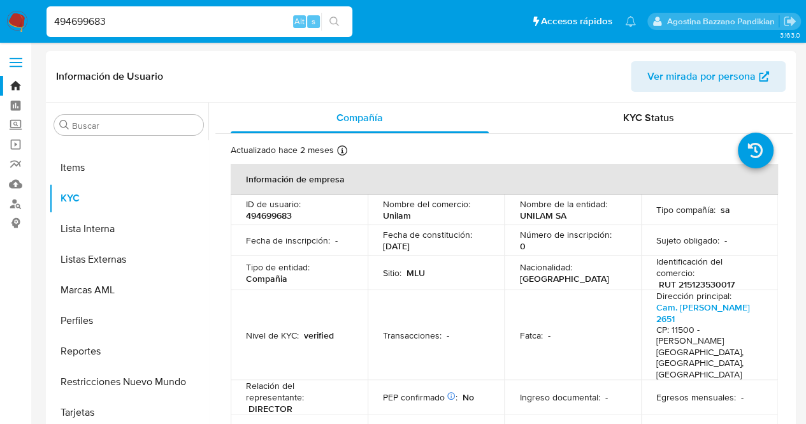
scroll to position [127, 0]
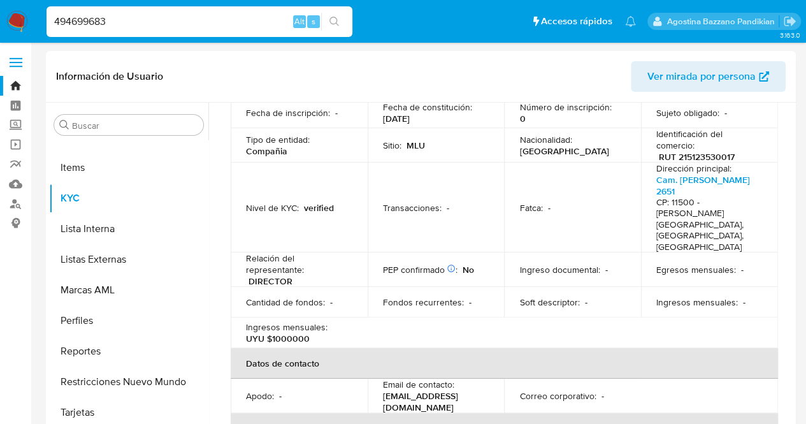
click at [594, 264] on p "Ingreso documental :" at bounding box center [559, 269] width 80 height 11
click at [519, 296] on p "Soft descriptor :" at bounding box center [549, 301] width 60 height 11
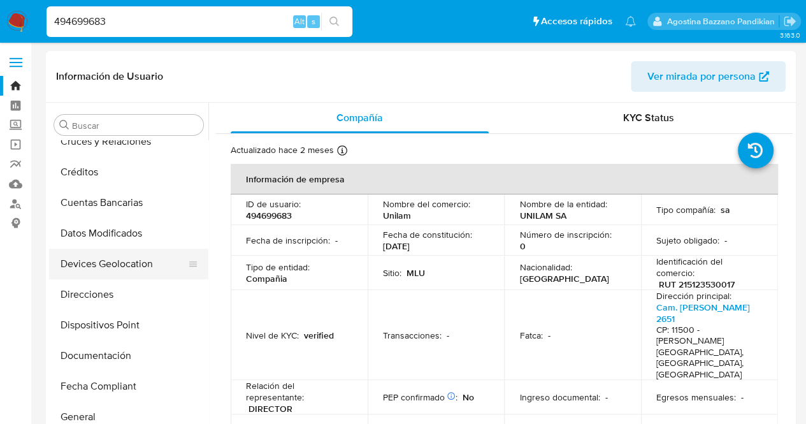
scroll to position [151, 0]
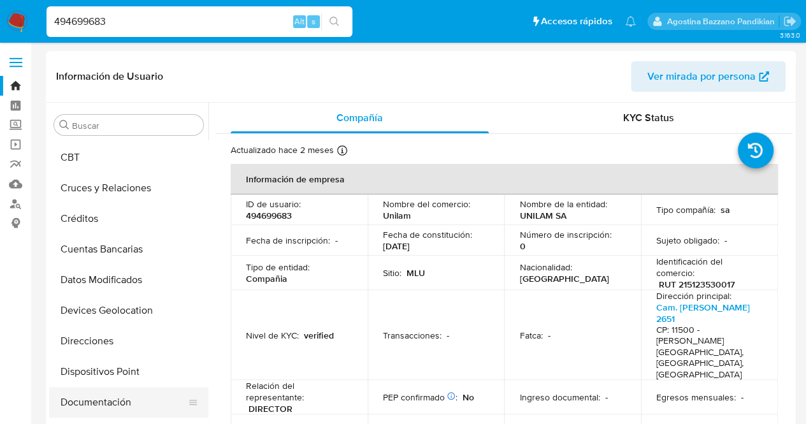
click at [118, 411] on button "Documentación" at bounding box center [123, 402] width 149 height 31
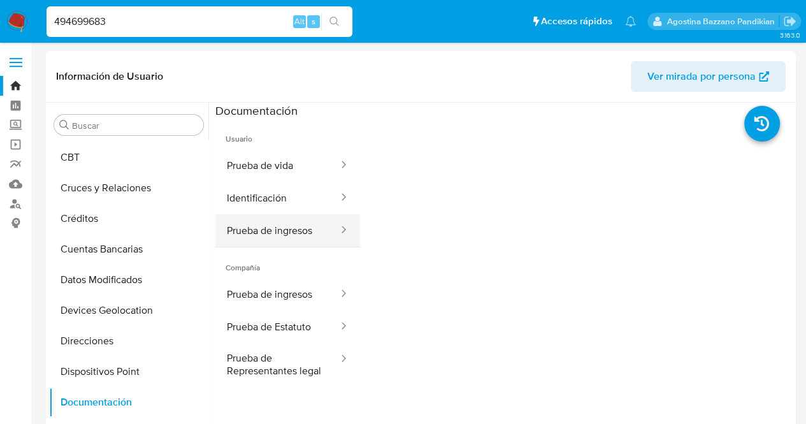
click at [299, 245] on button "Prueba de ingresos" at bounding box center [277, 230] width 124 height 32
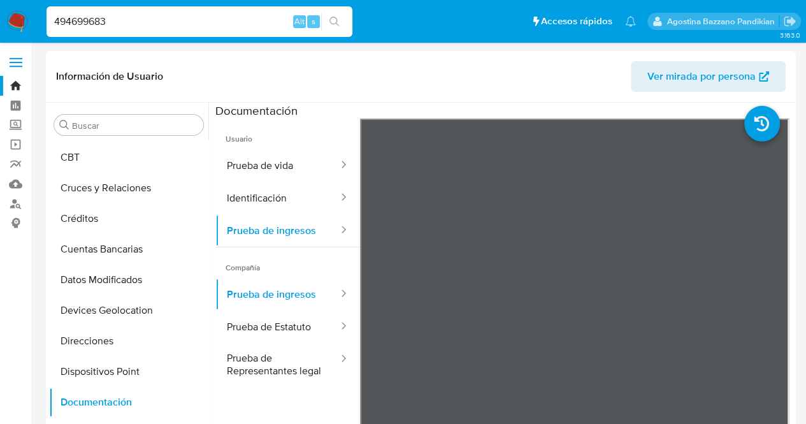
drag, startPoint x: 69, startPoint y: 25, endPoint x: 0, endPoint y: 16, distance: 70.0
click at [0, 17] on nav "Pausado Ver notificaciones 494699683 Alt s Accesos rápidos Presiona las siguien…" at bounding box center [403, 21] width 806 height 43
paste input "17087646"
type input "170876463"
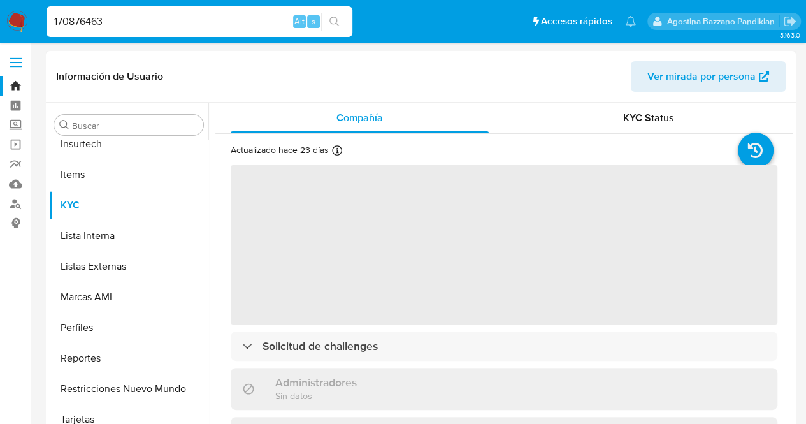
scroll to position [661, 0]
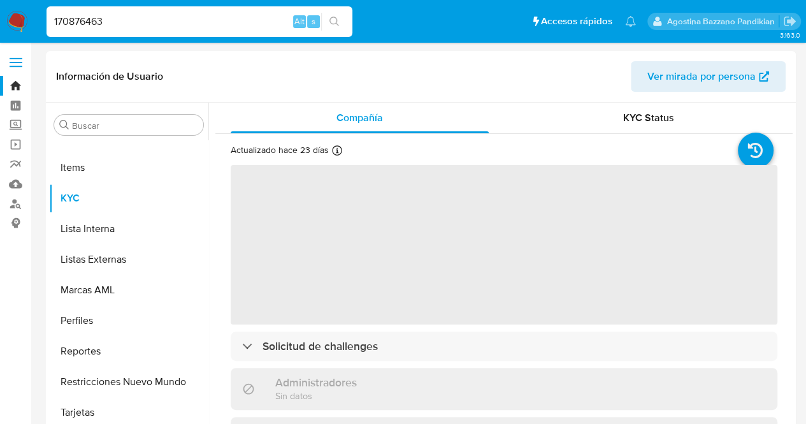
select select "10"
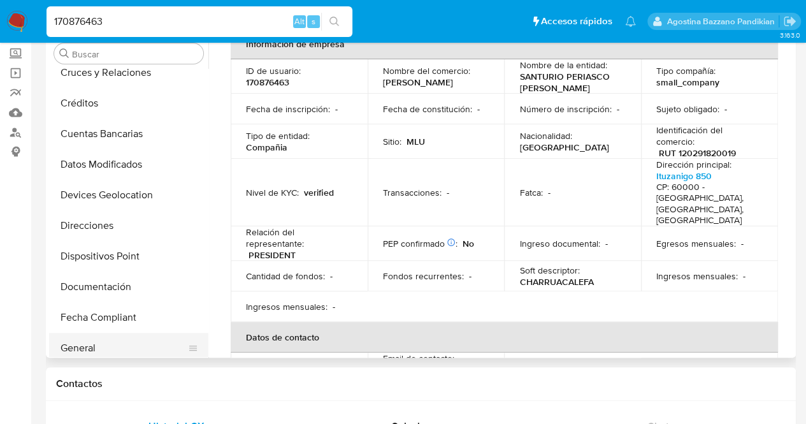
scroll to position [215, 0]
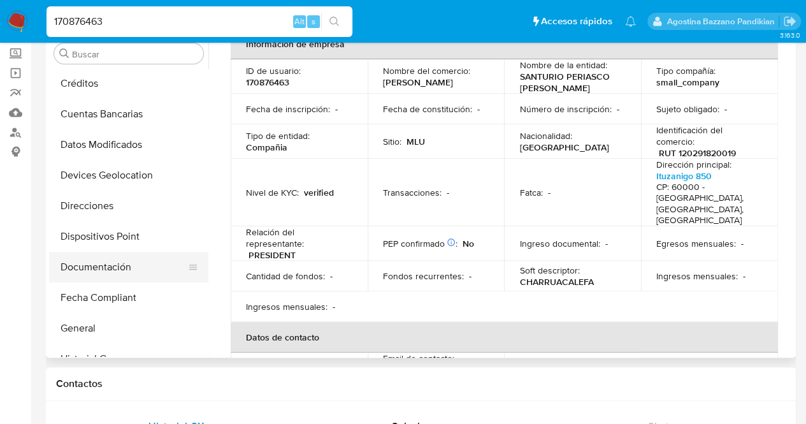
click at [99, 263] on button "Documentación" at bounding box center [123, 267] width 149 height 31
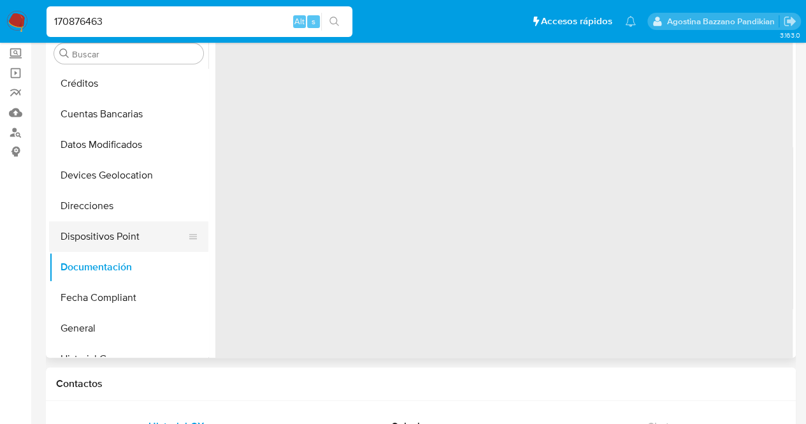
scroll to position [0, 0]
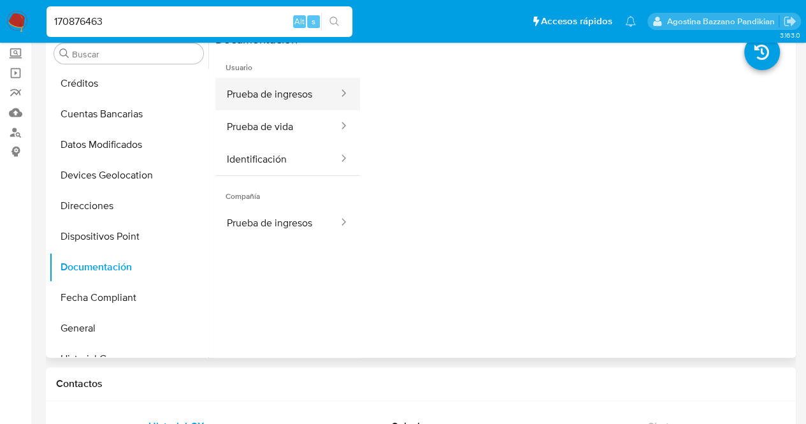
click at [293, 101] on button "Prueba de ingresos" at bounding box center [277, 94] width 124 height 32
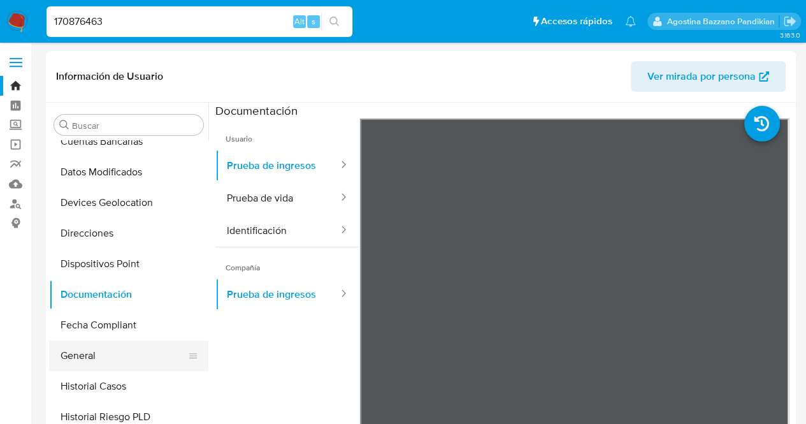
scroll to position [278, 0]
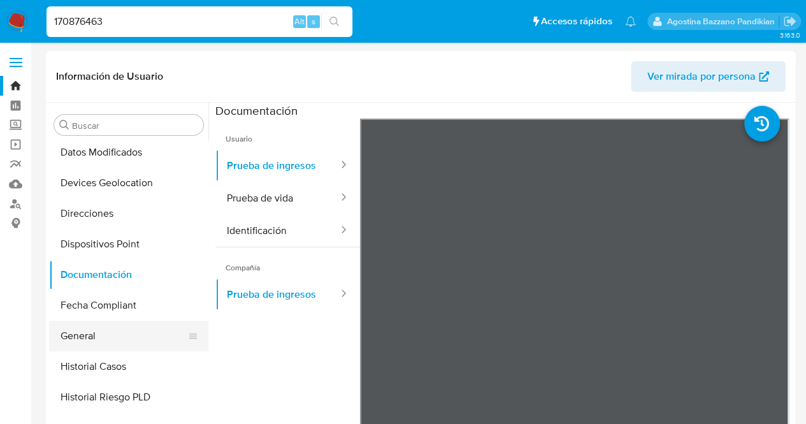
click at [103, 345] on button "General" at bounding box center [123, 335] width 149 height 31
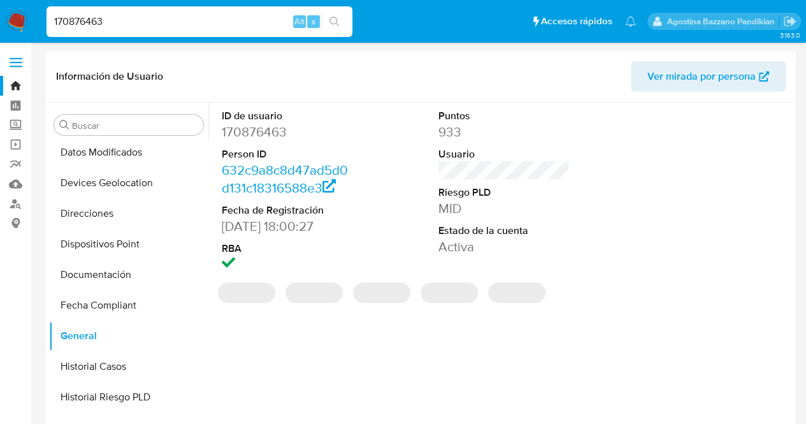
click at [259, 133] on dd "170876463" at bounding box center [288, 132] width 132 height 18
copy dd "170876463"
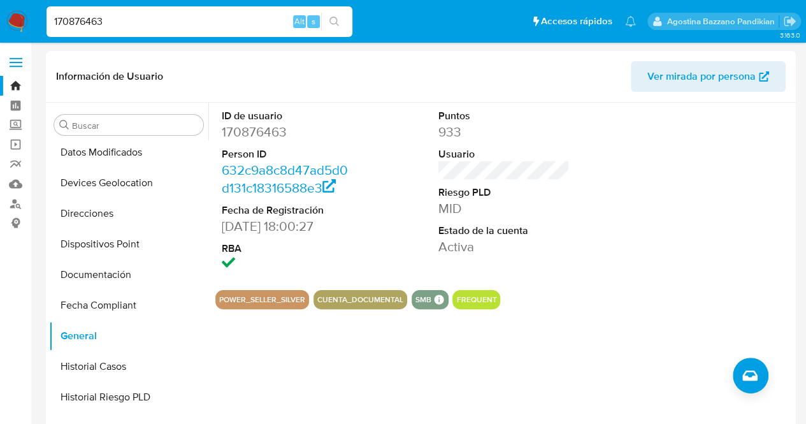
drag, startPoint x: 163, startPoint y: 19, endPoint x: 0, endPoint y: 17, distance: 163.1
click at [0, 18] on nav "Pausado Ver notificaciones 170876463 Alt s Accesos rápidos Presiona las siguien…" at bounding box center [403, 21] width 806 height 43
paste input "49469968"
type input "494699683"
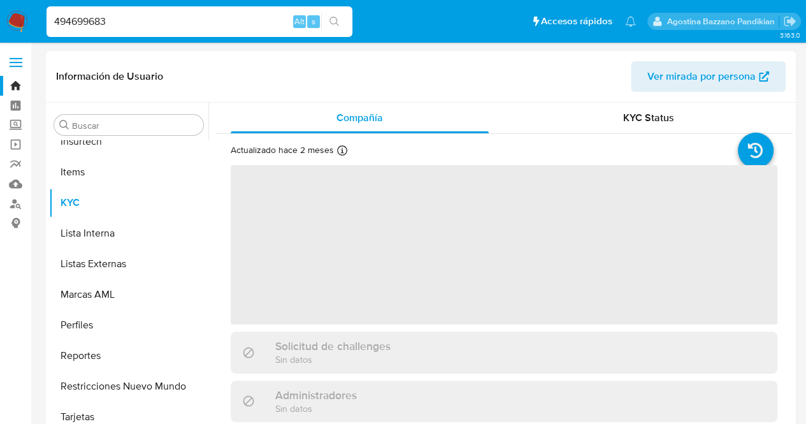
scroll to position [661, 0]
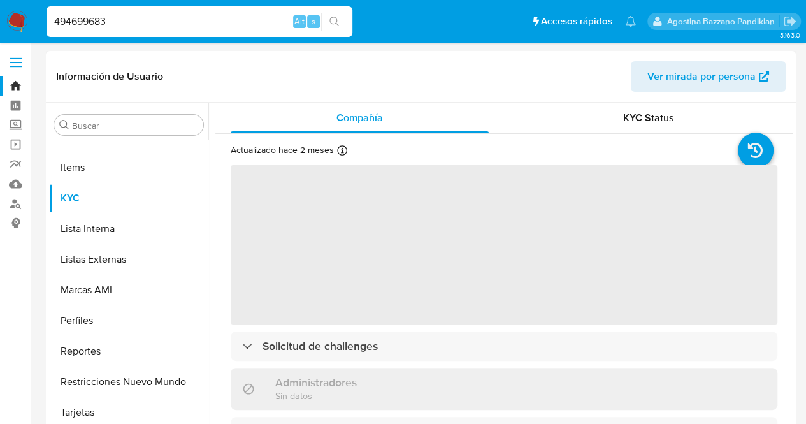
select select "10"
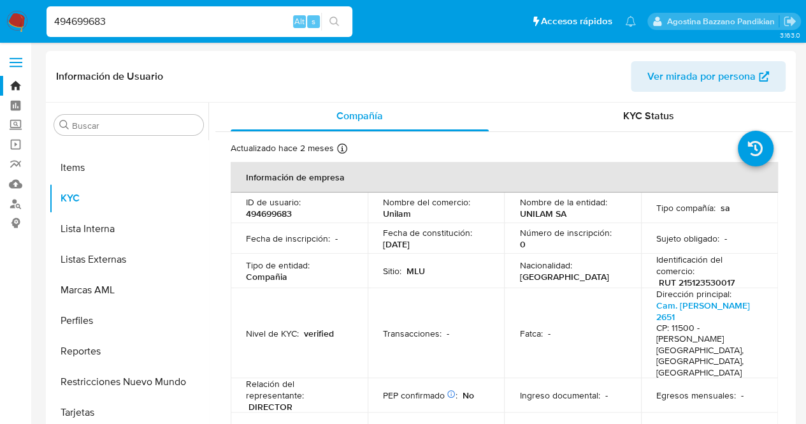
scroll to position [0, 0]
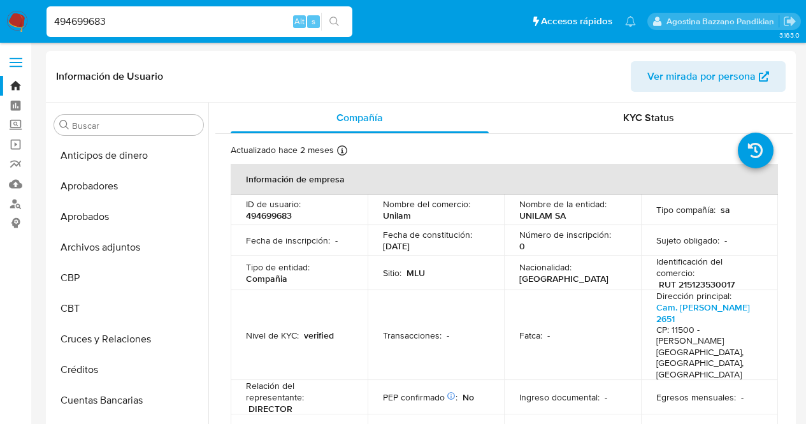
select select "10"
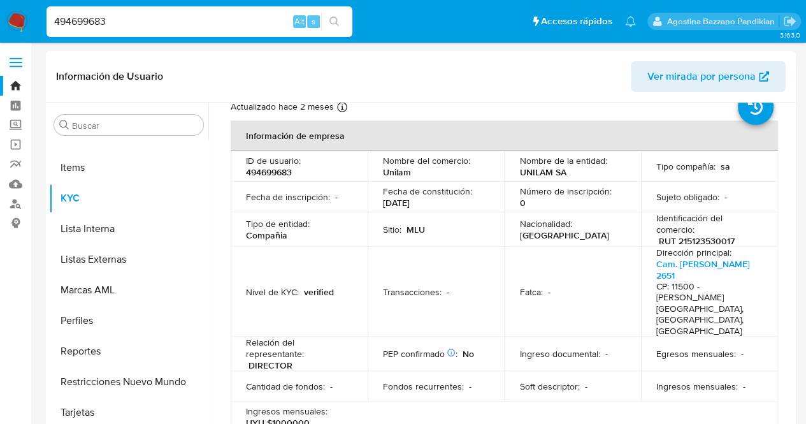
scroll to position [64, 0]
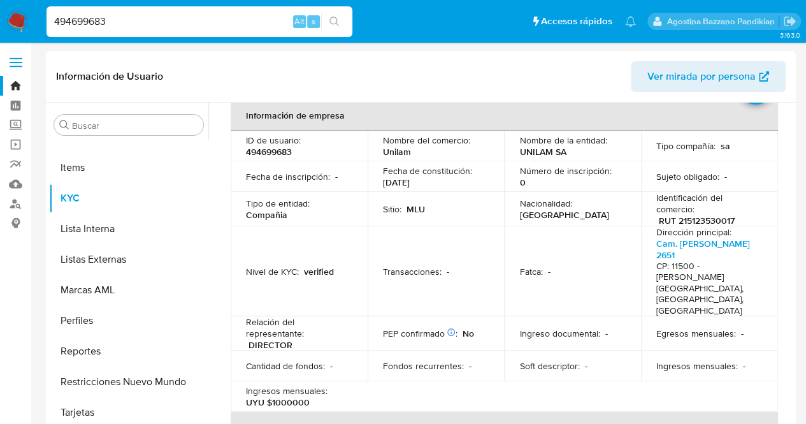
click at [566, 368] on table "Información de empresa ID de usuario : 494699683 Nombre del comercio : Unilam N…" at bounding box center [504, 396] width 547 height 593
click at [257, 149] on p "494699683" at bounding box center [269, 151] width 46 height 11
click at [278, 162] on td "Fecha de inscripción : -" at bounding box center [299, 176] width 137 height 31
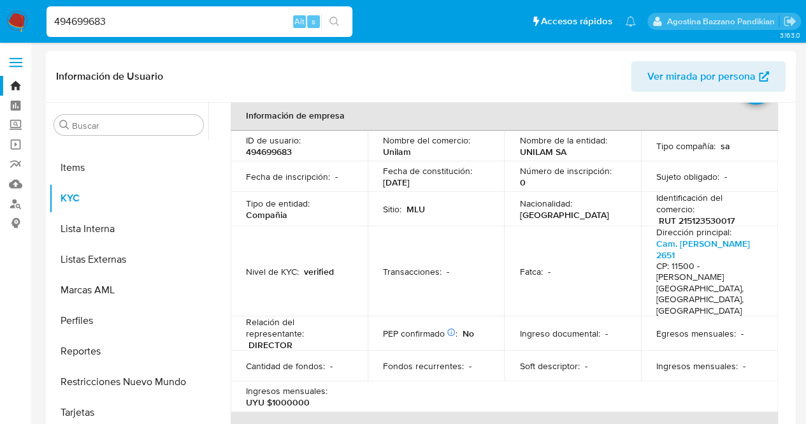
click at [270, 152] on p "494699683" at bounding box center [269, 151] width 46 height 11
copy p "494699683"
click at [544, 248] on td "Fatca : -" at bounding box center [572, 271] width 137 height 90
click at [372, 185] on td "Fecha de constitución : 02/03/2005" at bounding box center [436, 176] width 137 height 31
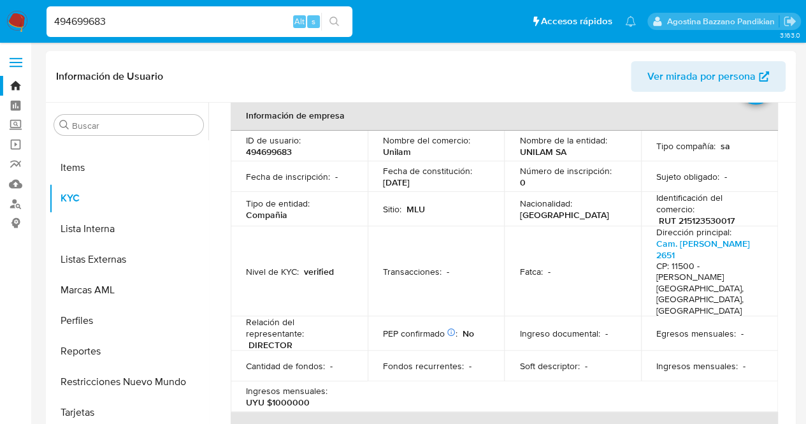
click at [363, 212] on td "Tipo de entidad : Compañia" at bounding box center [299, 209] width 137 height 34
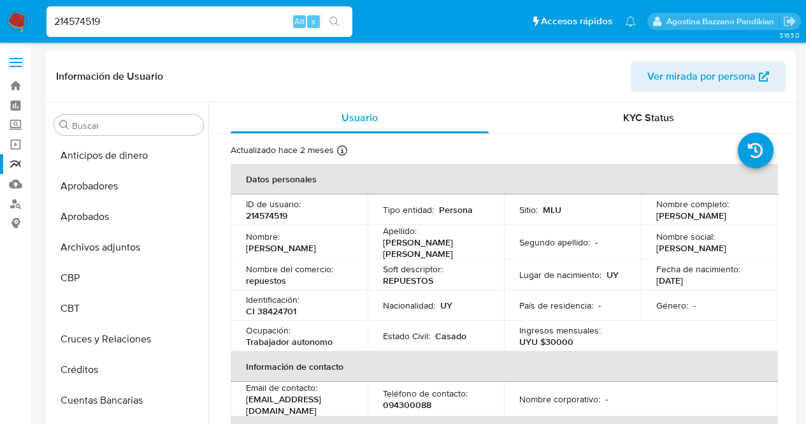
select select "10"
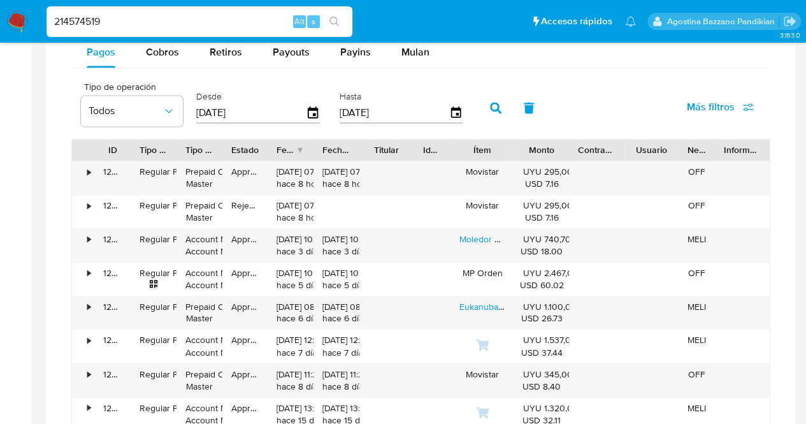
scroll to position [861, 0]
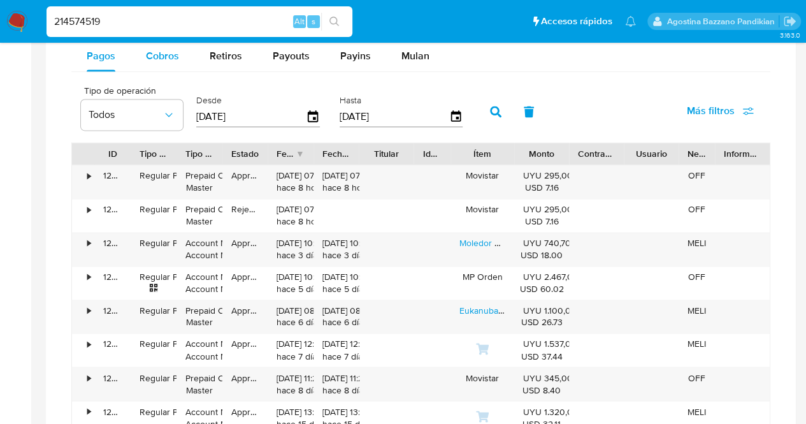
click at [175, 58] on span "Cobros" at bounding box center [162, 55] width 33 height 15
select select "10"
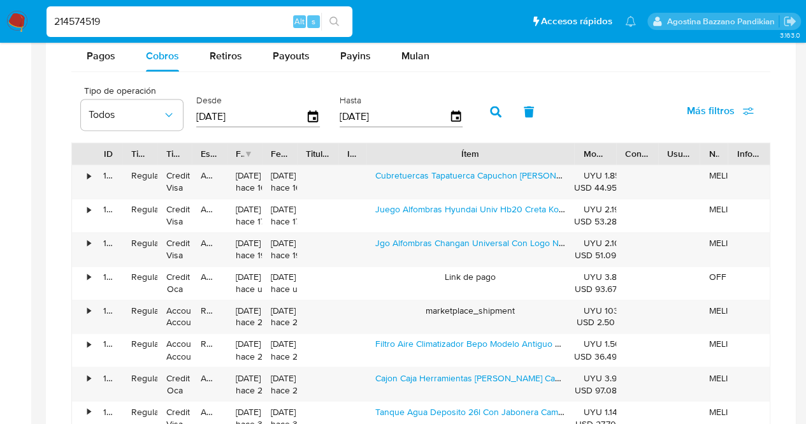
drag, startPoint x: 517, startPoint y: 154, endPoint x: 661, endPoint y: 161, distance: 144.2
click at [661, 161] on div "ID Tipo de operación Tipo / Método Estado Fecha de creación Fecha de aprobación…" at bounding box center [421, 154] width 698 height 22
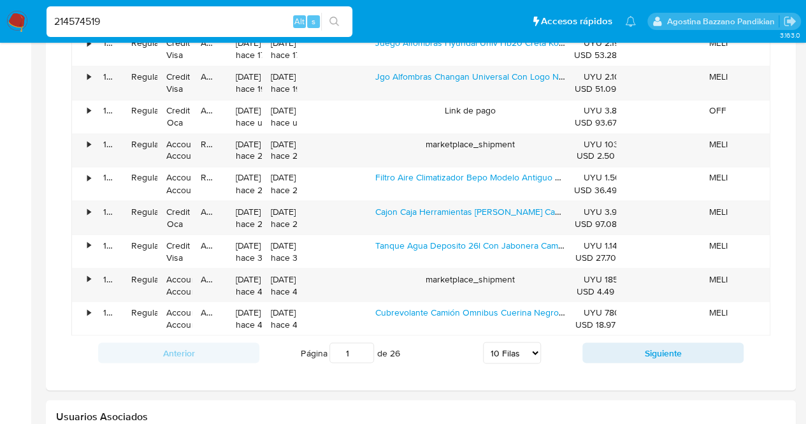
scroll to position [1116, 0]
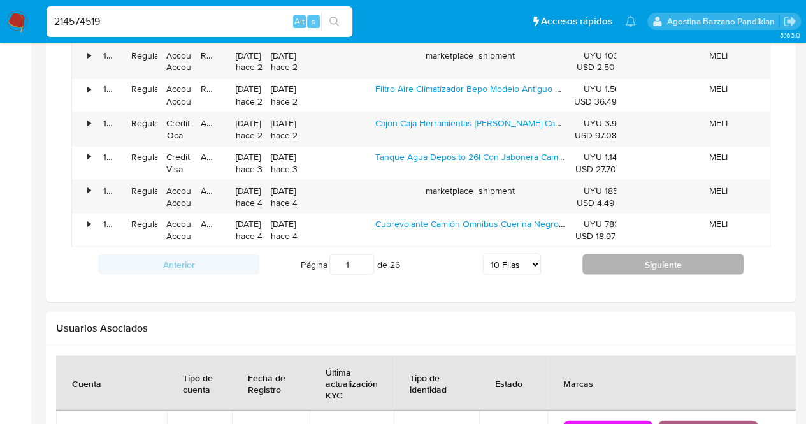
click at [658, 260] on button "Siguiente" at bounding box center [662, 264] width 161 height 20
type input "2"
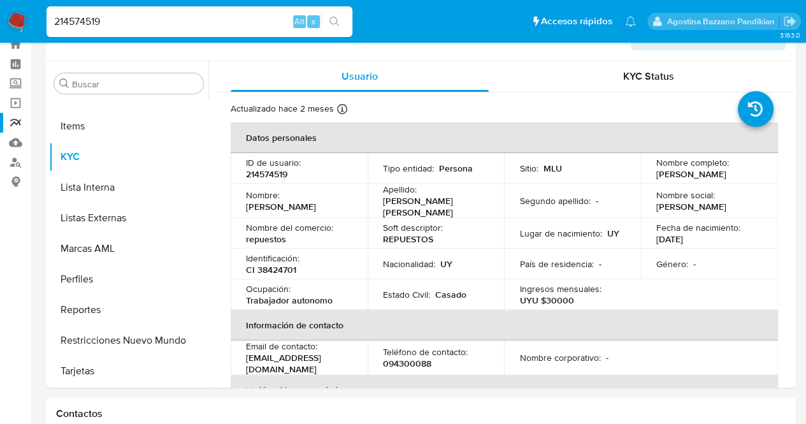
scroll to position [0, 0]
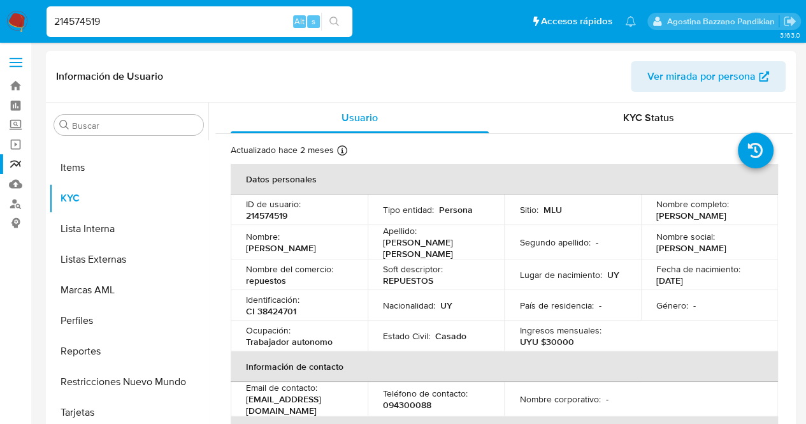
click at [555, 343] on p "UYU $30000" at bounding box center [546, 341] width 54 height 11
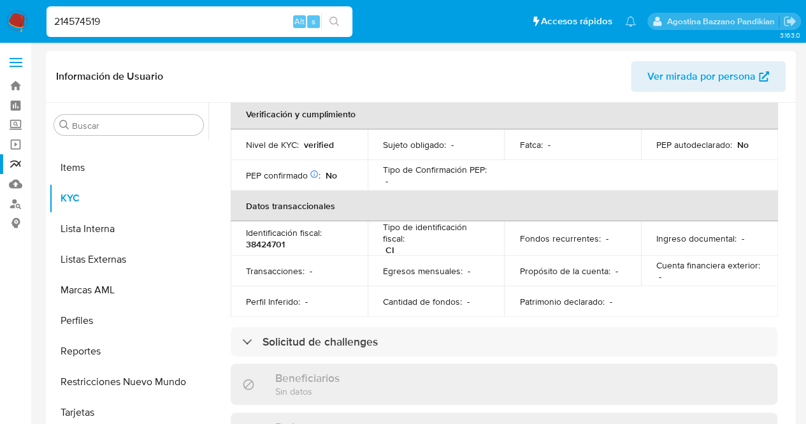
scroll to position [319, 0]
click at [751, 231] on div "Ingreso documental : -" at bounding box center [709, 236] width 106 height 11
click at [659, 254] on td "Cuenta financiera exterior : -" at bounding box center [709, 269] width 137 height 31
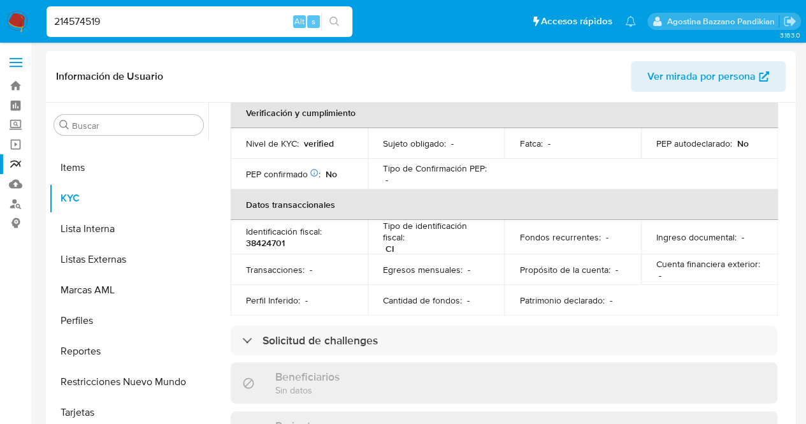
drag, startPoint x: 107, startPoint y: 24, endPoint x: 0, endPoint y: 29, distance: 107.2
click at [0, 36] on nav "Pausado Ver notificaciones 214574519 Alt s Accesos rápidos Presiona las siguien…" at bounding box center [403, 21] width 806 height 43
paste input "494699683"
type input "494699683"
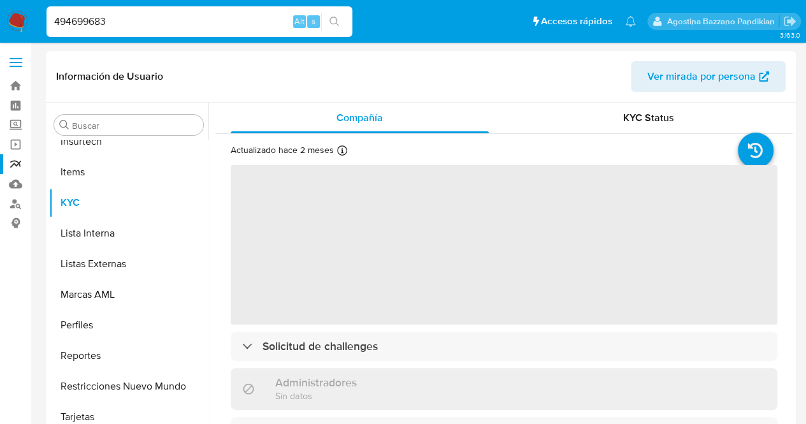
scroll to position [661, 0]
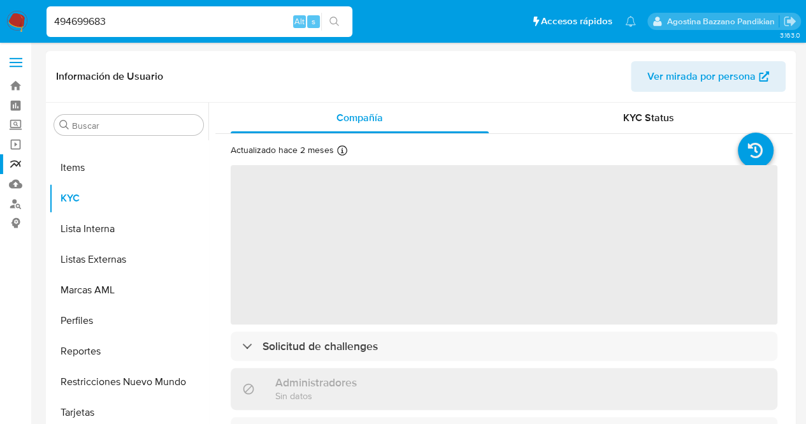
select select "10"
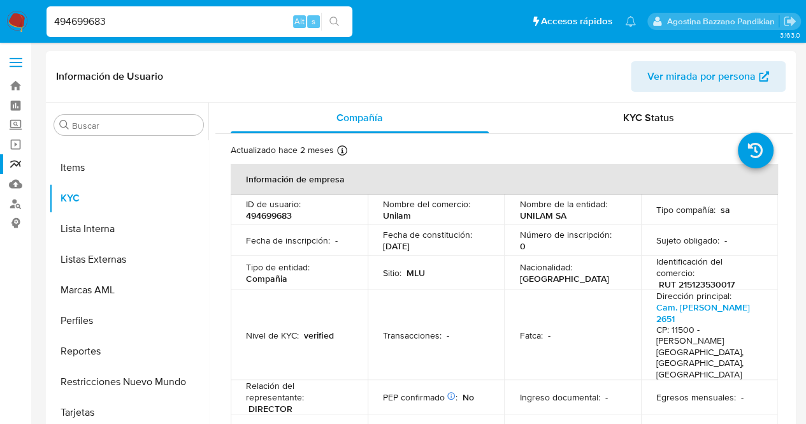
click at [540, 210] on p "UNILAM SA" at bounding box center [542, 215] width 47 height 11
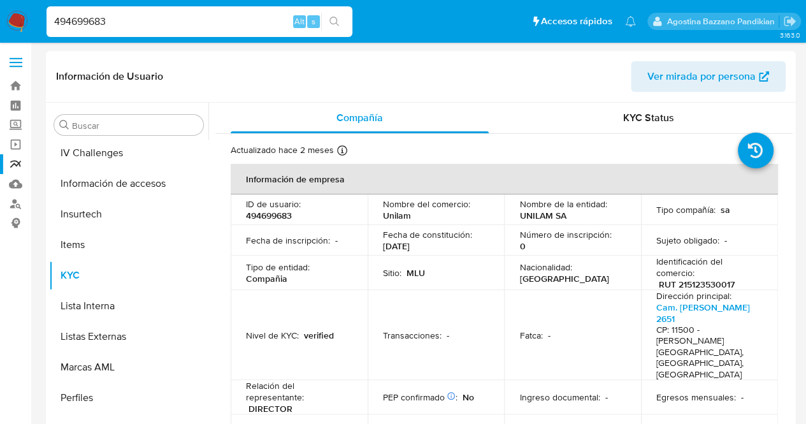
scroll to position [342, 0]
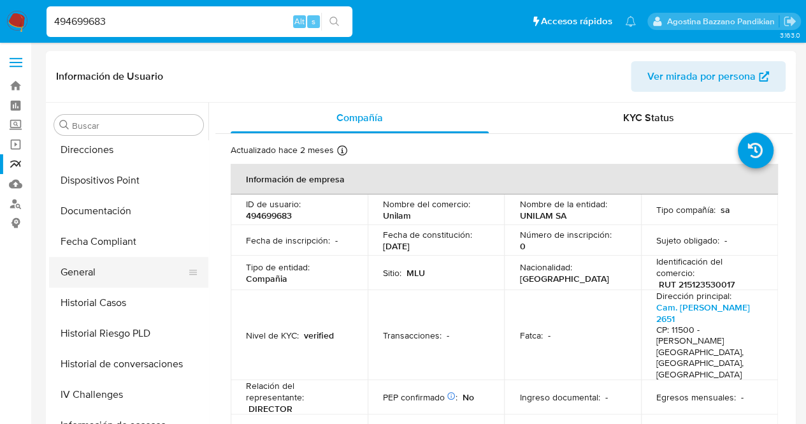
click at [101, 280] on button "General" at bounding box center [123, 272] width 149 height 31
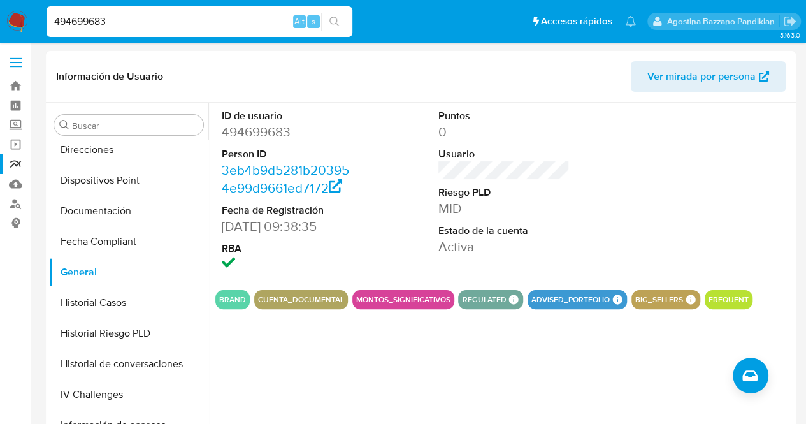
drag, startPoint x: 149, startPoint y: 11, endPoint x: 113, endPoint y: 17, distance: 36.1
click at [113, 16] on div "494699683 Alt s" at bounding box center [200, 21] width 306 height 31
drag, startPoint x: 113, startPoint y: 20, endPoint x: 0, endPoint y: 26, distance: 113.6
click at [0, 27] on nav "Pausado Ver notificaciones 494699683 Alt s Accesos rápidos Presiona las siguien…" at bounding box center [403, 21] width 806 height 43
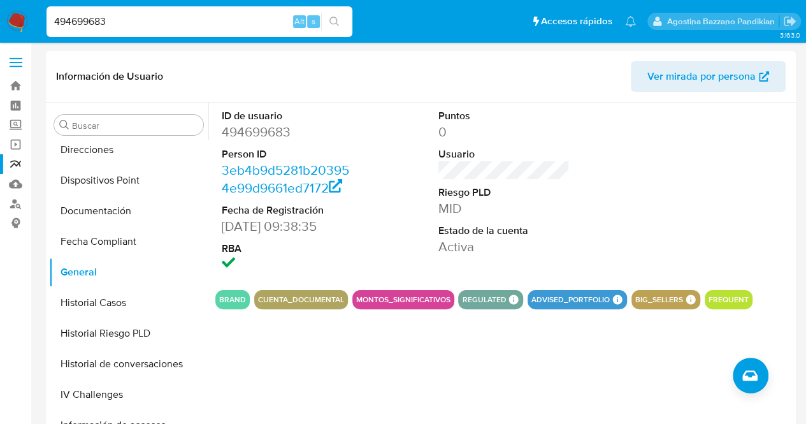
click at [18, 167] on link "Reportes" at bounding box center [76, 164] width 152 height 20
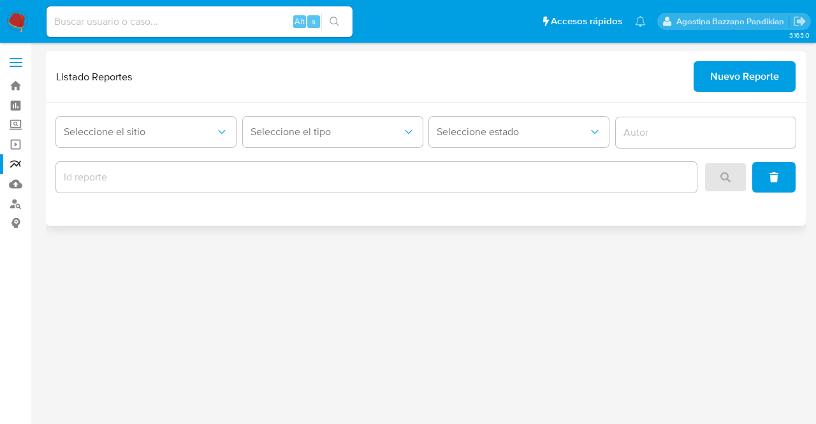
click at [312, 165] on div at bounding box center [376, 177] width 640 height 31
click at [319, 178] on input "report-id" at bounding box center [376, 177] width 640 height 17
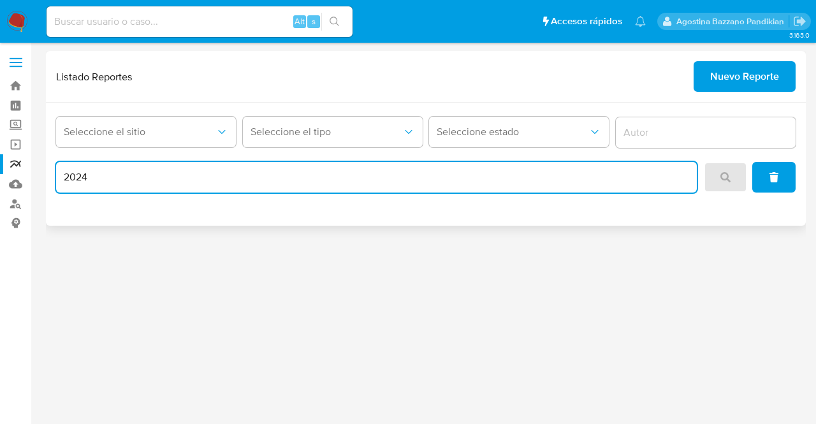
type input "2024"
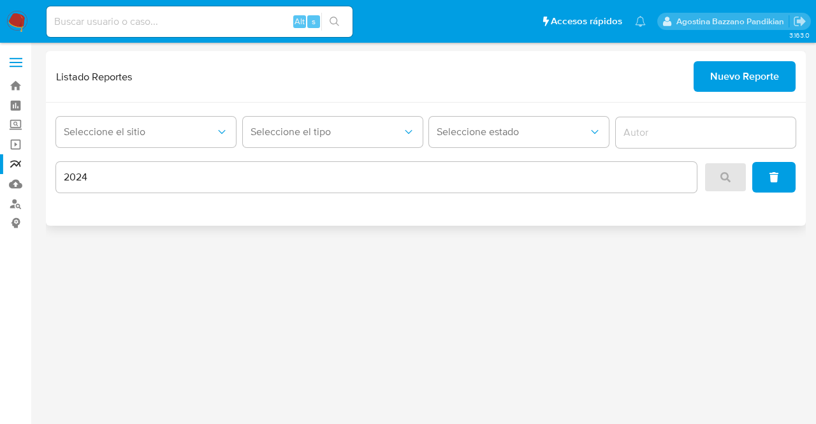
click at [722, 173] on div at bounding box center [749, 177] width 92 height 31
click at [179, 133] on span "Seleccione el sitio" at bounding box center [140, 132] width 152 height 13
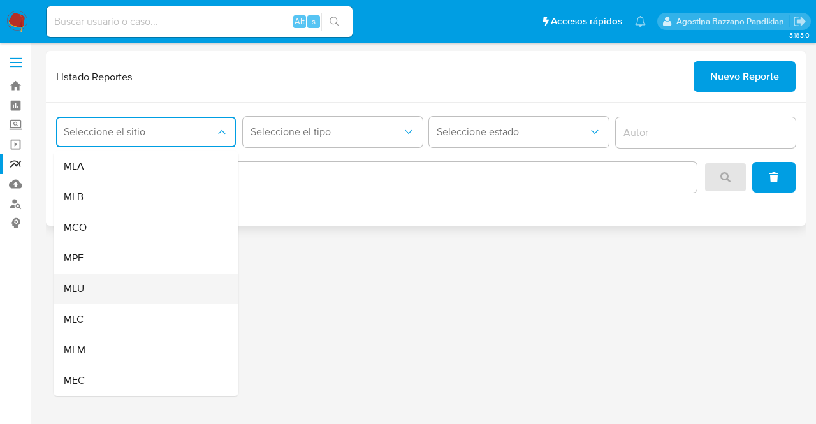
click at [99, 284] on div "MLU" at bounding box center [142, 288] width 157 height 31
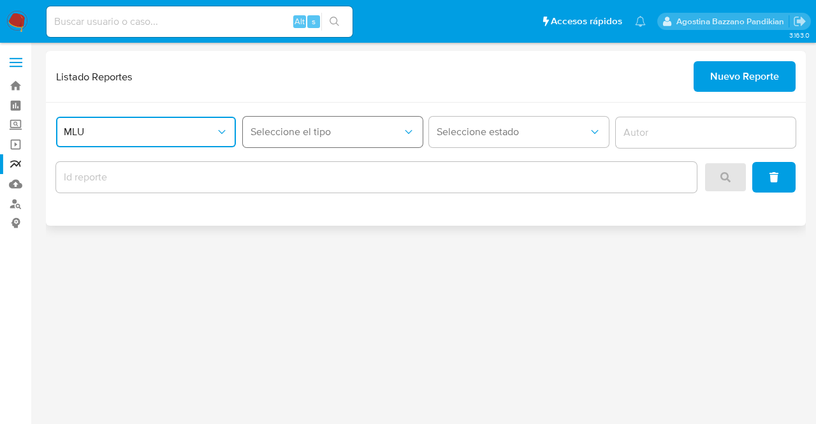
click at [326, 126] on span "Seleccione el tipo" at bounding box center [326, 132] width 152 height 13
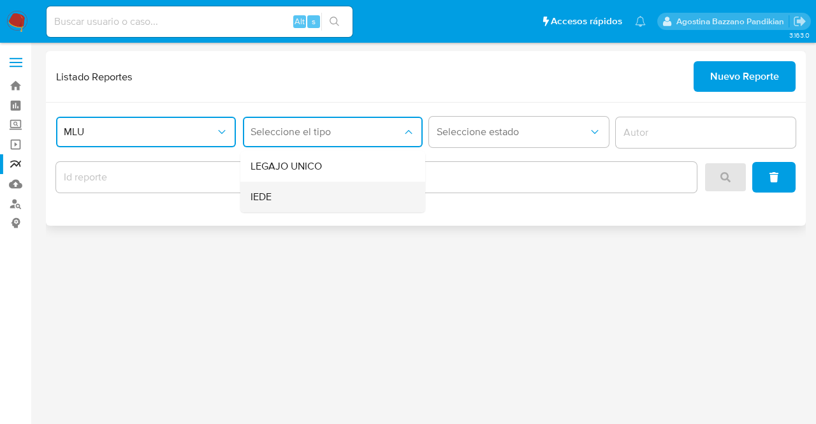
click at [304, 188] on div "IEDE" at bounding box center [328, 197] width 157 height 31
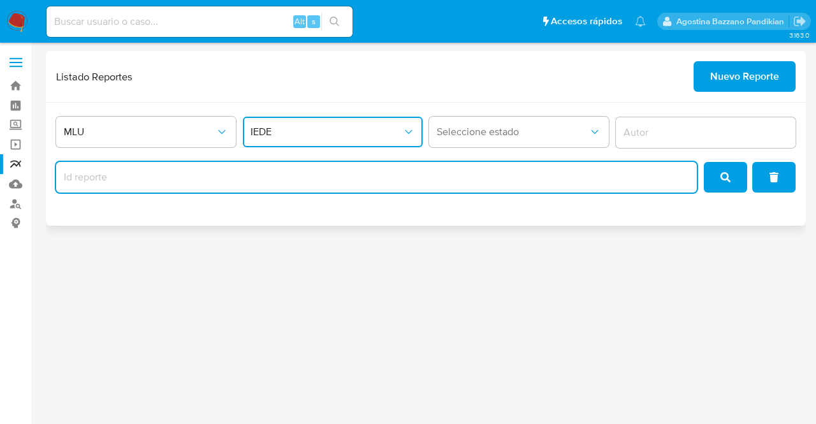
click at [535, 174] on input "report-id" at bounding box center [376, 177] width 640 height 17
type input "1"
type input "2024"
click at [726, 176] on icon "search" at bounding box center [725, 177] width 10 height 10
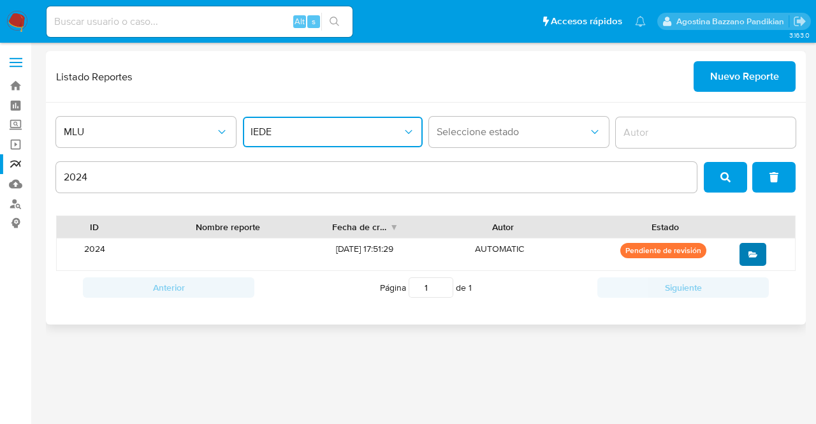
click at [746, 261] on button "open" at bounding box center [752, 254] width 27 height 23
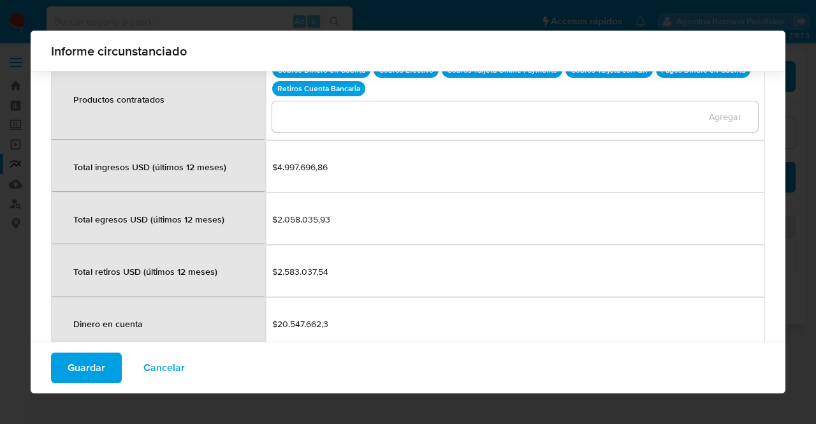
scroll to position [1401, 0]
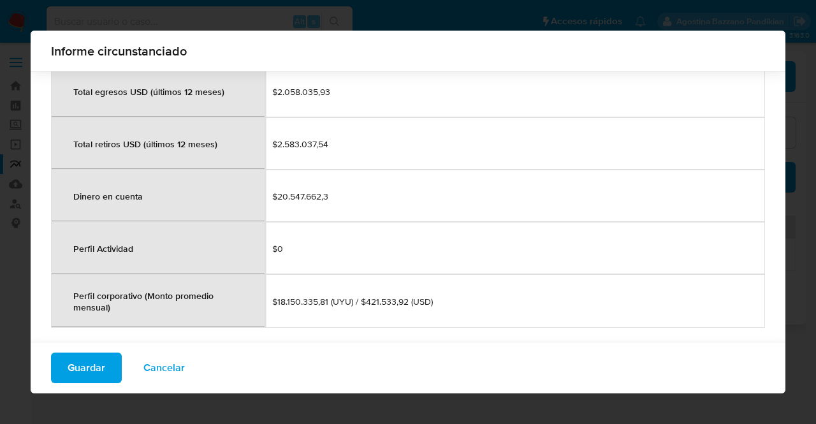
drag, startPoint x: 317, startPoint y: 246, endPoint x: 271, endPoint y: 237, distance: 46.1
click at [271, 237] on td "$0" at bounding box center [515, 248] width 500 height 52
click at [272, 243] on span "$0" at bounding box center [514, 248] width 485 height 11
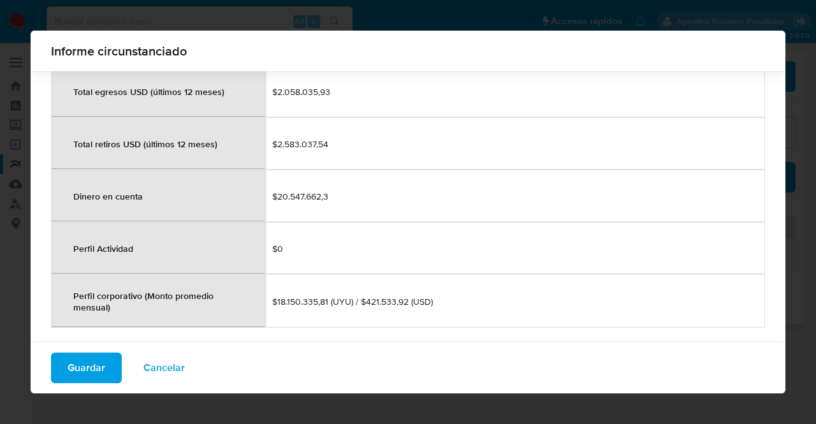
click at [272, 243] on span "$0" at bounding box center [514, 248] width 485 height 11
click at [280, 243] on span "$0" at bounding box center [514, 248] width 485 height 11
click at [329, 222] on td "$0" at bounding box center [515, 248] width 500 height 52
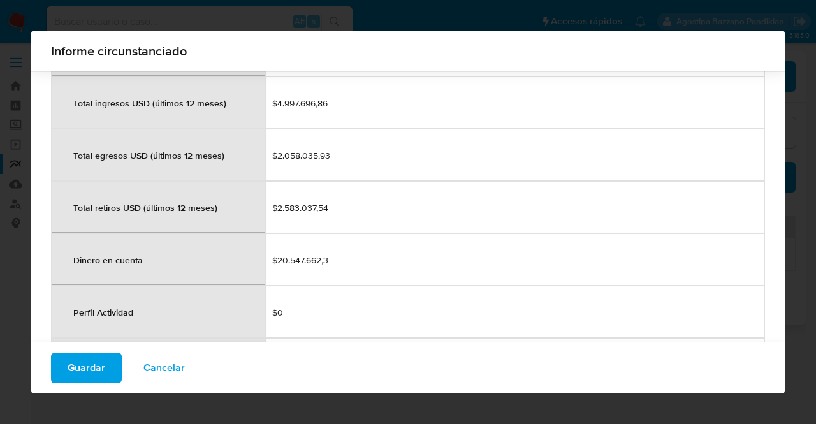
scroll to position [1082, 0]
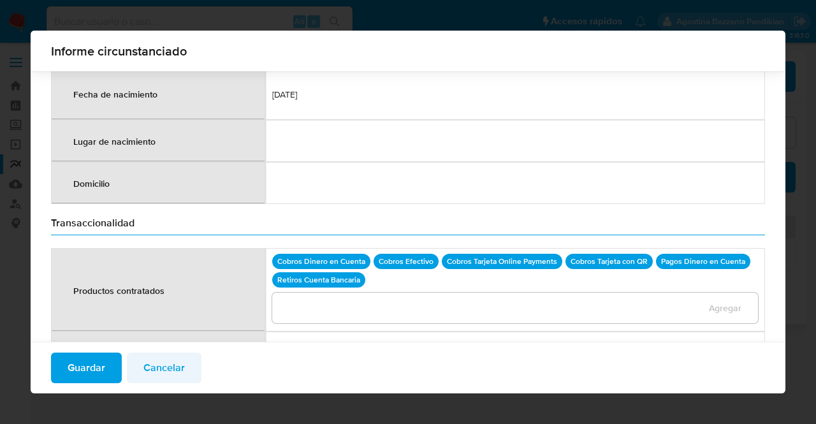
click at [173, 365] on span "Cancelar" at bounding box center [163, 368] width 41 height 28
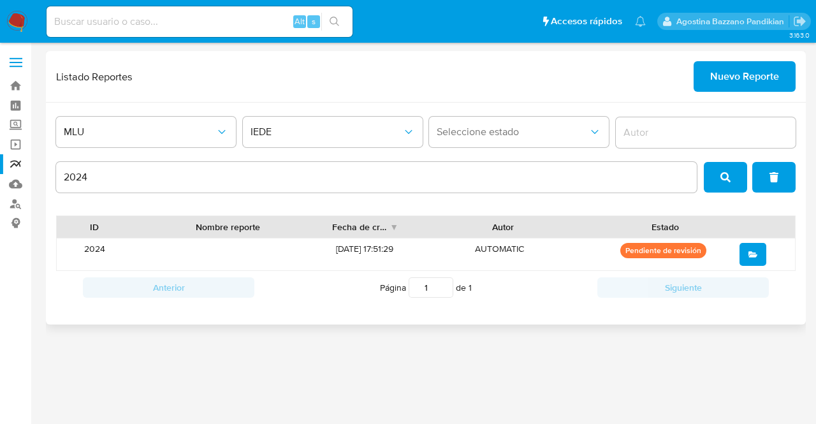
click at [489, 216] on div "Autor" at bounding box center [502, 227] width 191 height 22
click at [488, 216] on div "Autor" at bounding box center [502, 227] width 191 height 22
